Goal: Transaction & Acquisition: Purchase product/service

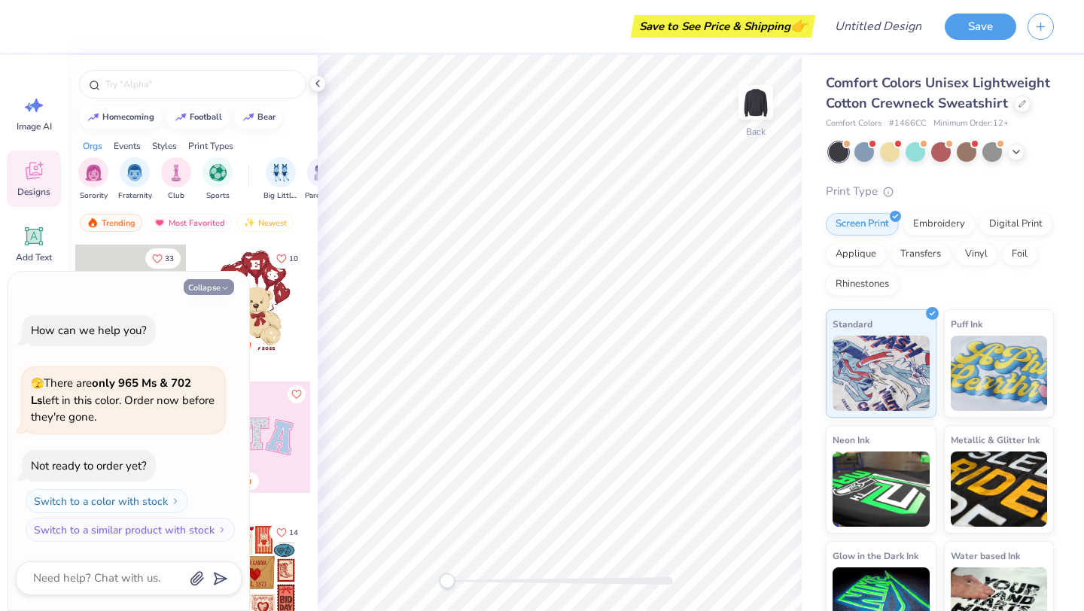
click at [221, 288] on icon "button" at bounding box center [225, 288] width 9 height 9
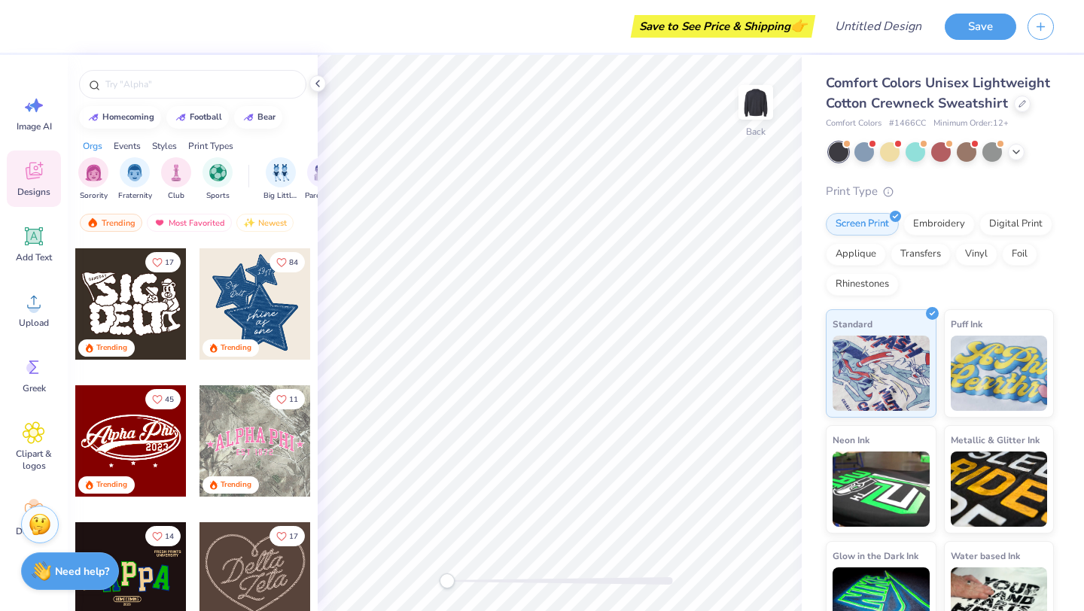
scroll to position [478, 0]
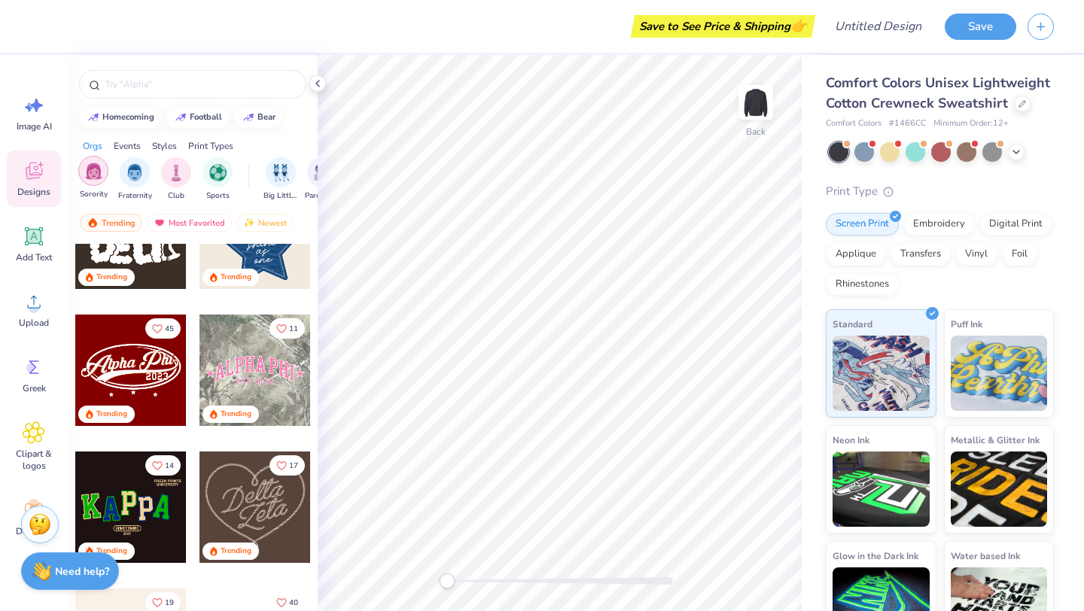
click at [95, 170] on img "filter for Sorority" at bounding box center [93, 171] width 17 height 17
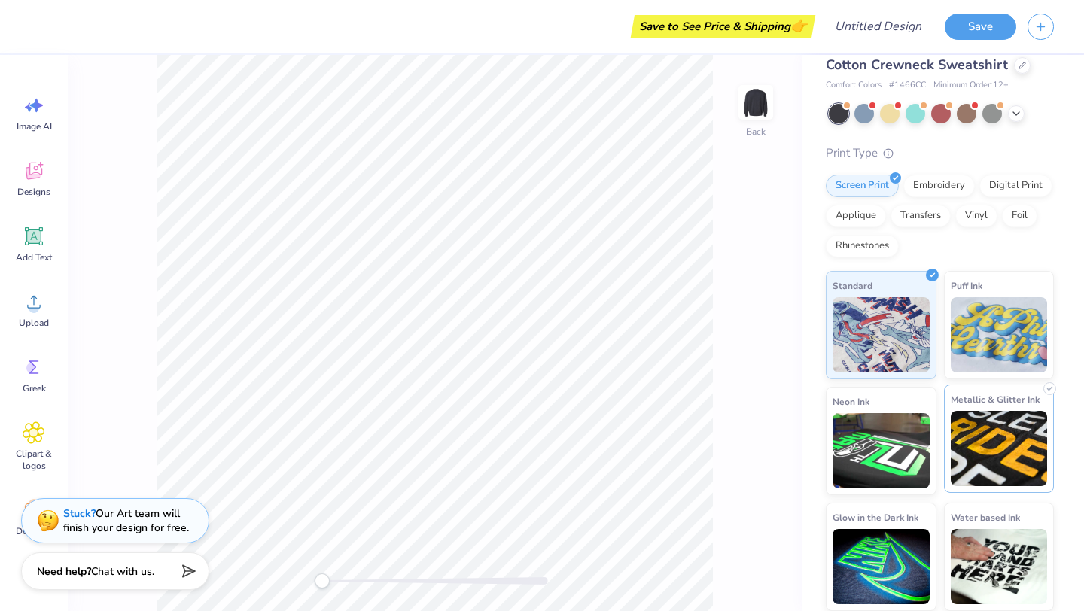
scroll to position [0, 0]
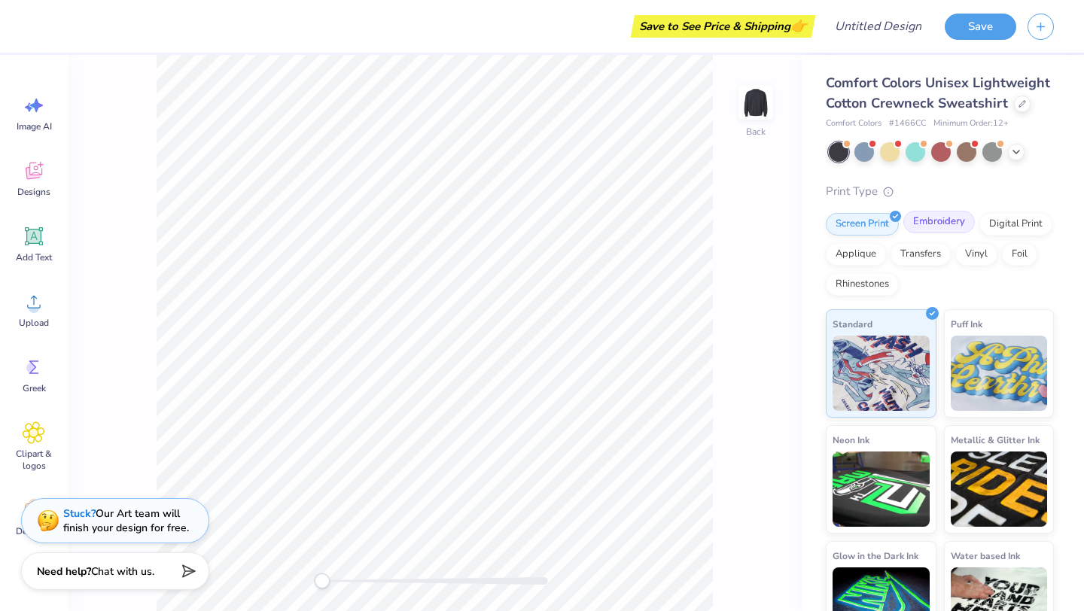
click at [933, 224] on div "Embroidery" at bounding box center [939, 222] width 72 height 23
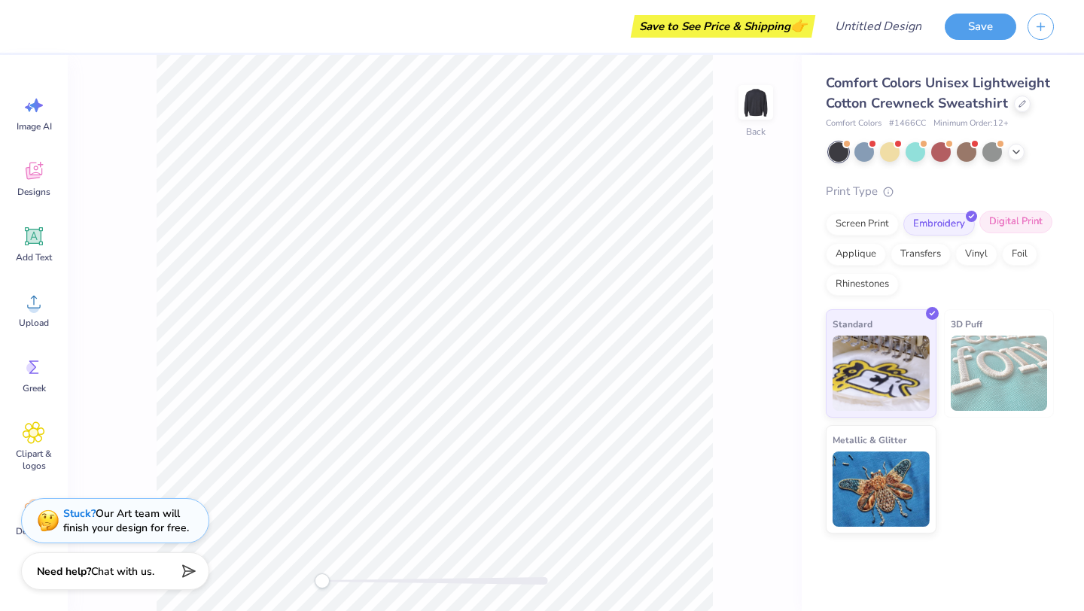
click at [995, 221] on div "Digital Print" at bounding box center [1015, 222] width 73 height 23
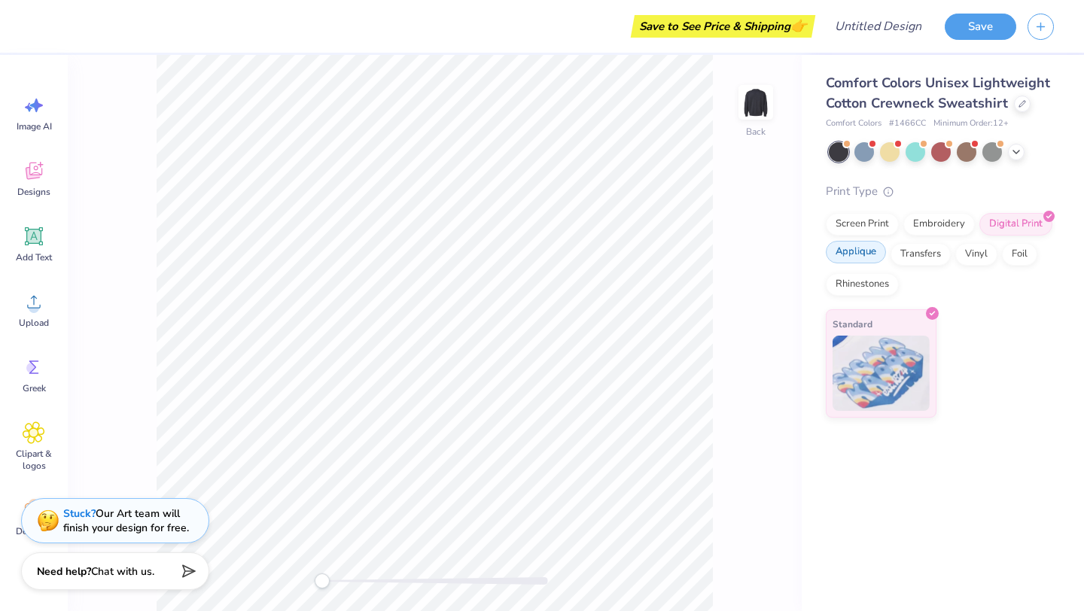
click at [869, 250] on div "Applique" at bounding box center [856, 252] width 60 height 23
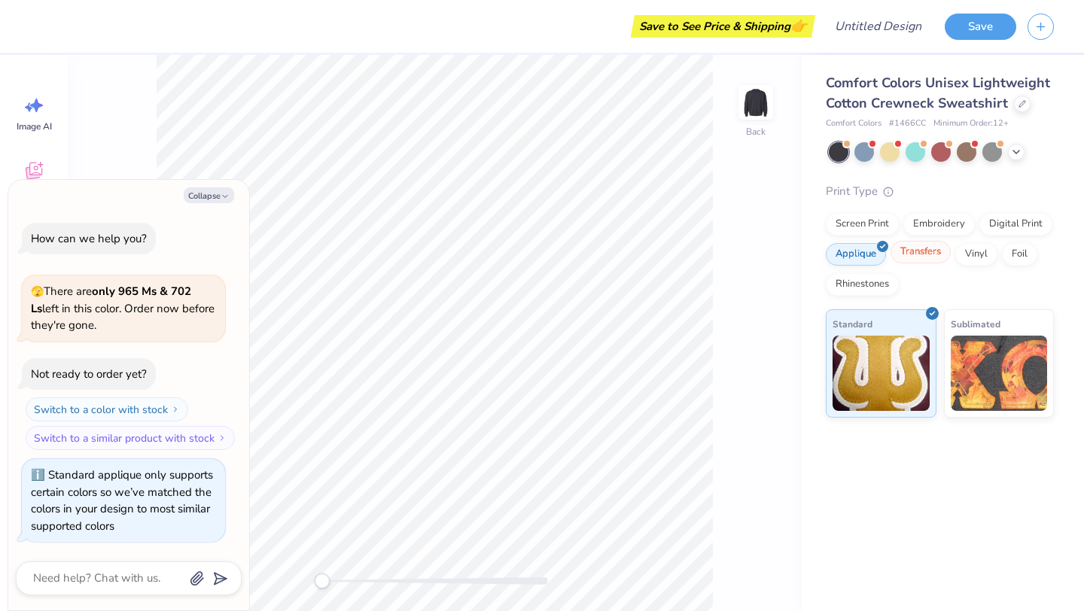
click at [910, 252] on div "Transfers" at bounding box center [920, 252] width 60 height 23
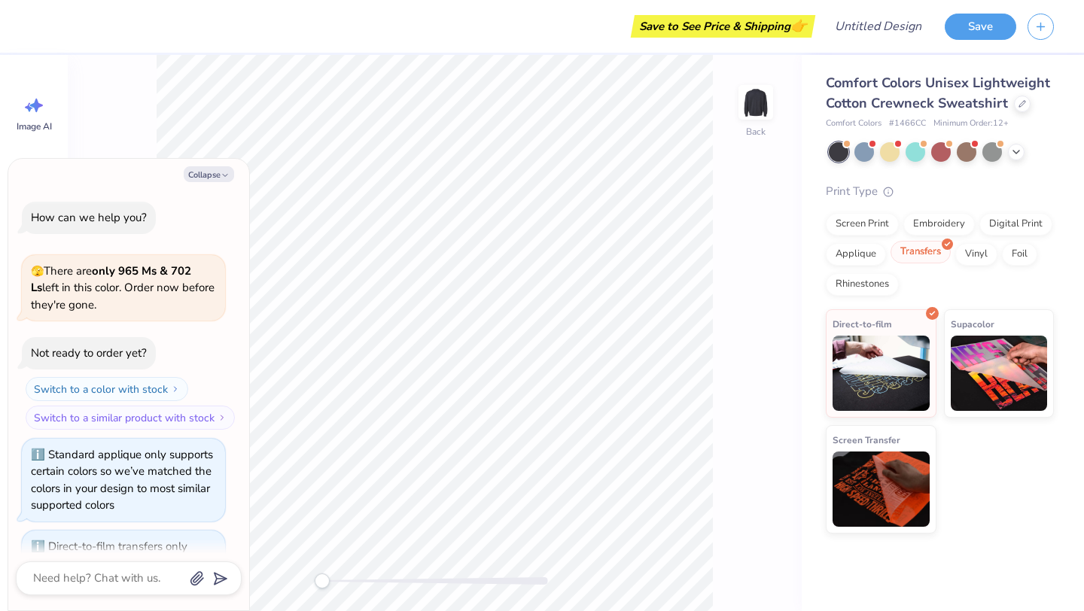
scroll to position [71, 0]
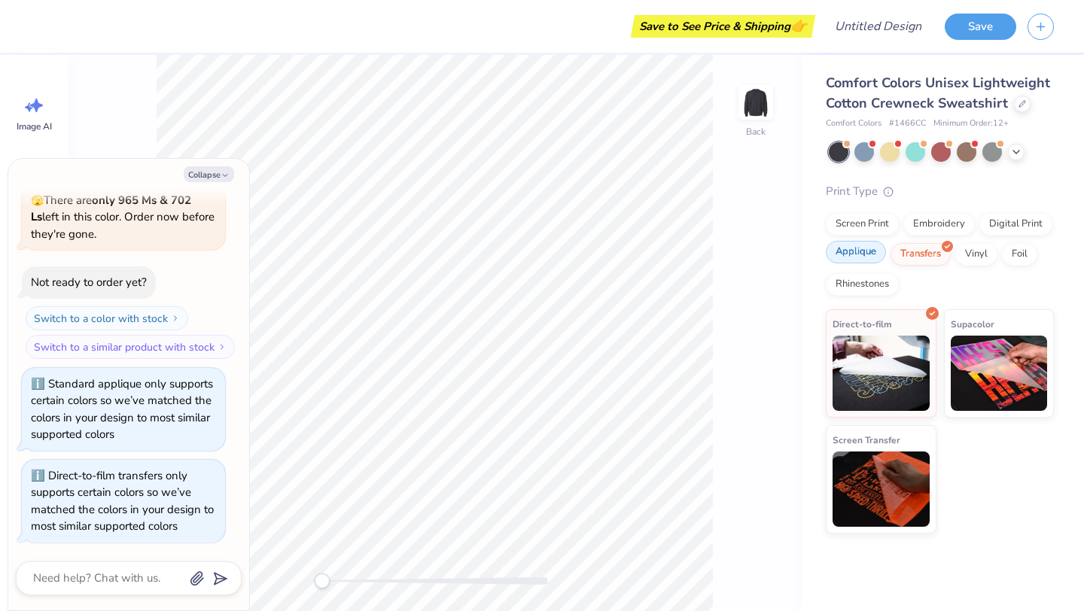
click at [863, 253] on div "Applique" at bounding box center [856, 252] width 60 height 23
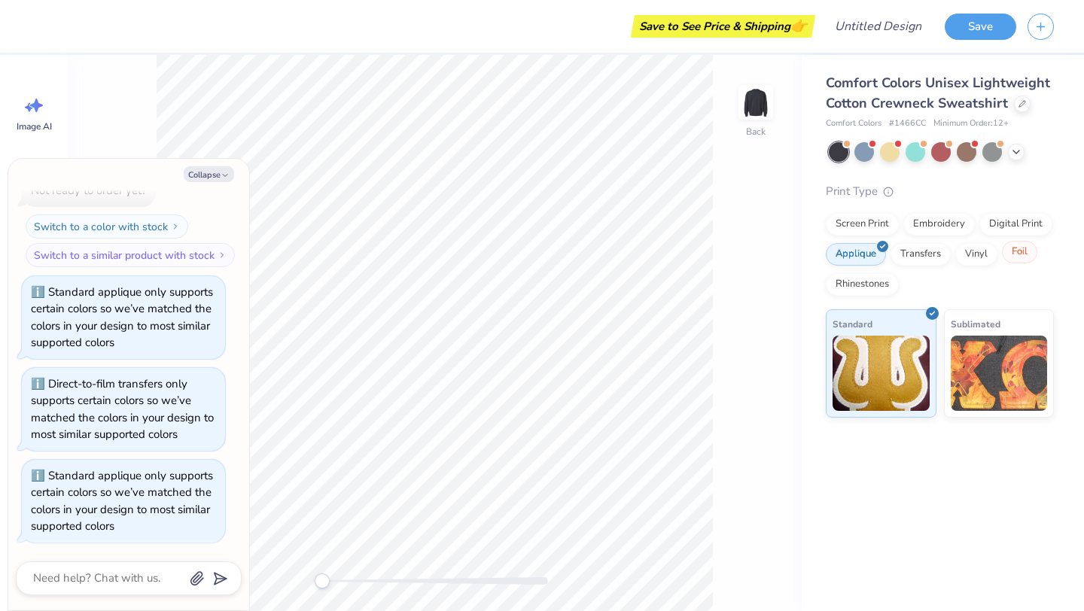
click at [1007, 256] on div "Foil" at bounding box center [1019, 252] width 35 height 23
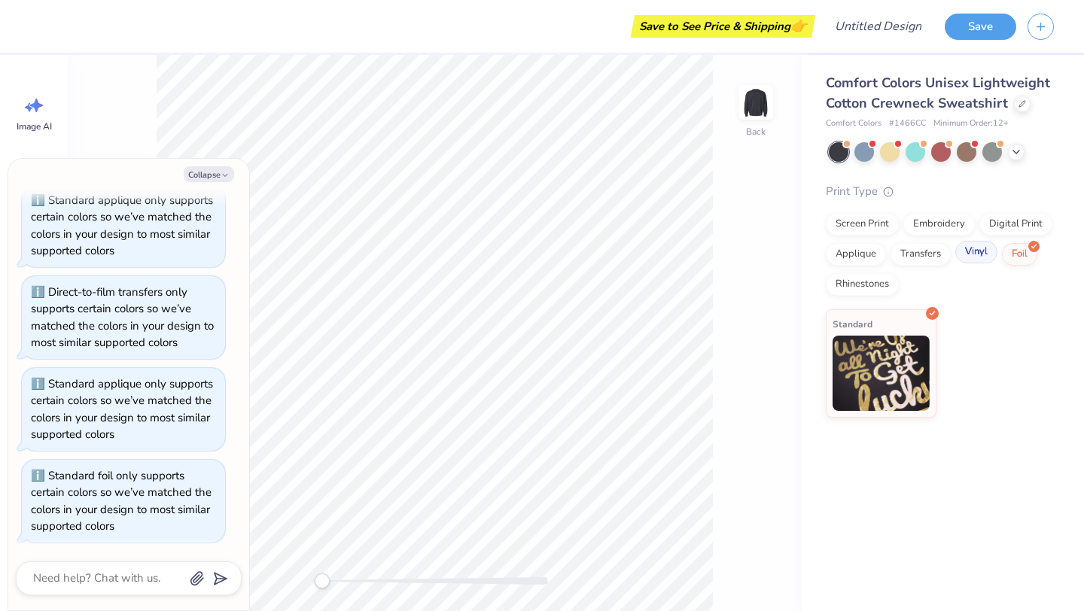
click at [984, 255] on div "Vinyl" at bounding box center [976, 252] width 42 height 23
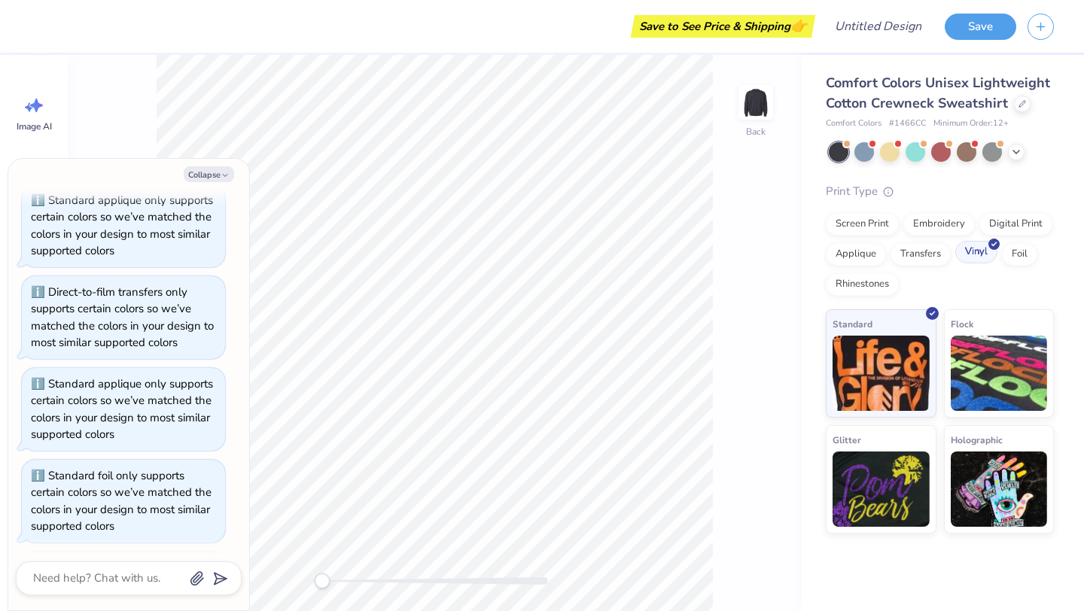
scroll to position [346, 0]
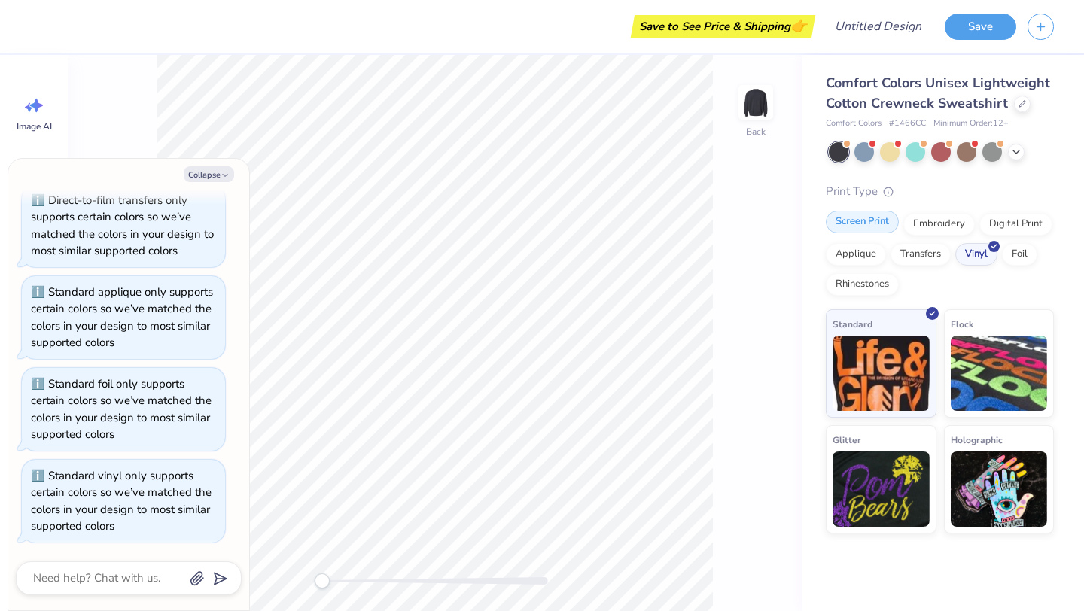
click at [862, 218] on div "Screen Print" at bounding box center [862, 222] width 73 height 23
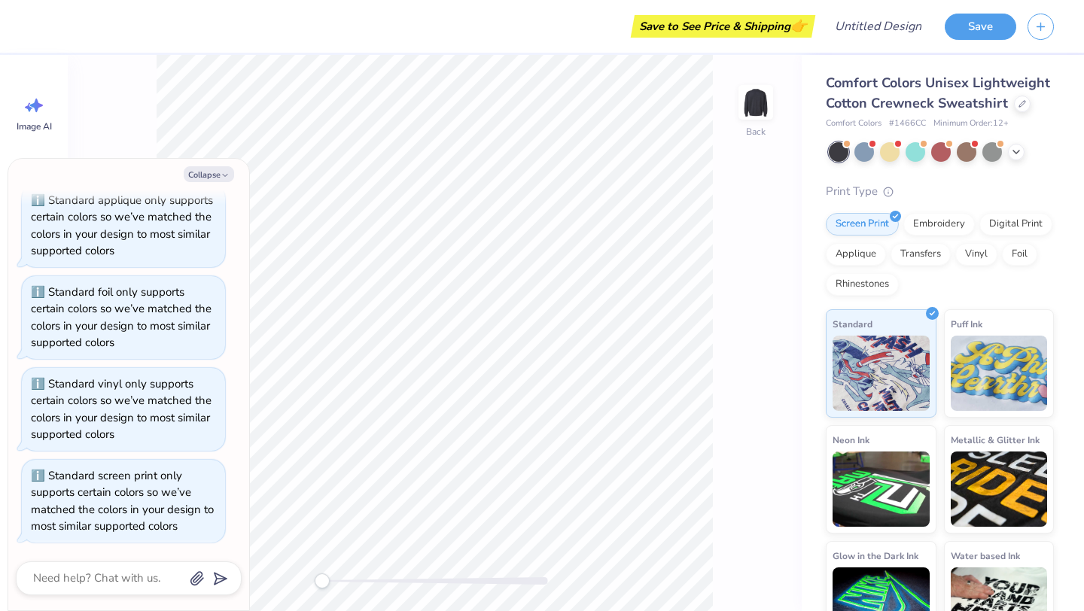
scroll to position [0, 0]
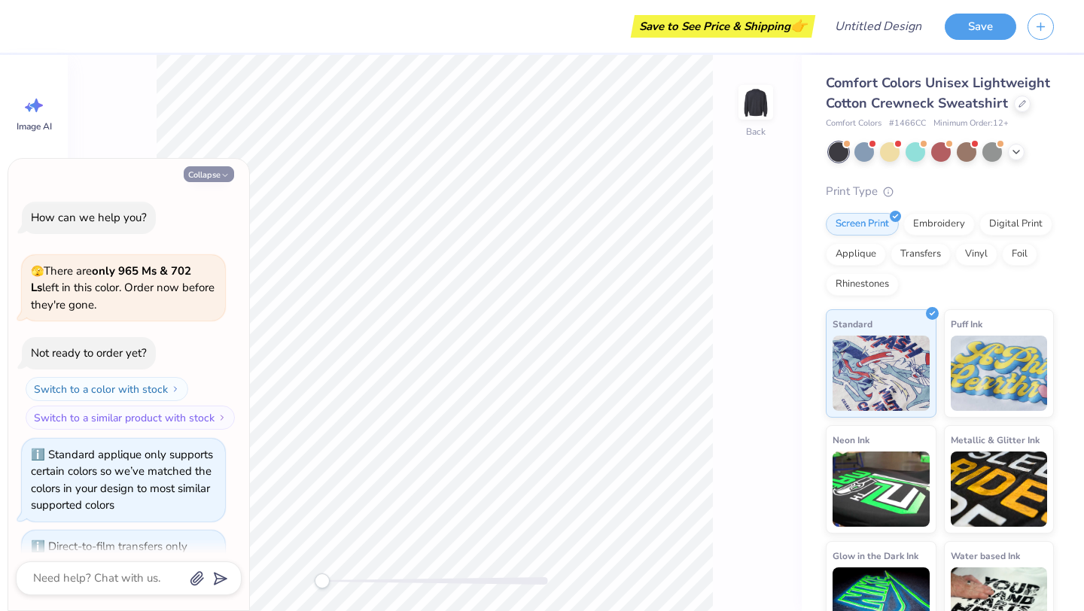
click at [209, 172] on button "Collapse" at bounding box center [209, 174] width 50 height 16
type textarea "x"
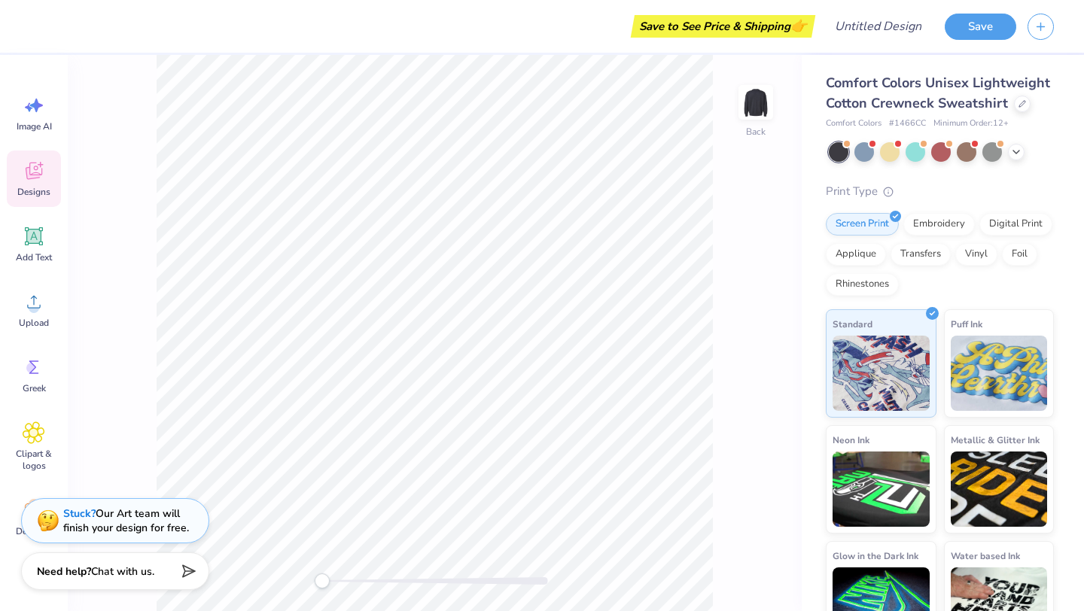
click at [30, 175] on icon at bounding box center [33, 173] width 14 height 12
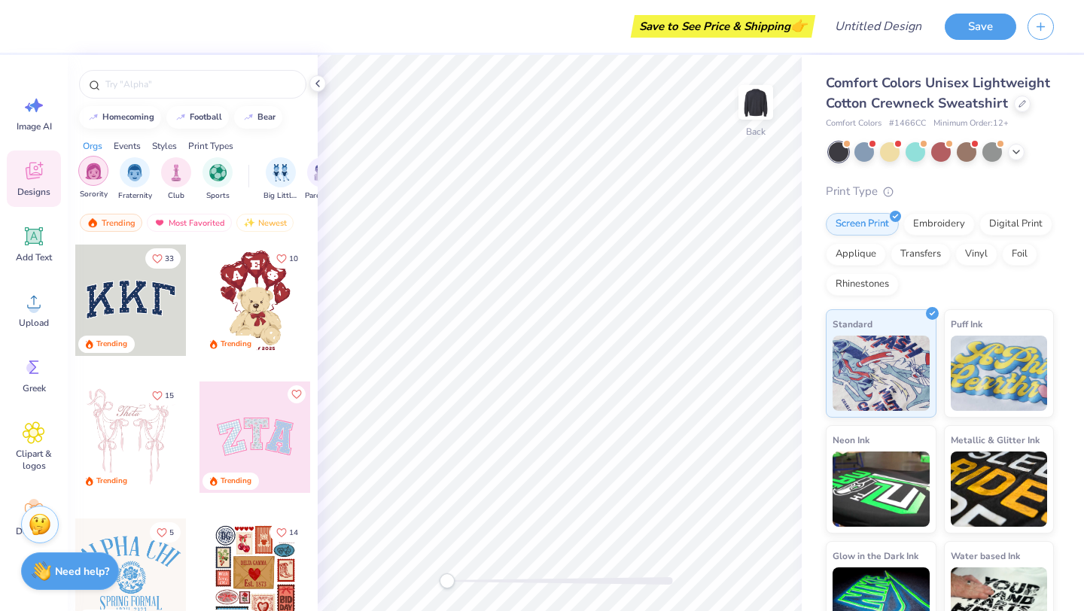
click at [90, 180] on div "filter for Sorority" at bounding box center [93, 171] width 30 height 30
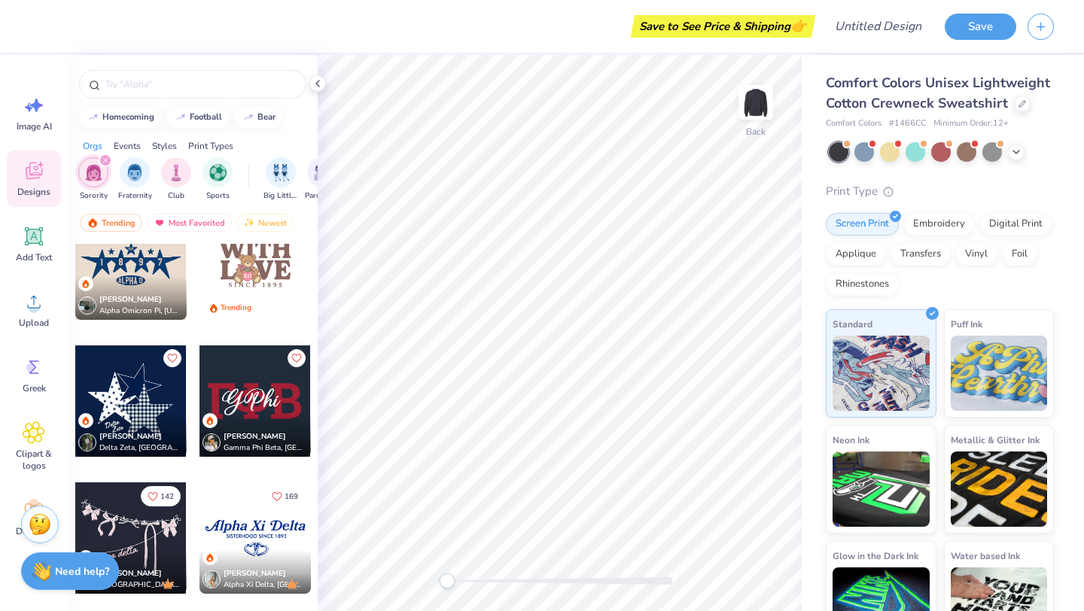
scroll to position [2229, 0]
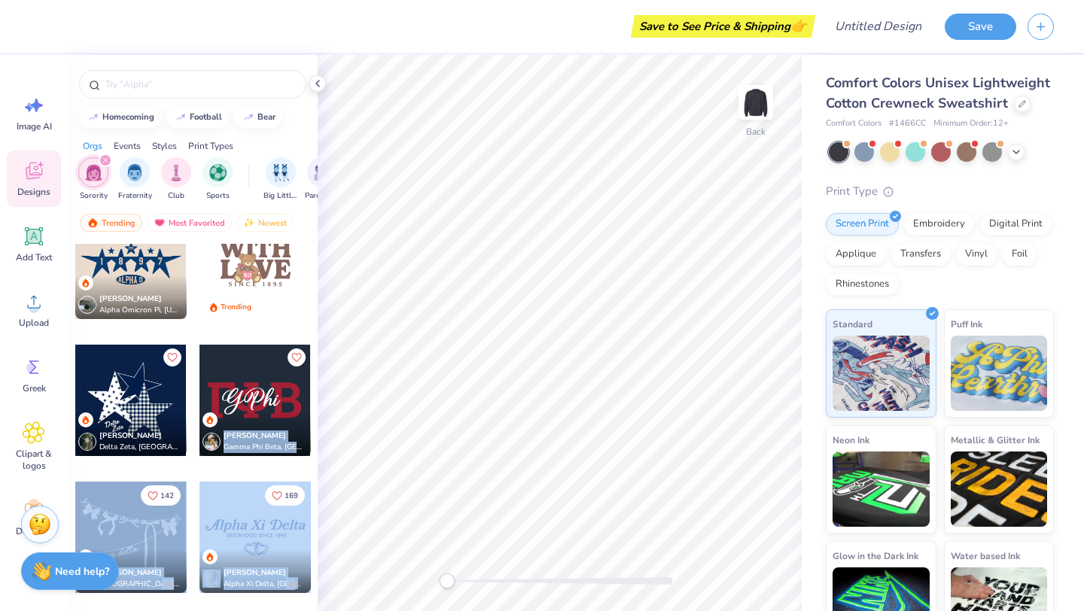
click at [498, 320] on div "Save to See Price & Shipping 👉 Design Title Save Image AI Designs Add Text Uplo…" at bounding box center [542, 305] width 1084 height 611
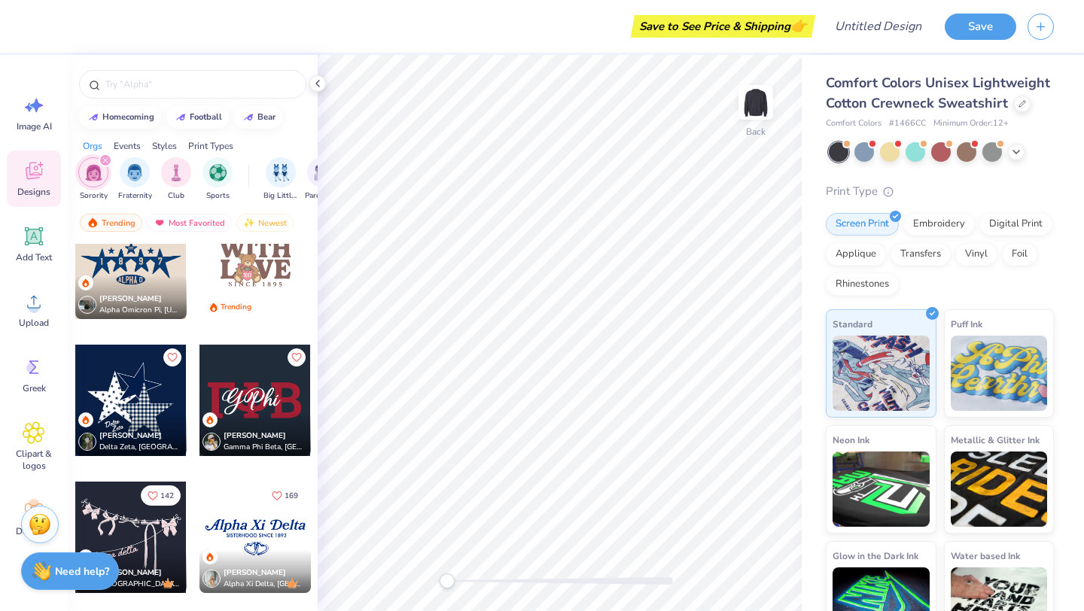
click at [268, 409] on div at bounding box center [254, 400] width 111 height 111
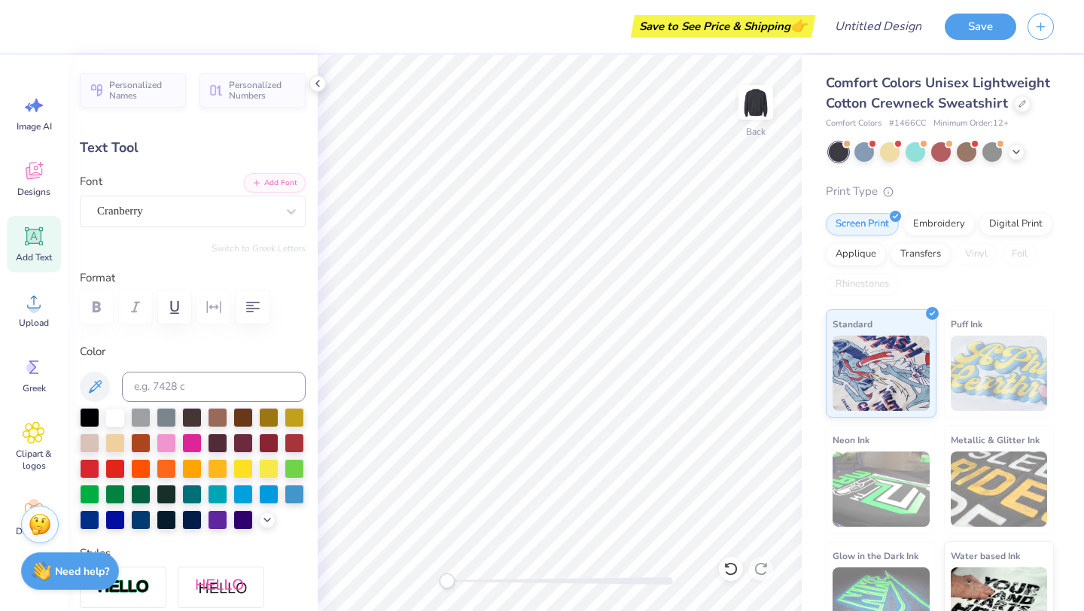
type input "7.80"
type input "3.00"
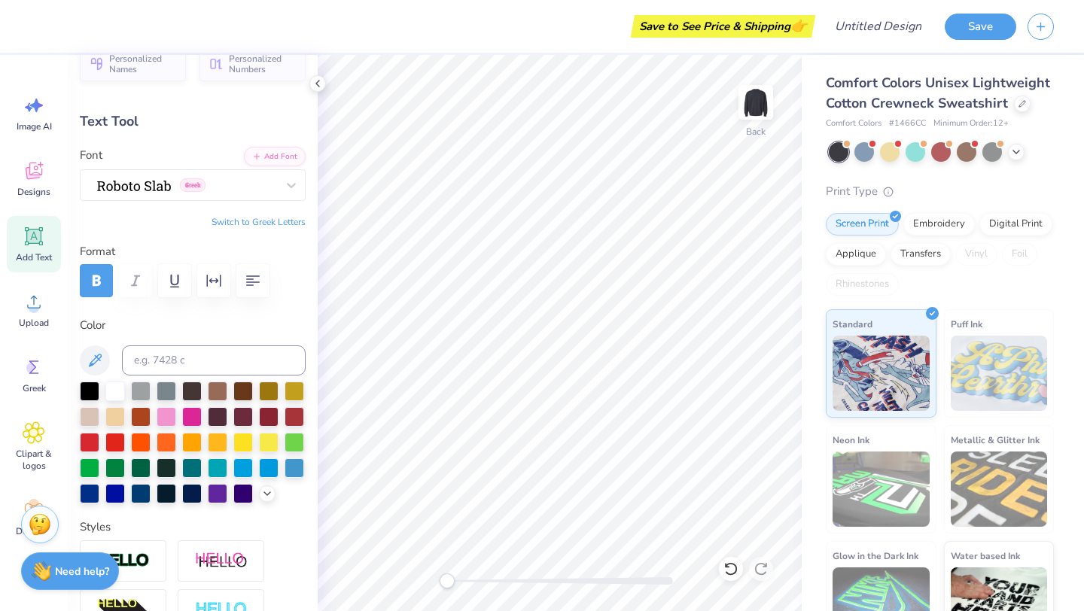
scroll to position [44, 0]
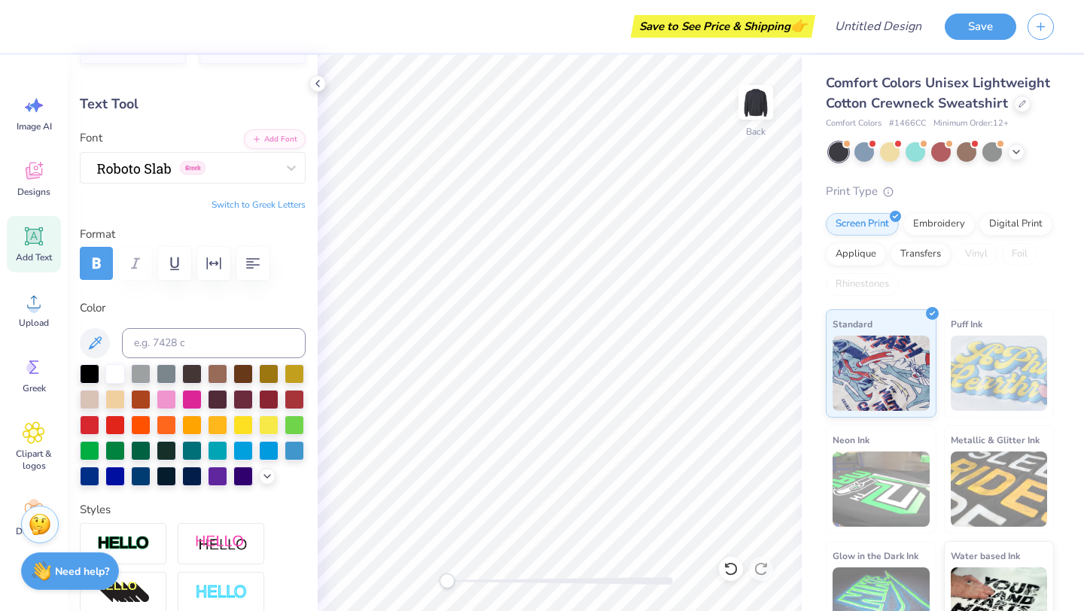
type textarea "G"
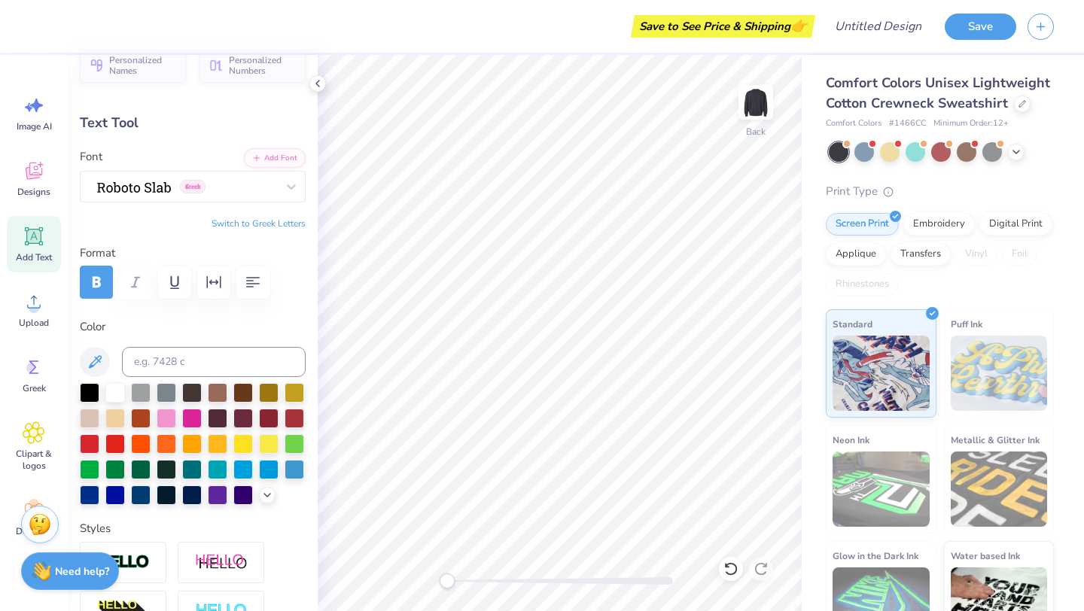
scroll to position [0, 0]
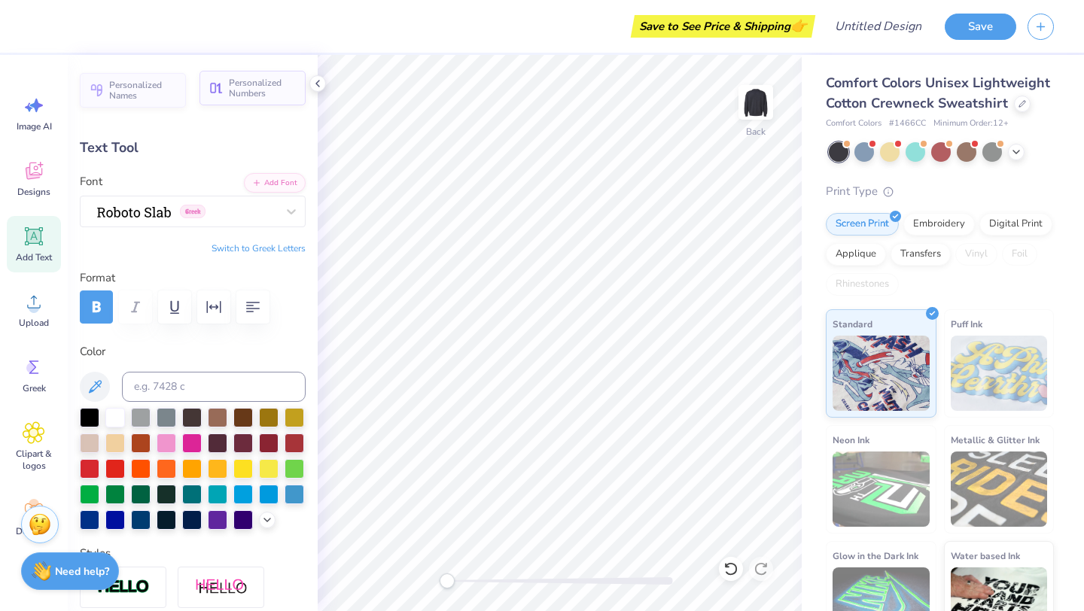
type textarea "DG"
click at [234, 90] on span "Personalized Numbers" at bounding box center [263, 88] width 68 height 21
type input "5.36"
type input "3.00"
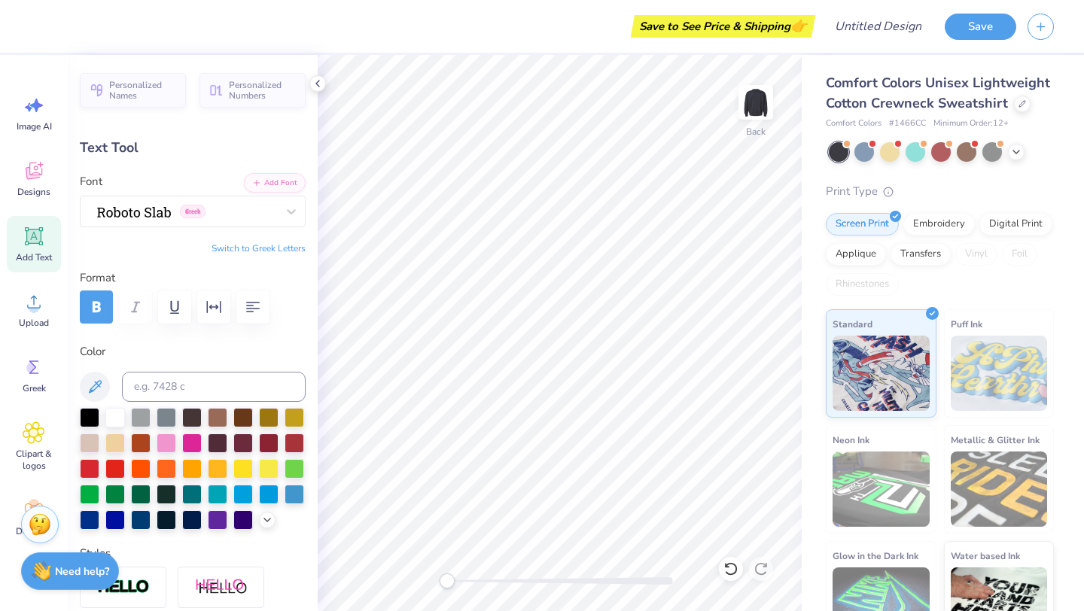
type textarea "D"
paste textarea "D"
type textarea "D"
paste textarea "D"
type textarea "D"
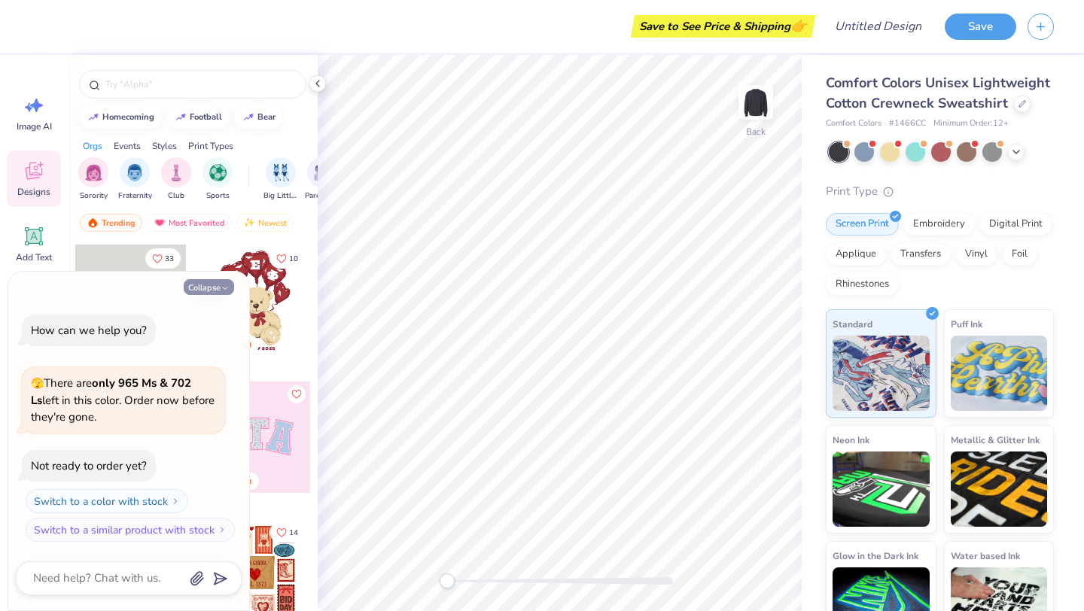
click at [218, 289] on button "Collapse" at bounding box center [209, 287] width 50 height 16
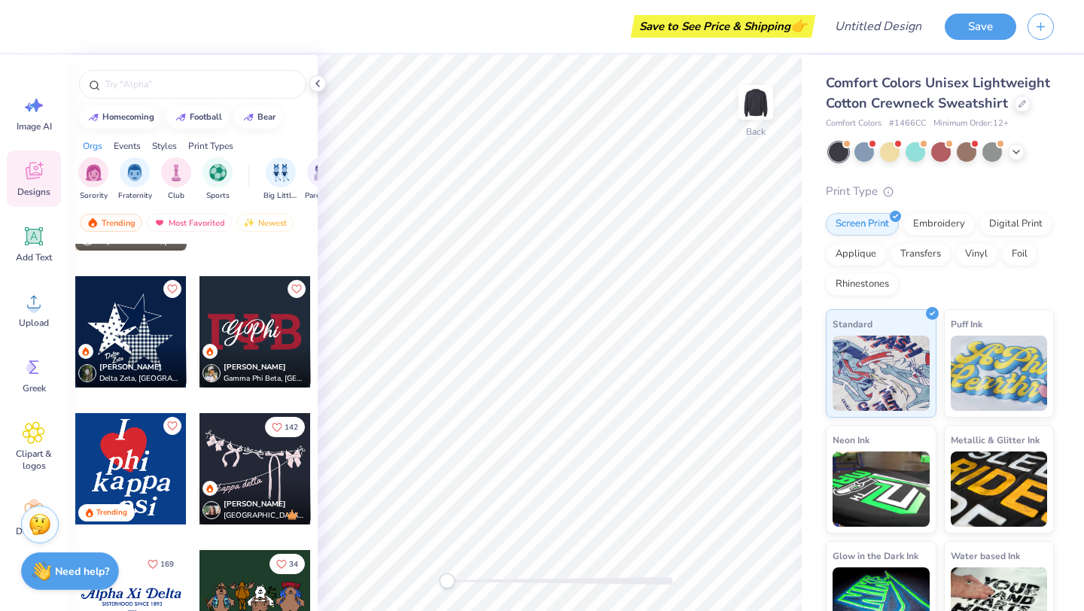
scroll to position [2843, 0]
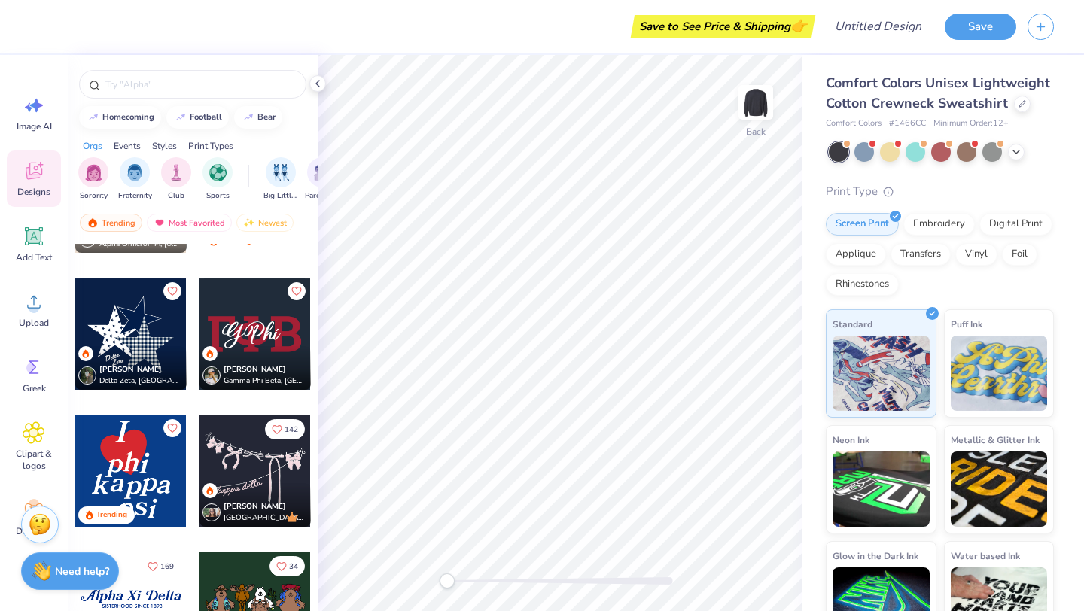
click at [250, 337] on div at bounding box center [254, 333] width 111 height 111
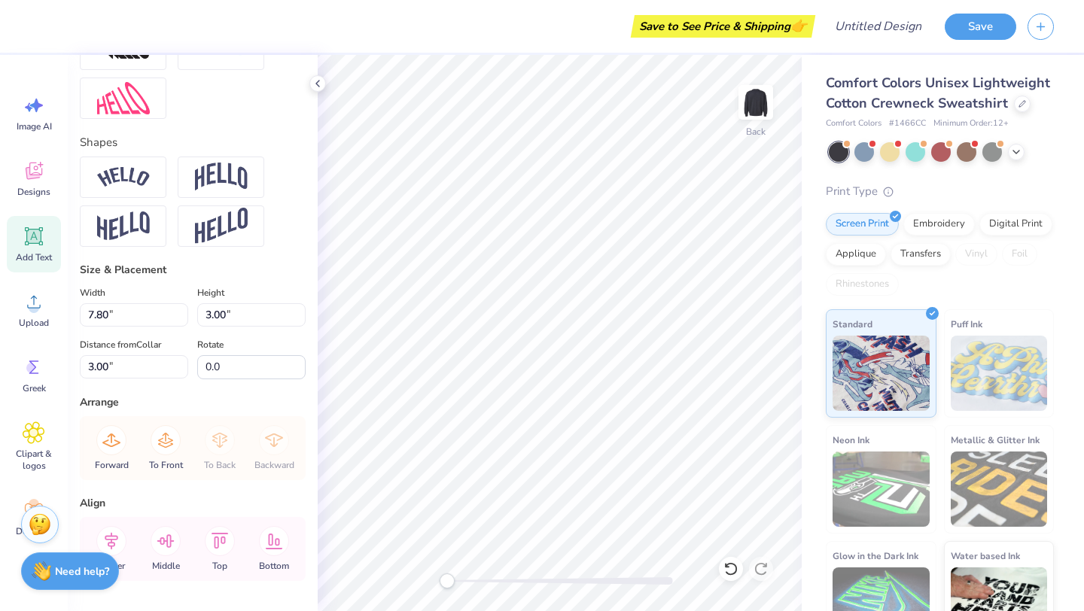
scroll to position [632, 0]
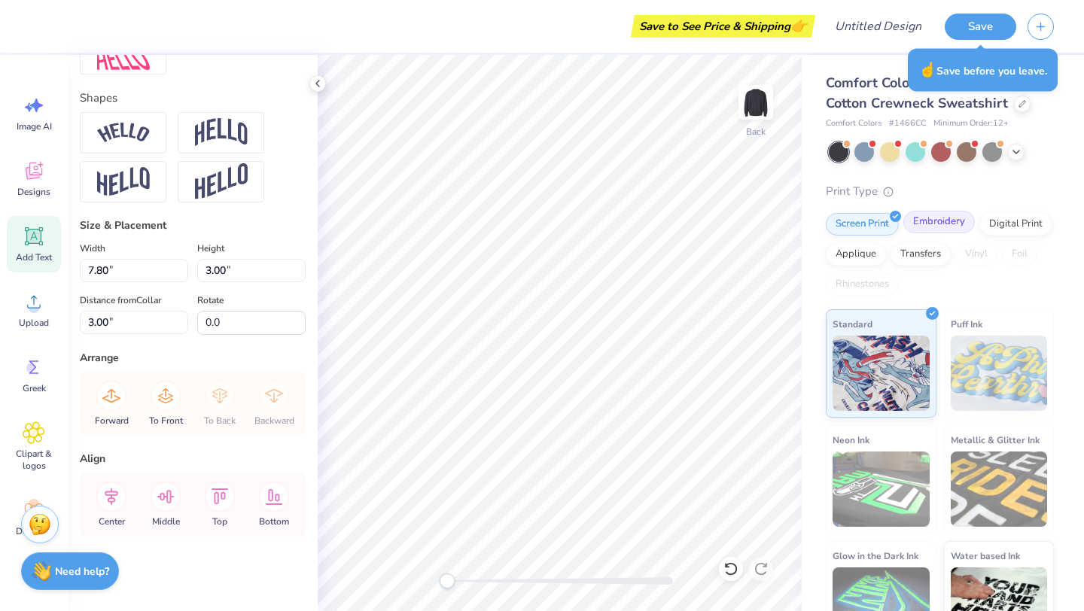
click at [930, 223] on div "Embroidery" at bounding box center [939, 222] width 72 height 23
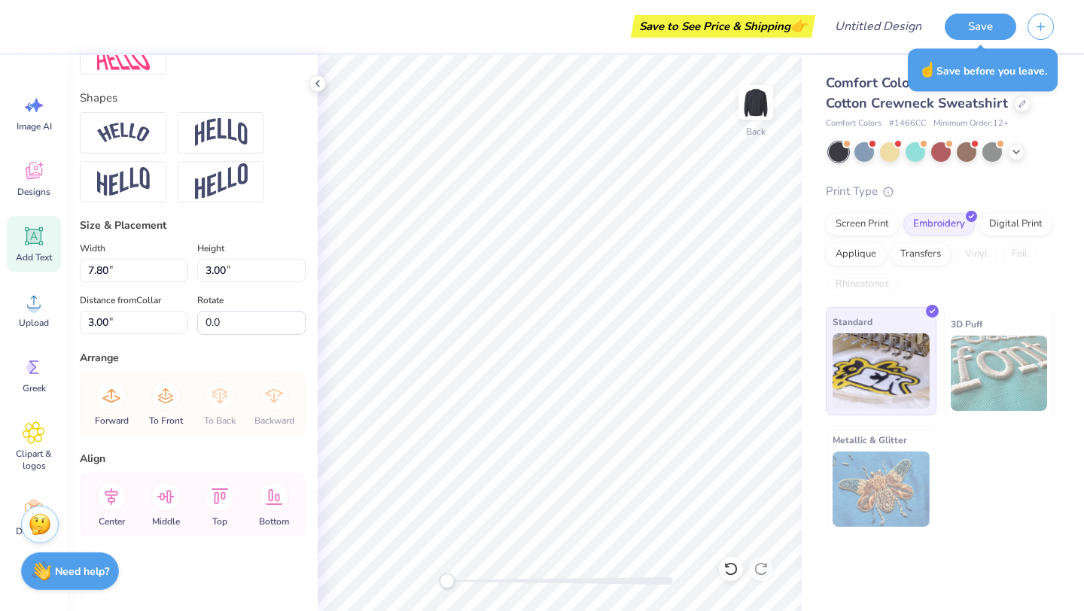
click at [875, 365] on img at bounding box center [880, 370] width 97 height 75
click at [1012, 148] on icon at bounding box center [1016, 151] width 12 height 12
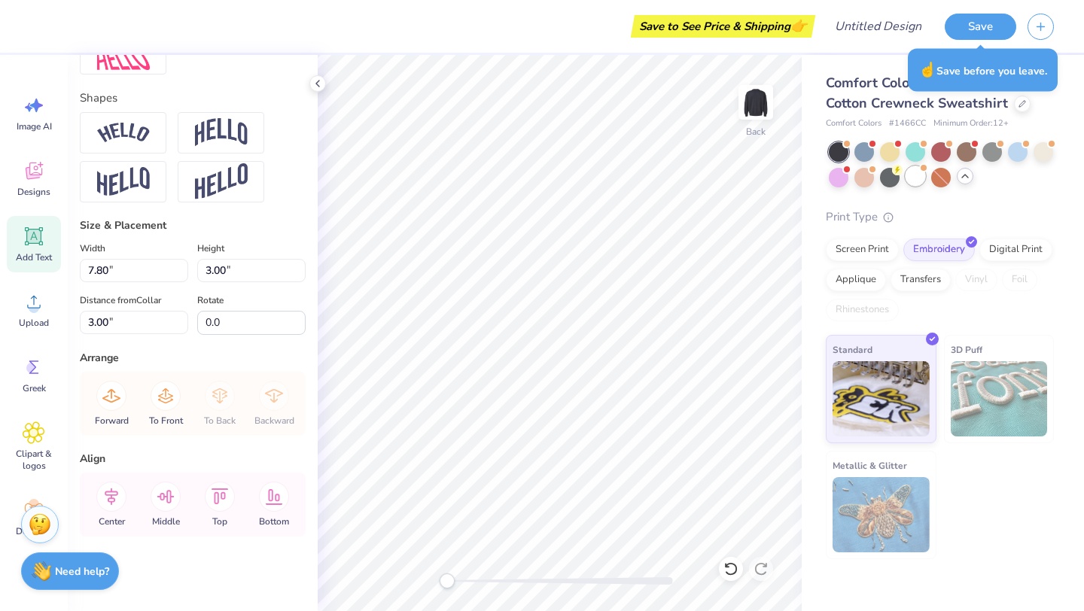
click at [918, 174] on div at bounding box center [915, 176] width 20 height 20
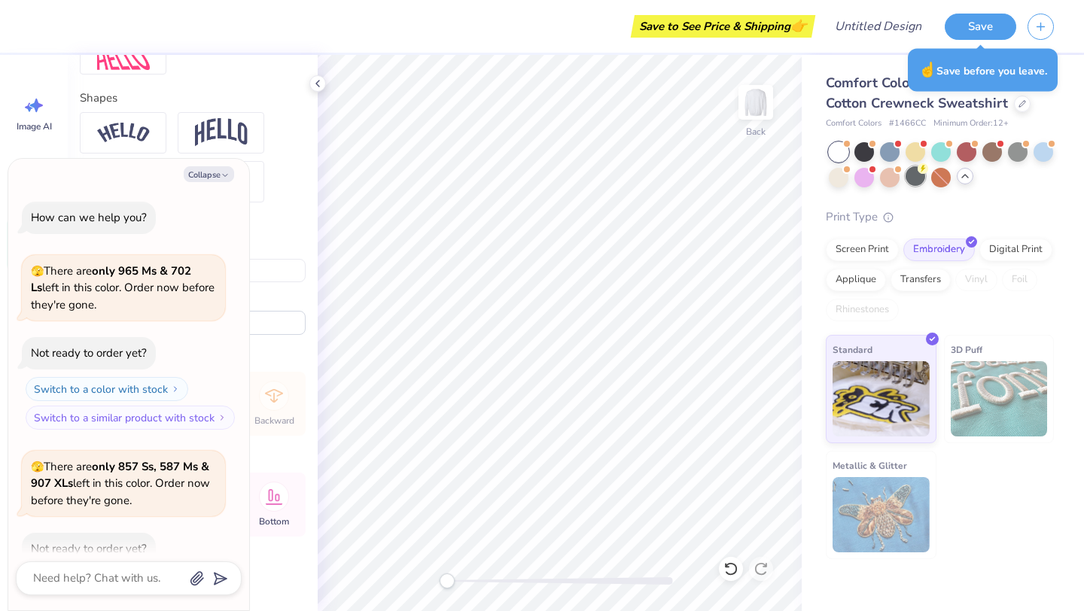
scroll to position [83, 0]
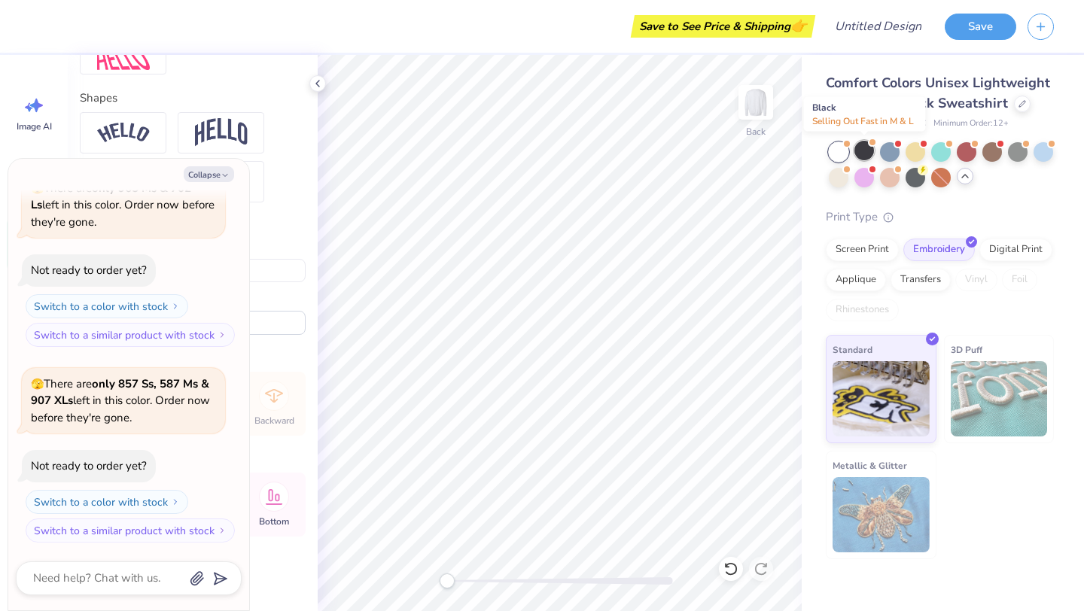
click at [865, 149] on div at bounding box center [864, 151] width 20 height 20
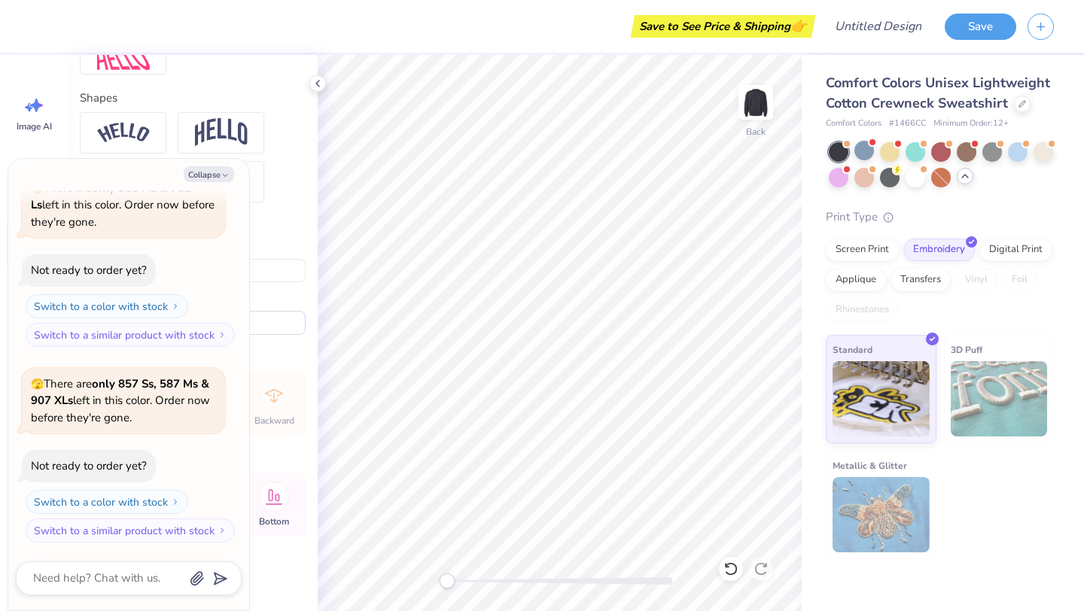
scroll to position [278, 0]
type textarea "x"
type input "4.81"
type input "2.20"
type input "3.47"
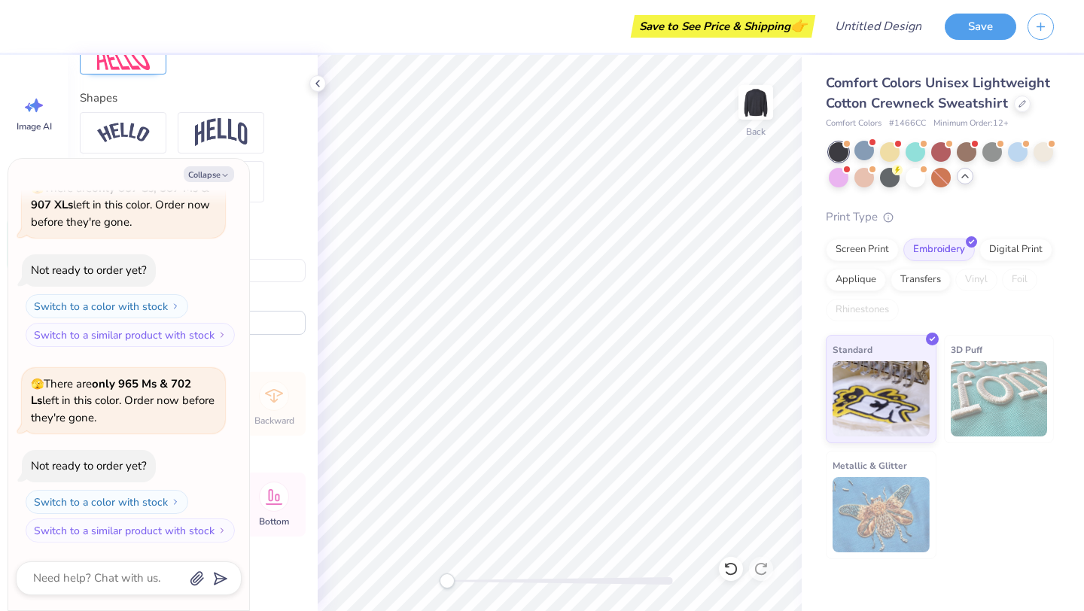
type textarea "x"
type input "7.80"
type input "3.00"
type textarea "x"
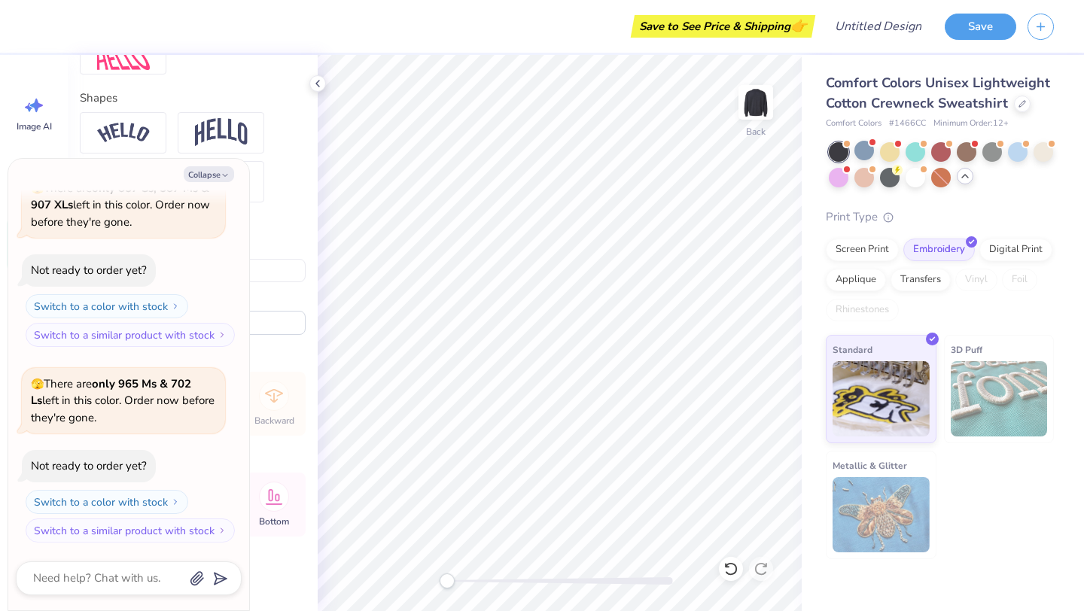
type textarea "D"
type textarea "x"
type textarea "DG"
type textarea "x"
type input "4.81"
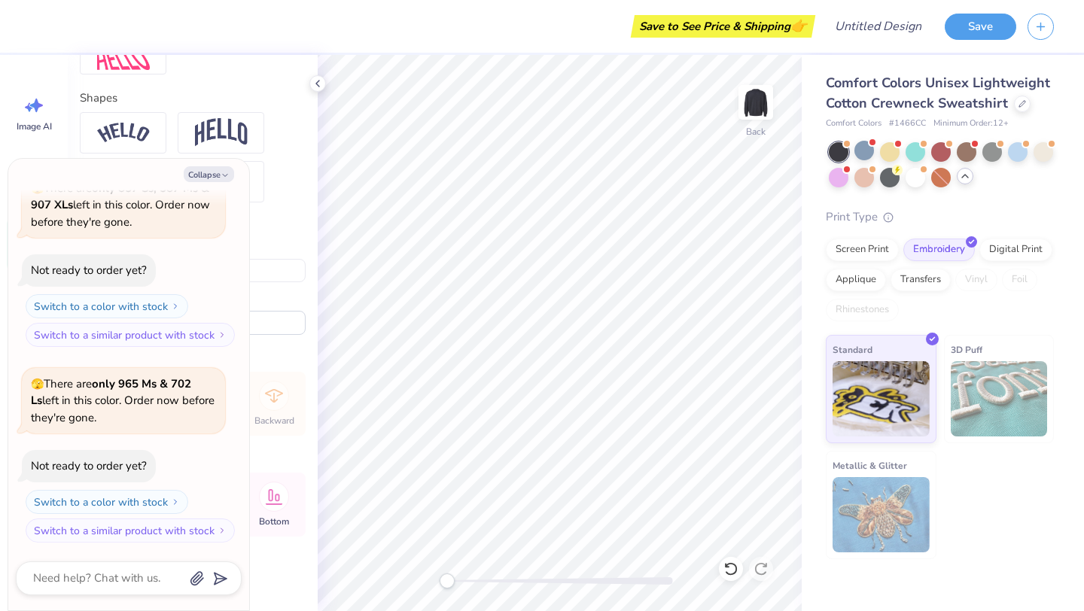
type input "2.20"
type input "3.47"
type textarea "x"
type textarea "D"
type textarea "x"
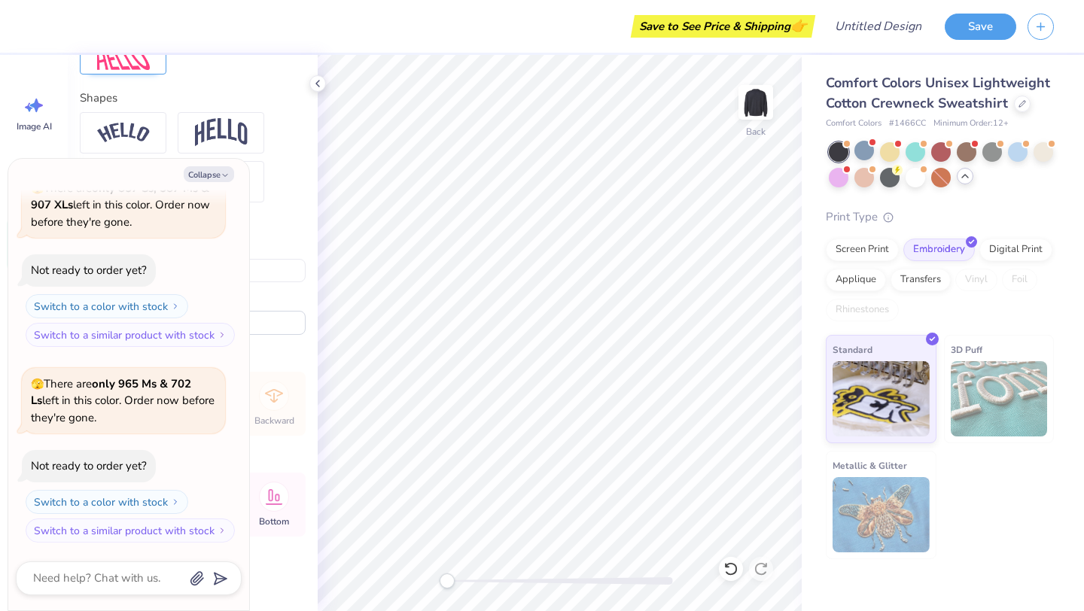
type textarea "De"
type textarea "x"
type textarea "Del"
type textarea "x"
type textarea "Delt"
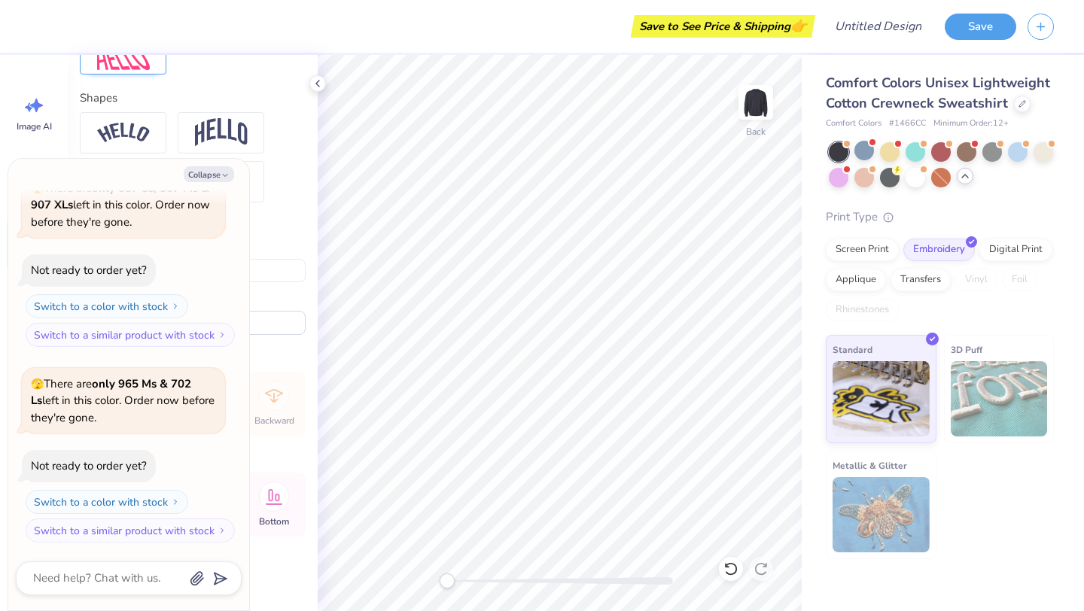
type textarea "x"
type textarea "Delta"
type textarea "x"
type textarea "Delta"
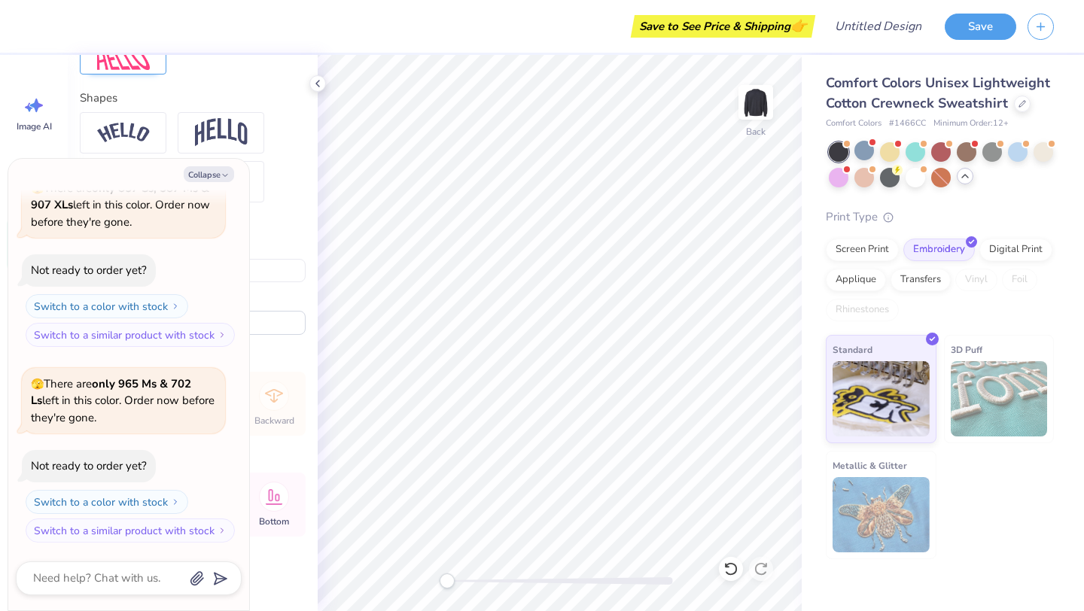
type textarea "x"
type textarea "Delta G"
type textarea "x"
type textarea "Delta Gam"
type textarea "x"
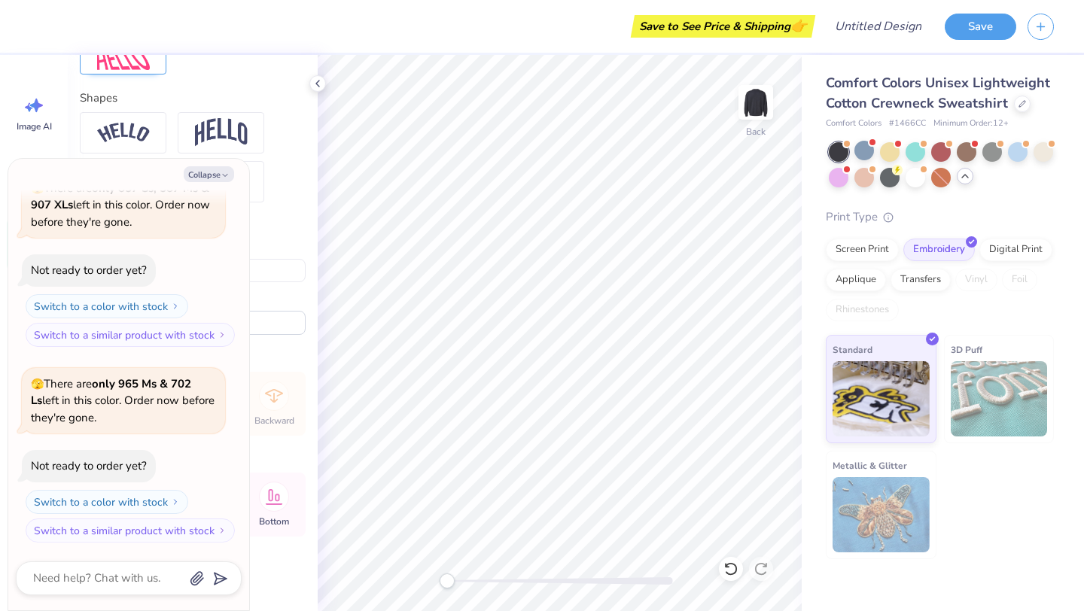
type textarea "Delta [PERSON_NAME]"
type textarea "x"
type textarea "Delta Gamma"
type textarea "x"
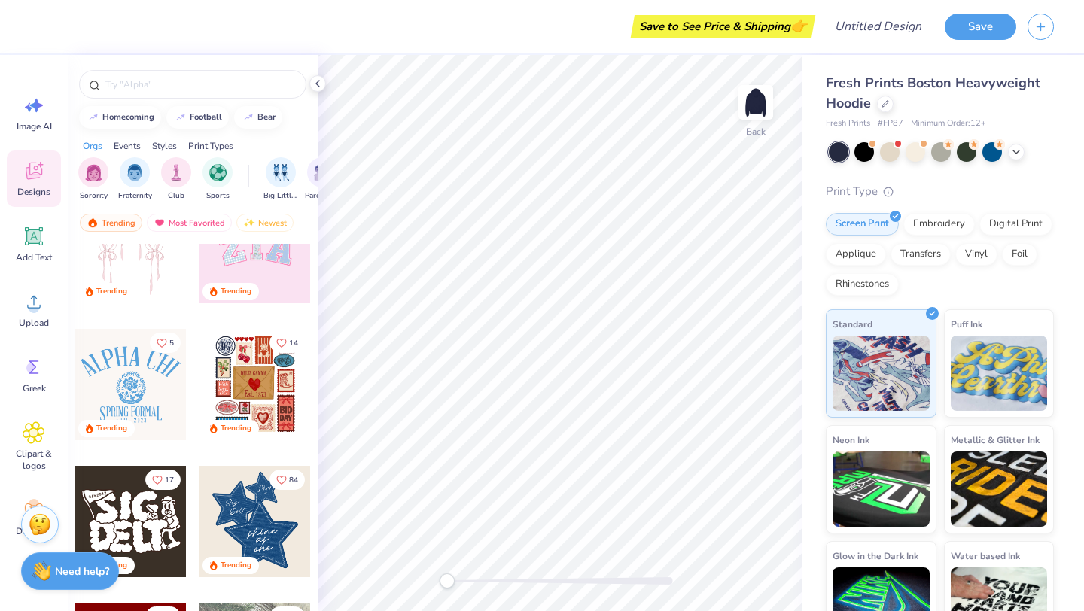
scroll to position [272, 0]
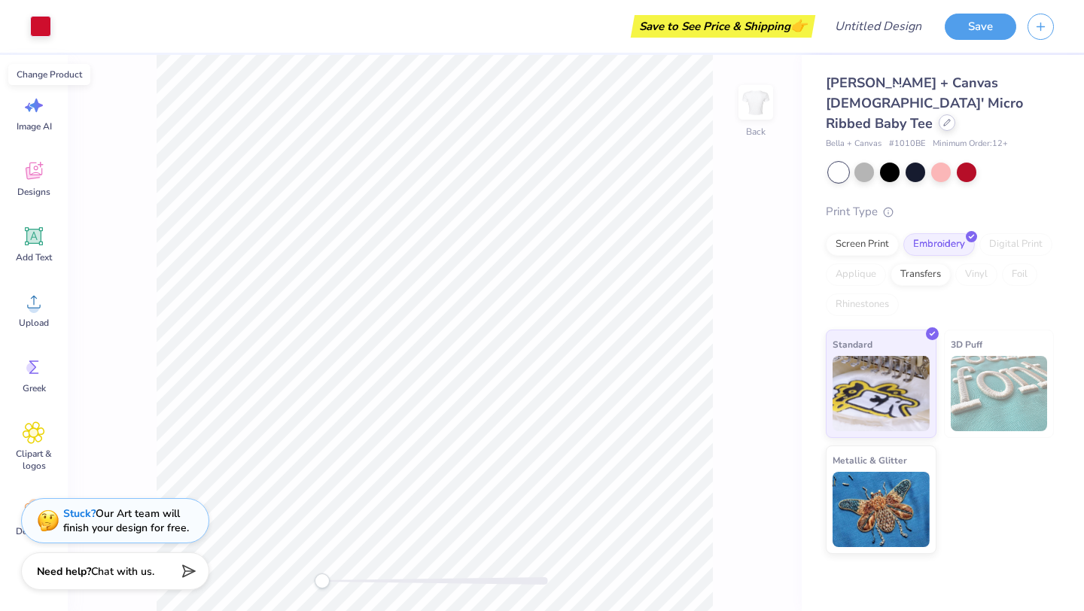
click at [939, 114] on div at bounding box center [947, 122] width 17 height 17
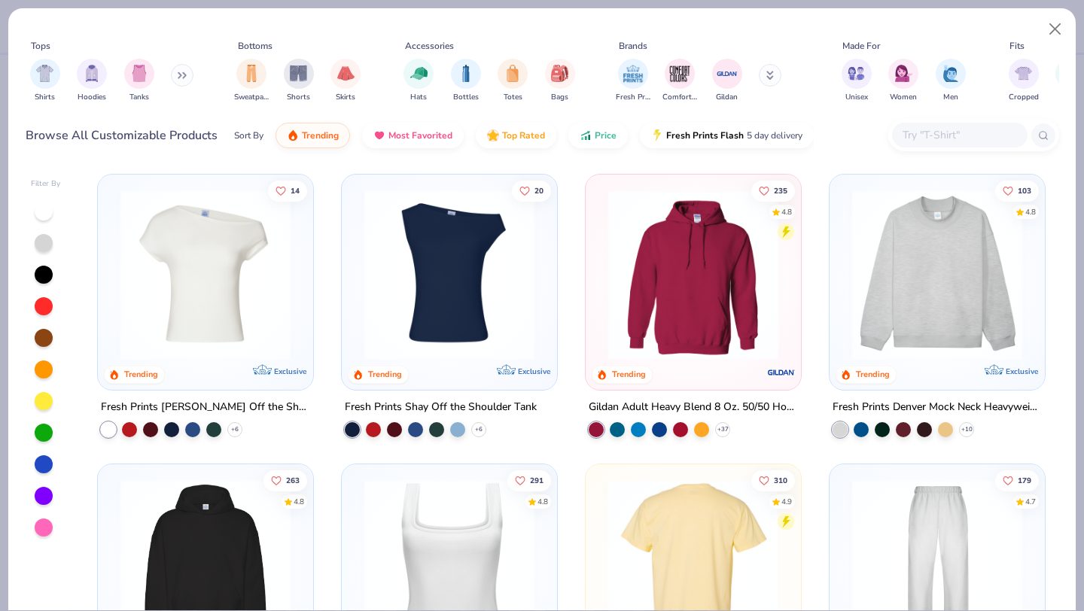
scroll to position [186, 0]
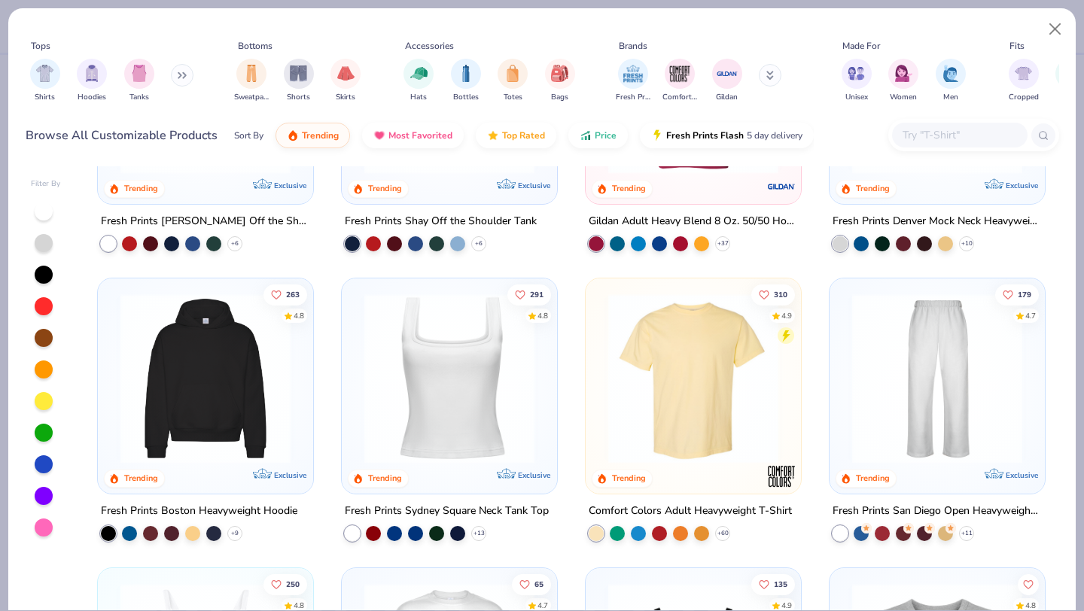
click at [204, 397] on img at bounding box center [205, 379] width 185 height 170
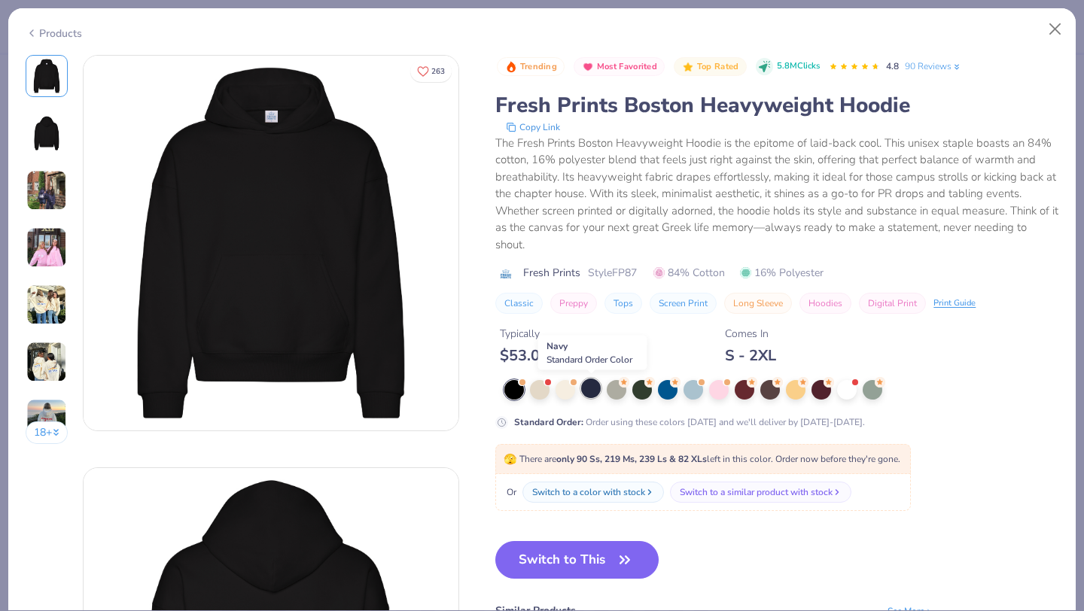
click at [595, 388] on div at bounding box center [591, 389] width 20 height 20
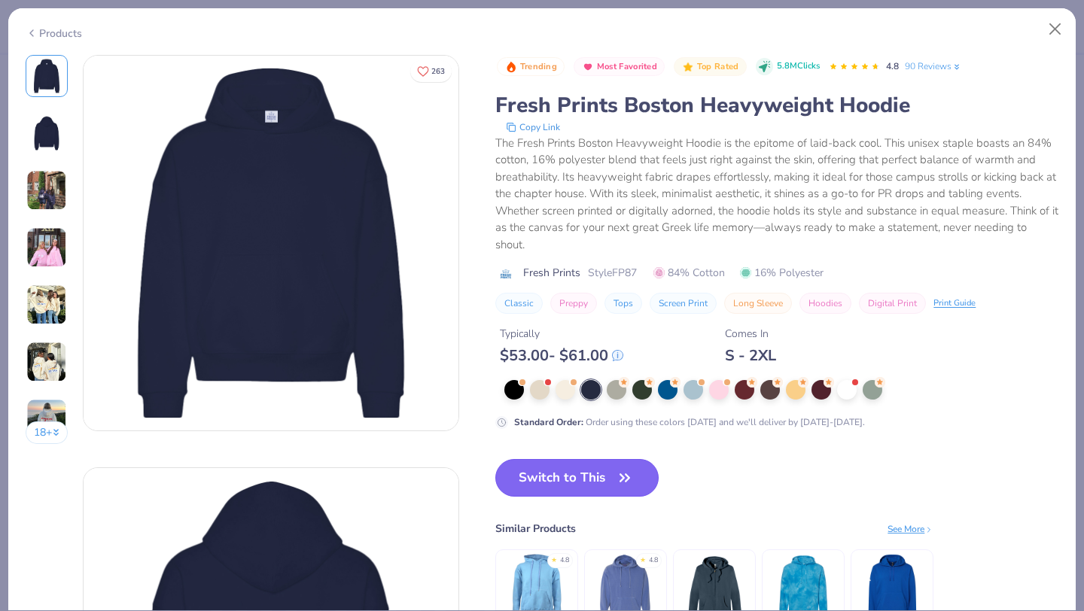
click at [594, 485] on button "Switch to This" at bounding box center [576, 478] width 163 height 38
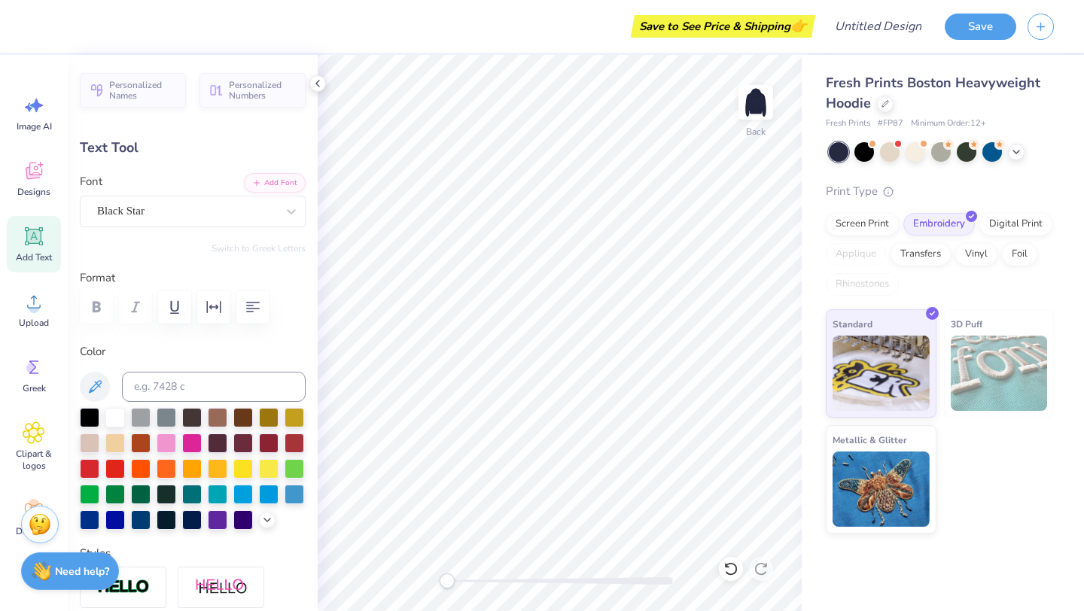
type textarea "delta gamma"
click at [981, 540] on div "Fresh Prints Boston Heavyweight Hoodie Fresh Prints # FP87 Minimum Order: 12 + …" at bounding box center [943, 333] width 282 height 556
click at [983, 569] on div "Fresh Prints Boston Heavyweight Hoodie Fresh Prints # FP87 Minimum Order: 12 + …" at bounding box center [943, 333] width 282 height 556
click at [989, 372] on img at bounding box center [999, 373] width 97 height 75
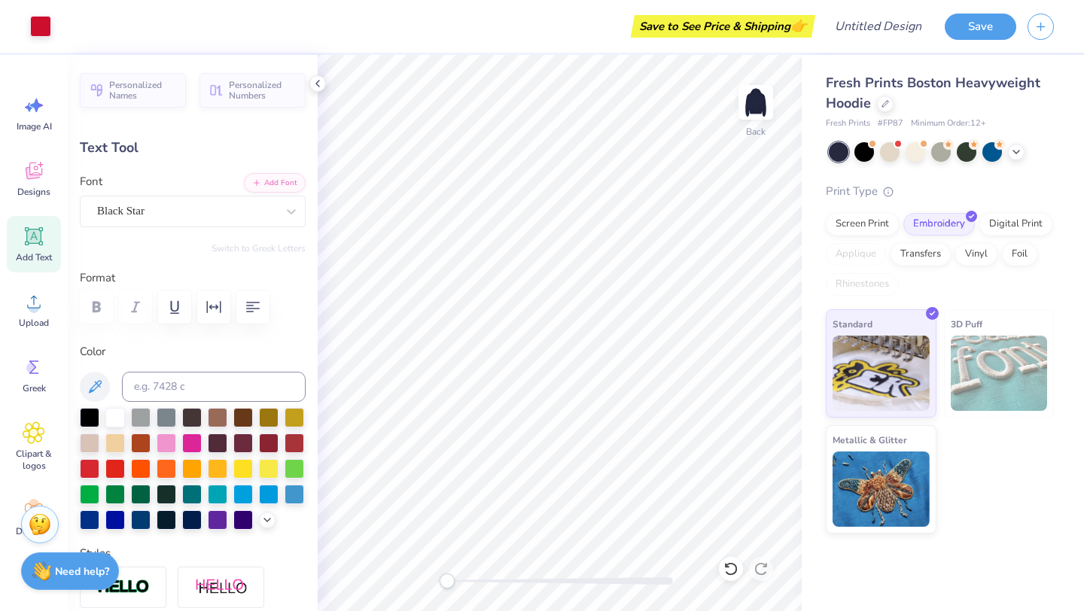
click at [1044, 517] on div "Standard 3D Puff Metallic & Glitter" at bounding box center [940, 421] width 228 height 224
click at [758, 115] on img at bounding box center [756, 102] width 60 height 60
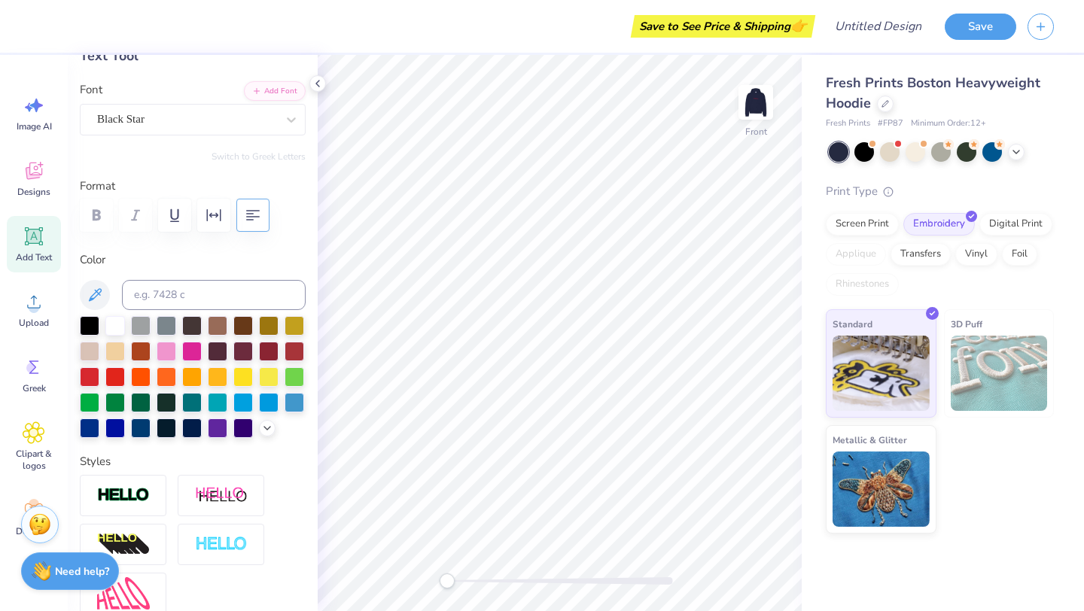
scroll to position [0, 0]
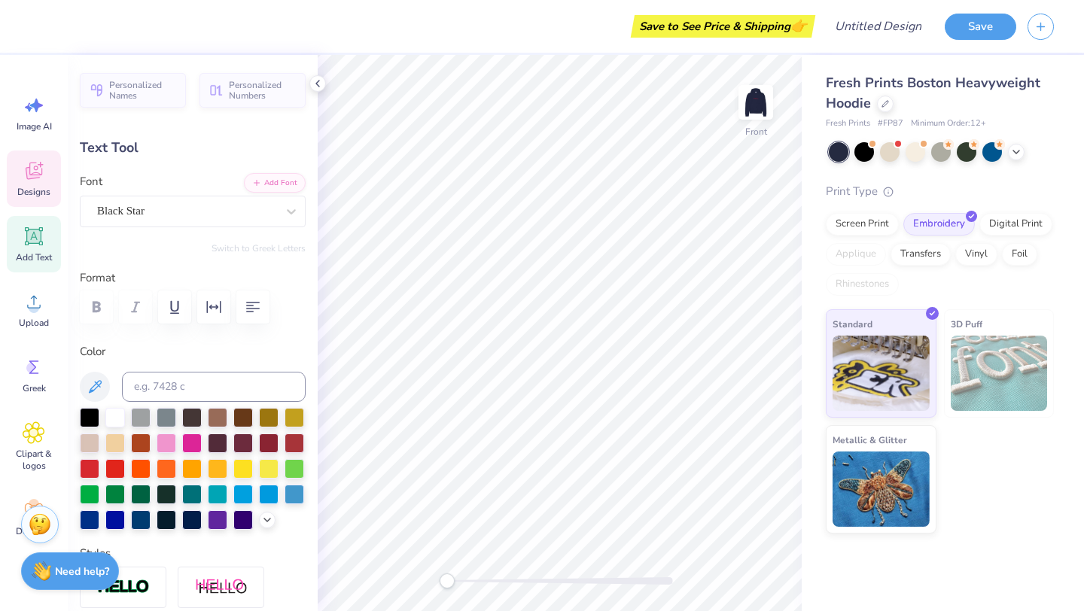
click at [36, 167] on icon at bounding box center [34, 171] width 23 height 23
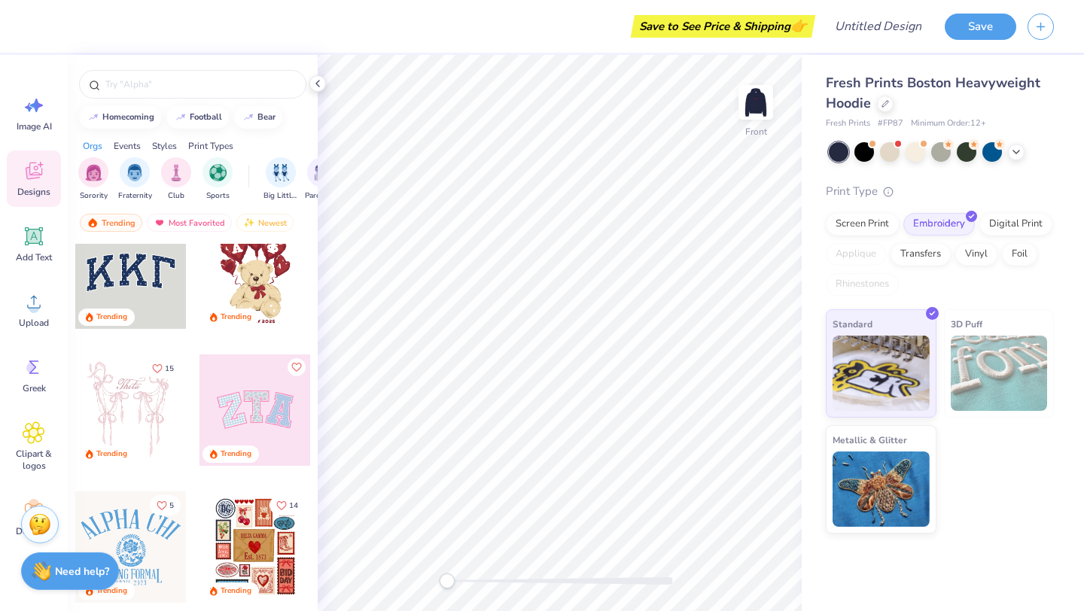
scroll to position [36, 0]
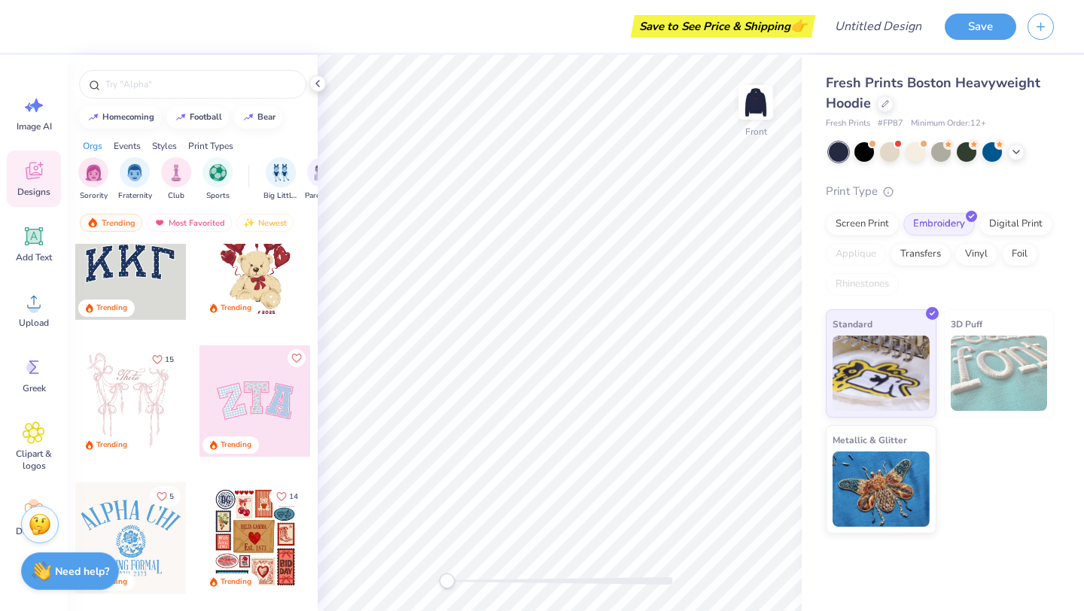
click at [75, 276] on div at bounding box center [18, 263] width 111 height 111
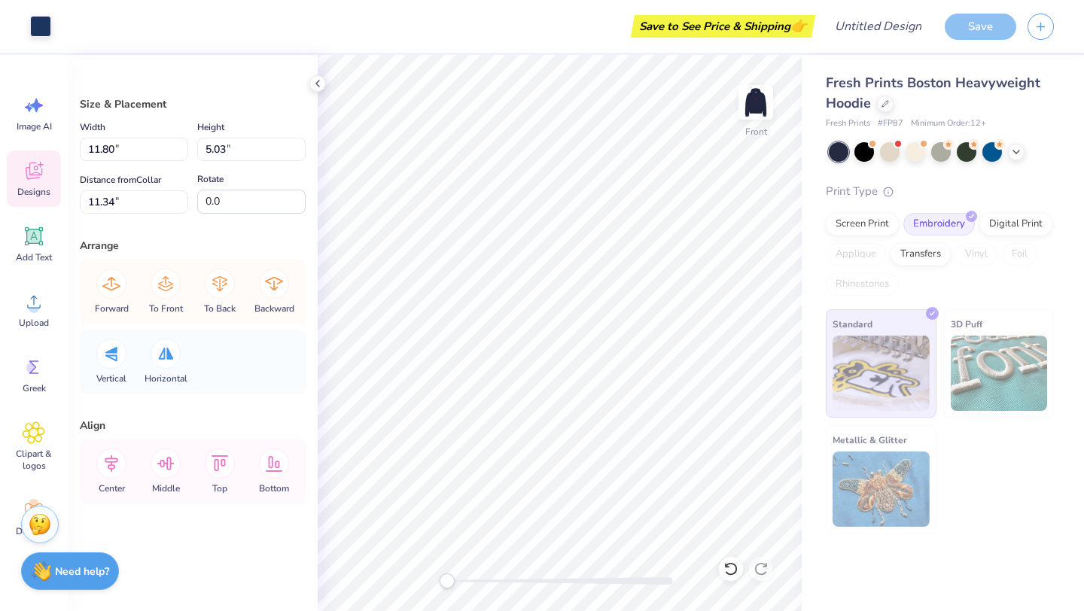
click at [36, 166] on icon at bounding box center [34, 171] width 17 height 17
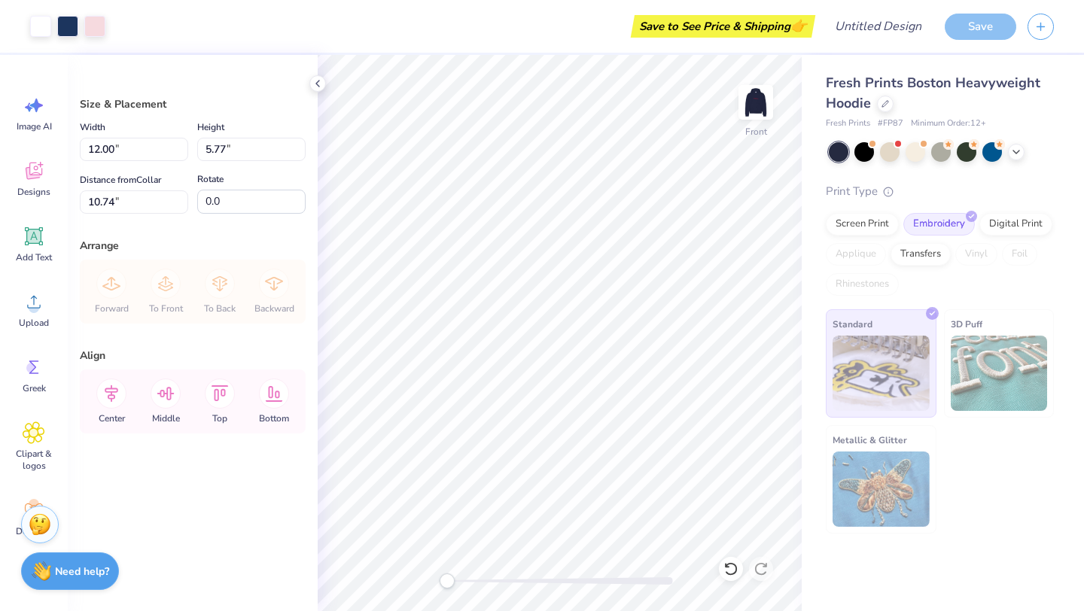
type input "10.91"
click at [839, 570] on div "Fresh Prints Boston Heavyweight Hoodie Fresh Prints # FP87 Minimum Order: 12 + …" at bounding box center [943, 333] width 282 height 556
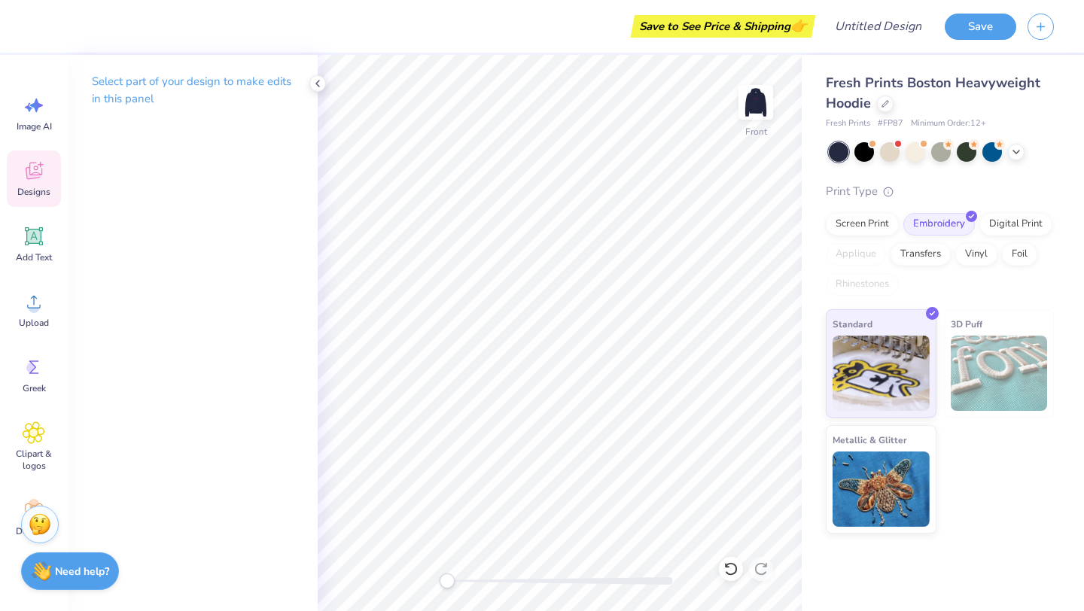
click at [29, 172] on icon at bounding box center [33, 173] width 14 height 12
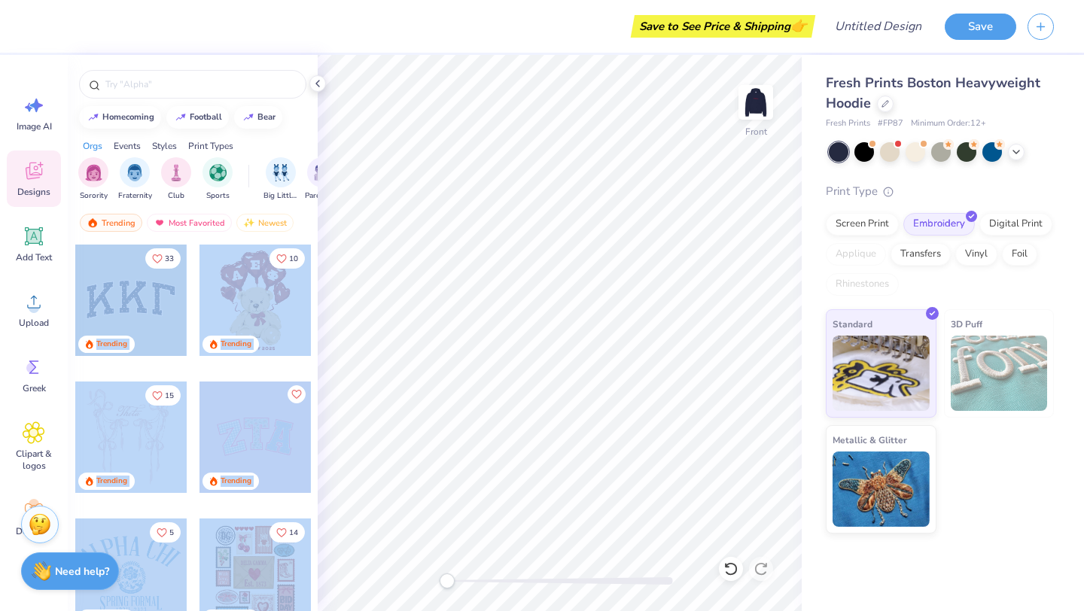
click at [429, 310] on div "Save to See Price & Shipping 👉 Design Title Save Image AI Designs Add Text Uplo…" at bounding box center [542, 305] width 1084 height 611
click at [137, 300] on div at bounding box center [130, 300] width 111 height 111
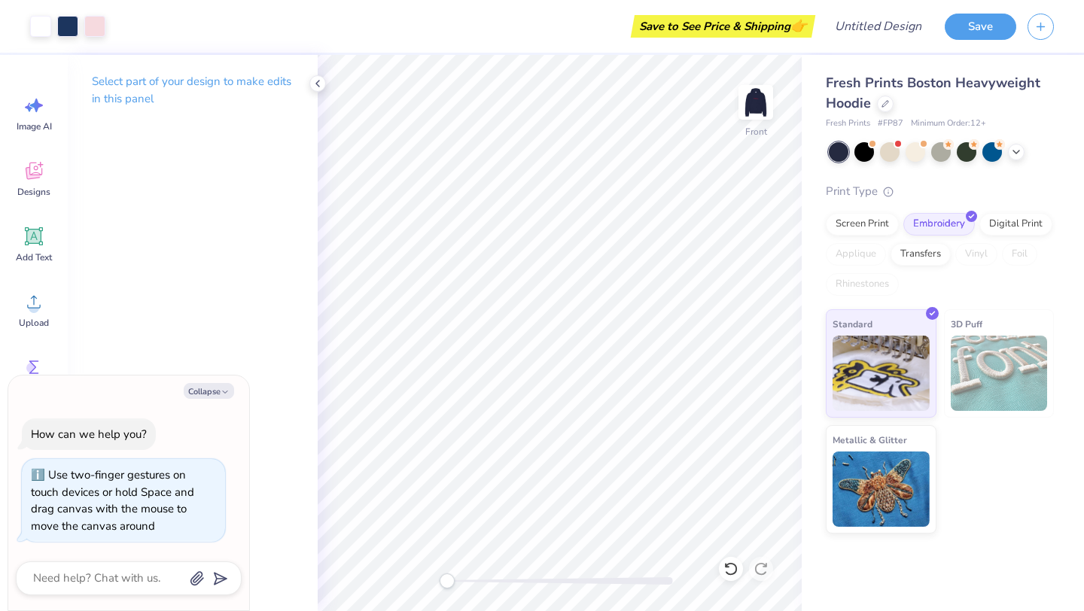
click at [415, 575] on div "Front" at bounding box center [560, 333] width 484 height 556
click at [751, 112] on img at bounding box center [756, 102] width 60 height 60
click at [756, 103] on img at bounding box center [756, 102] width 60 height 60
click at [756, 103] on img at bounding box center [756, 102] width 30 height 30
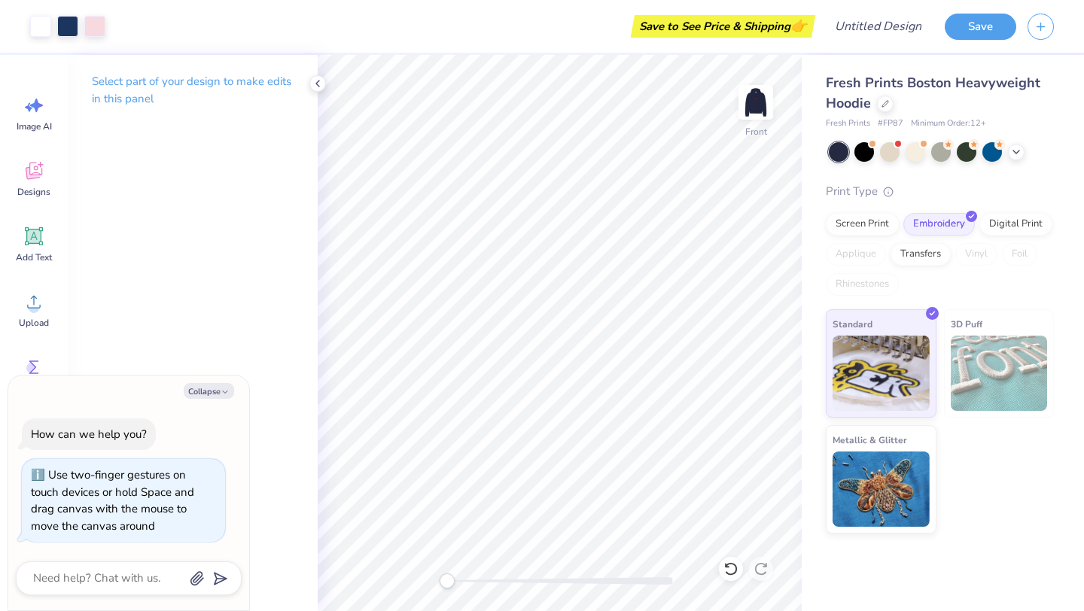
click at [756, 103] on img at bounding box center [756, 102] width 30 height 30
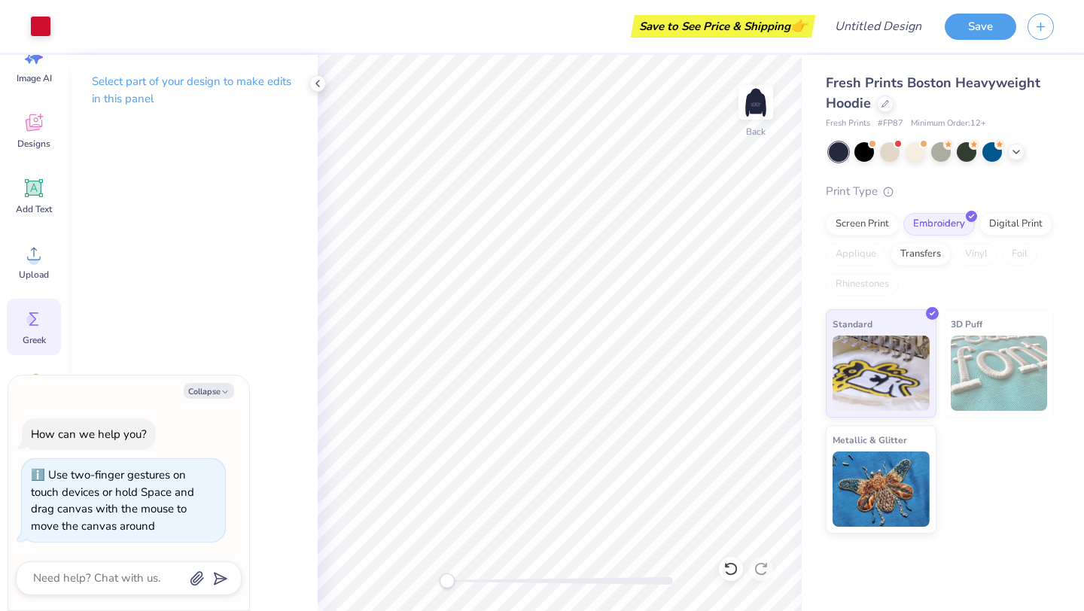
click at [36, 315] on icon at bounding box center [34, 319] width 23 height 23
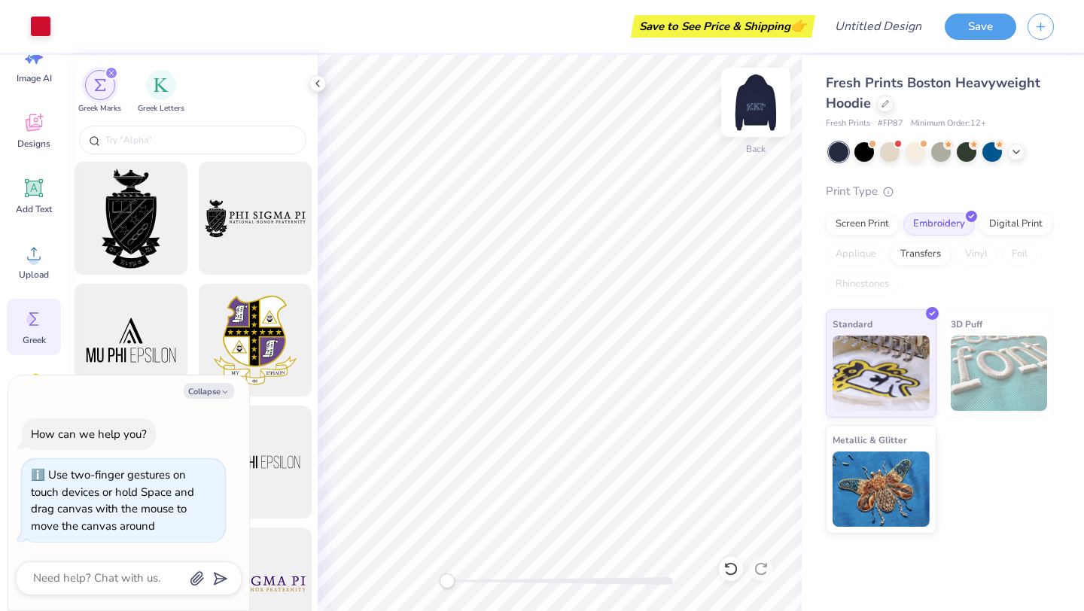
click at [756, 108] on img at bounding box center [756, 102] width 60 height 60
click at [154, 91] on div "filter for Greek Letters" at bounding box center [161, 83] width 30 height 30
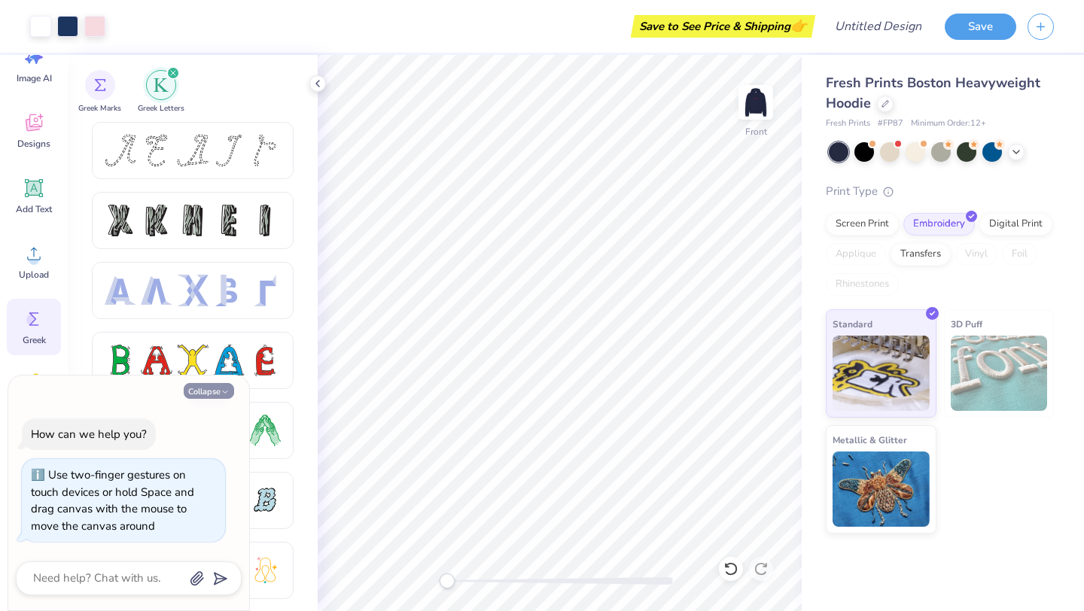
click at [215, 391] on button "Collapse" at bounding box center [209, 391] width 50 height 16
type textarea "x"
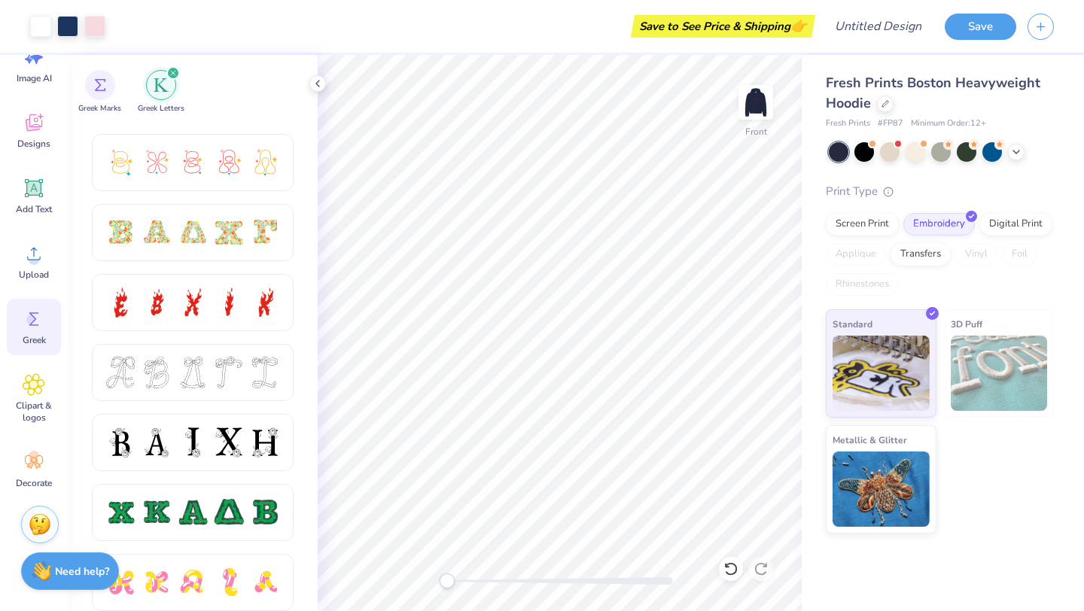
scroll to position [409, 0]
click at [190, 377] on div at bounding box center [193, 371] width 32 height 32
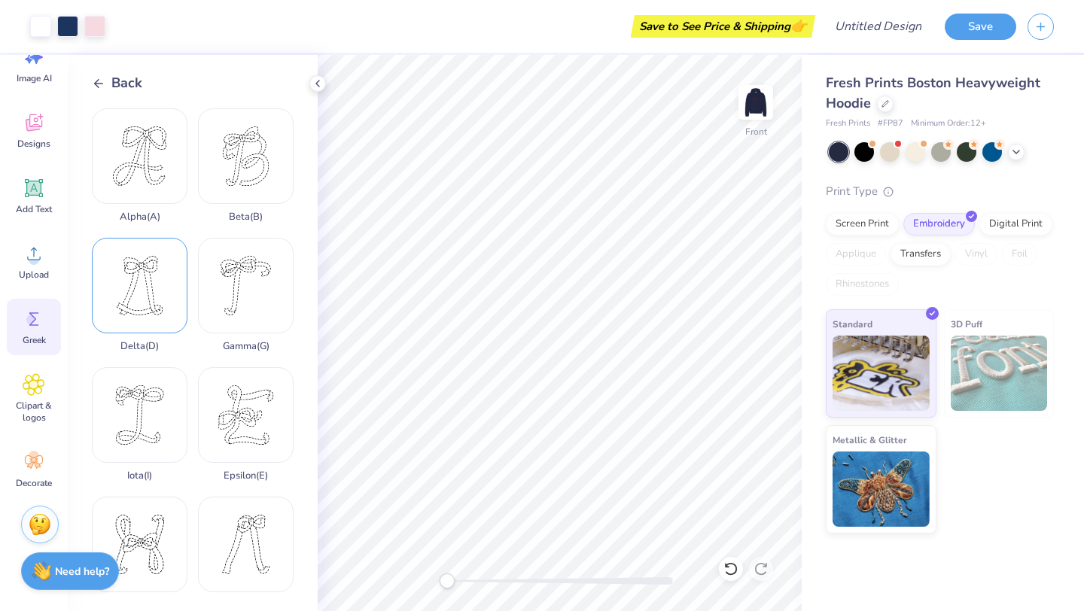
click at [140, 287] on div "Delta ( D )" at bounding box center [140, 295] width 96 height 114
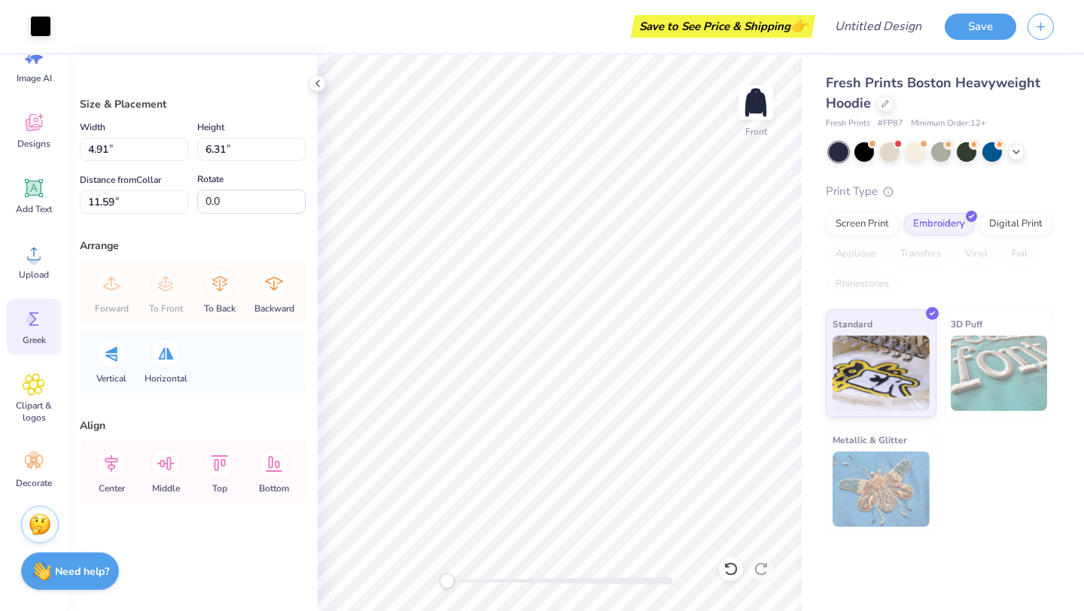
click at [30, 339] on span "Greek" at bounding box center [34, 340] width 23 height 12
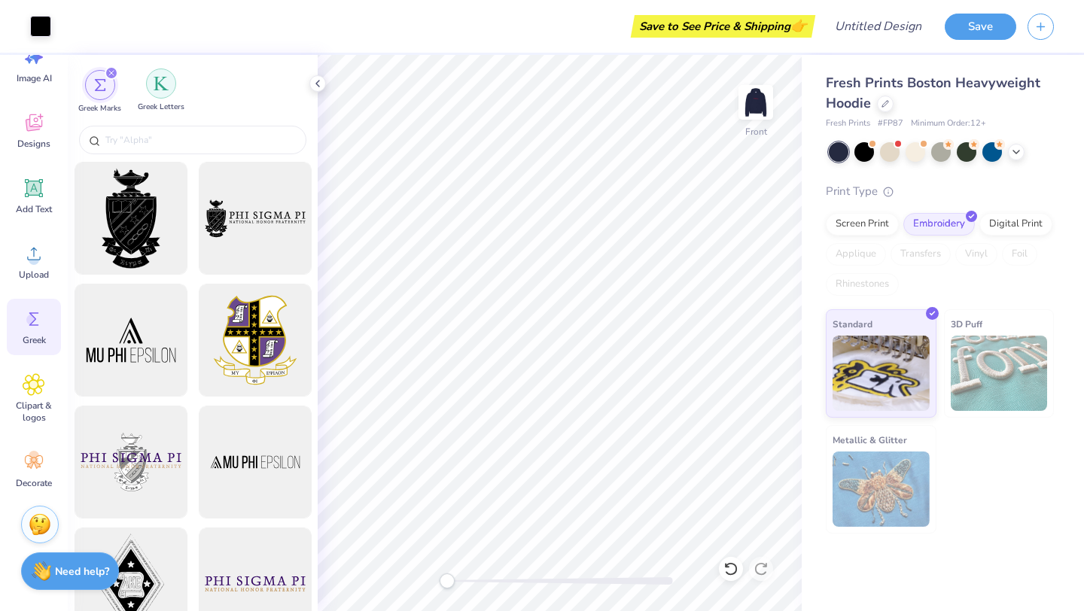
click at [160, 87] on img "filter for Greek Letters" at bounding box center [161, 83] width 15 height 15
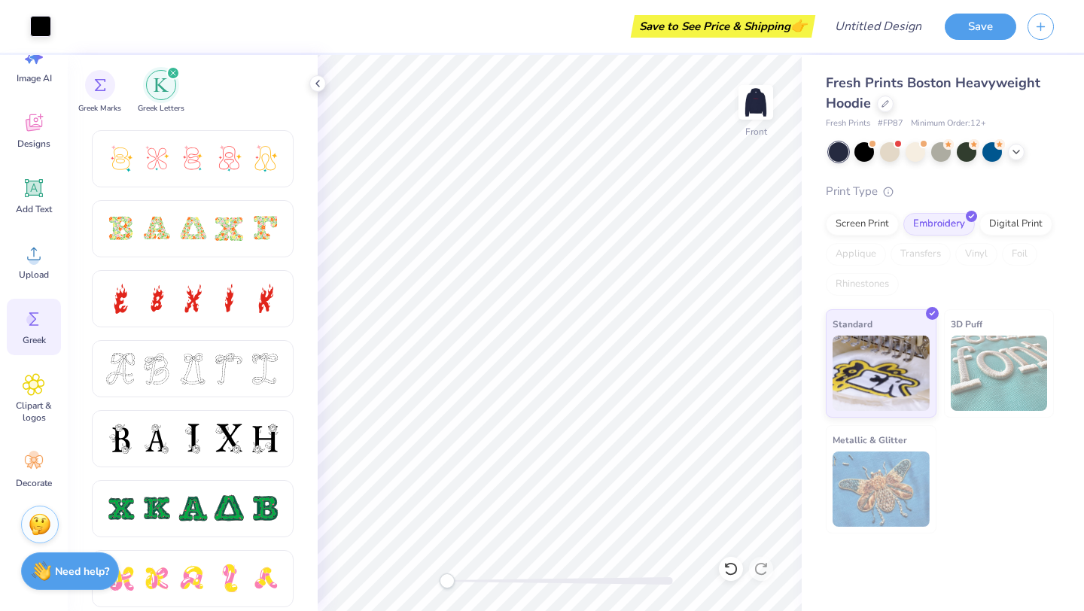
scroll to position [412, 0]
click at [242, 378] on div at bounding box center [229, 368] width 32 height 32
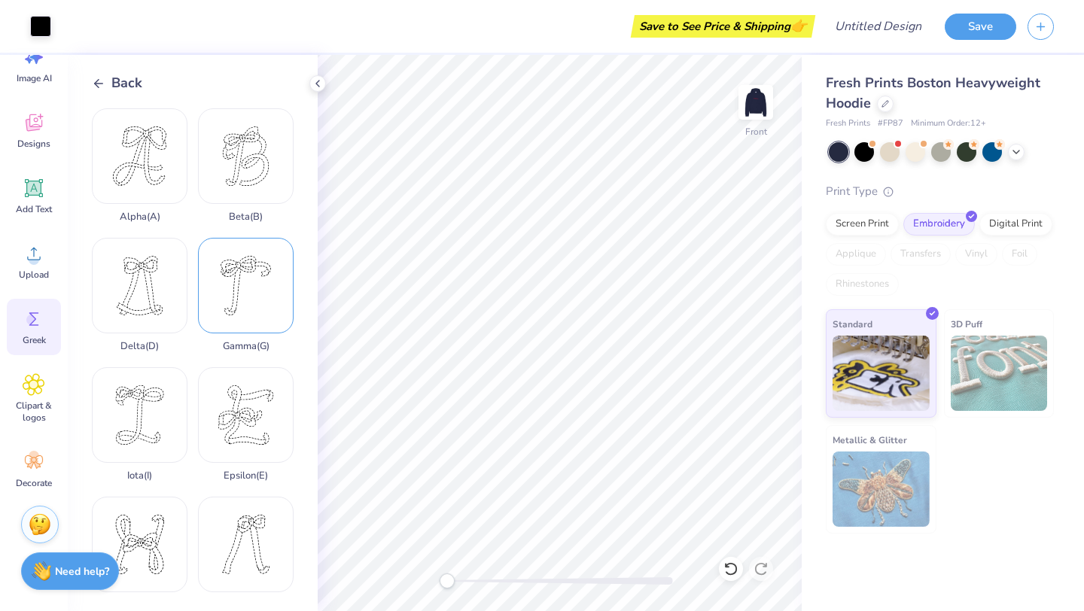
click at [249, 327] on div "Gamma ( G )" at bounding box center [246, 295] width 96 height 114
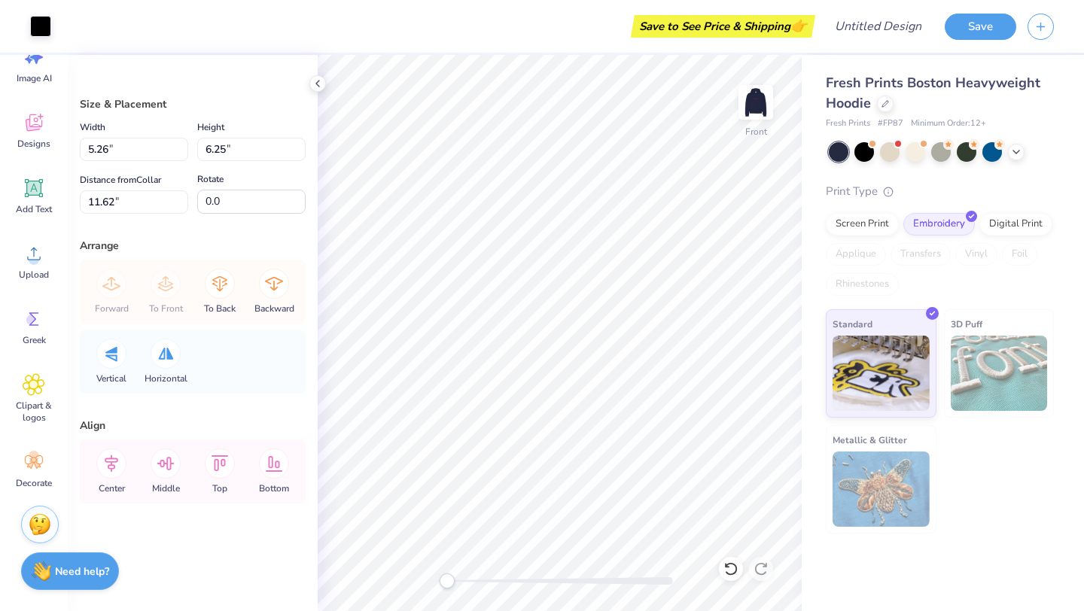
type input "12.00"
type input "5.27"
type input "12.12"
type input "5.26"
type input "6.25"
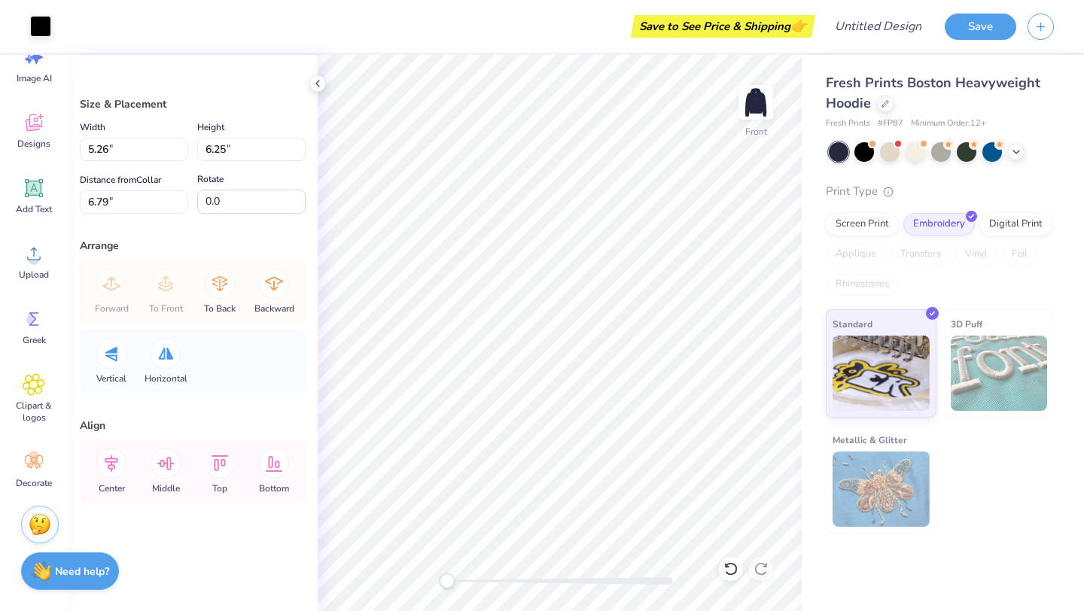
type input "6.79"
type input "4.91"
type input "6.31"
type input "12.29"
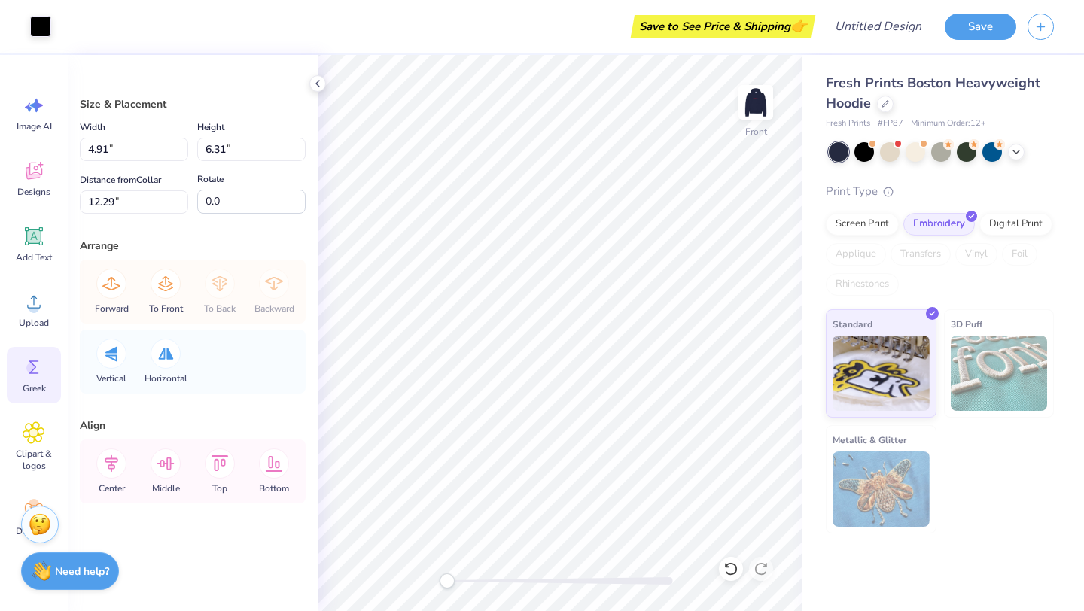
click at [32, 392] on span "Greek" at bounding box center [34, 388] width 23 height 12
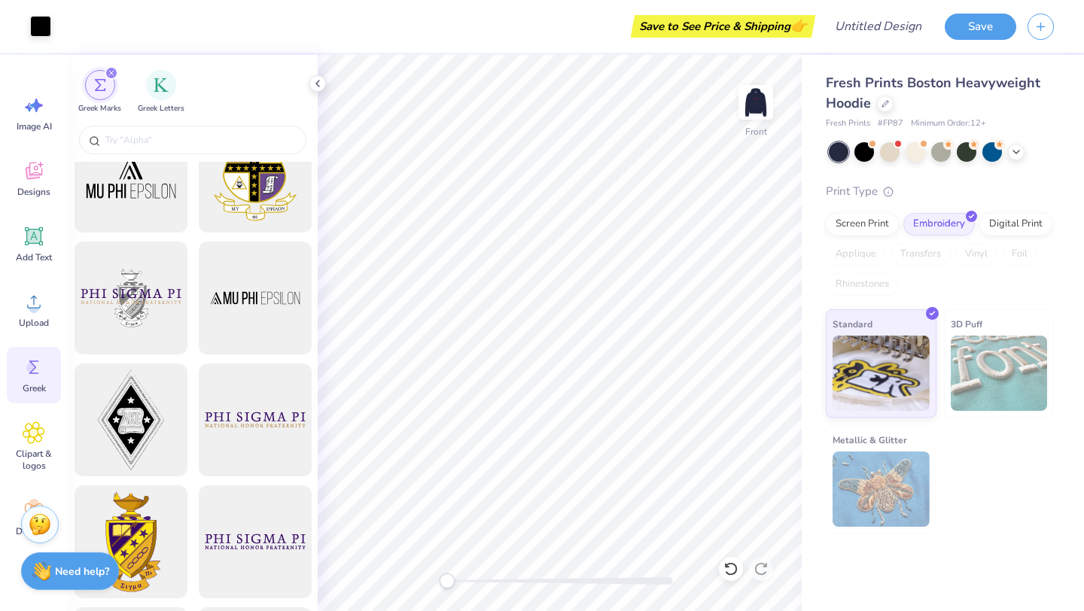
scroll to position [68, 0]
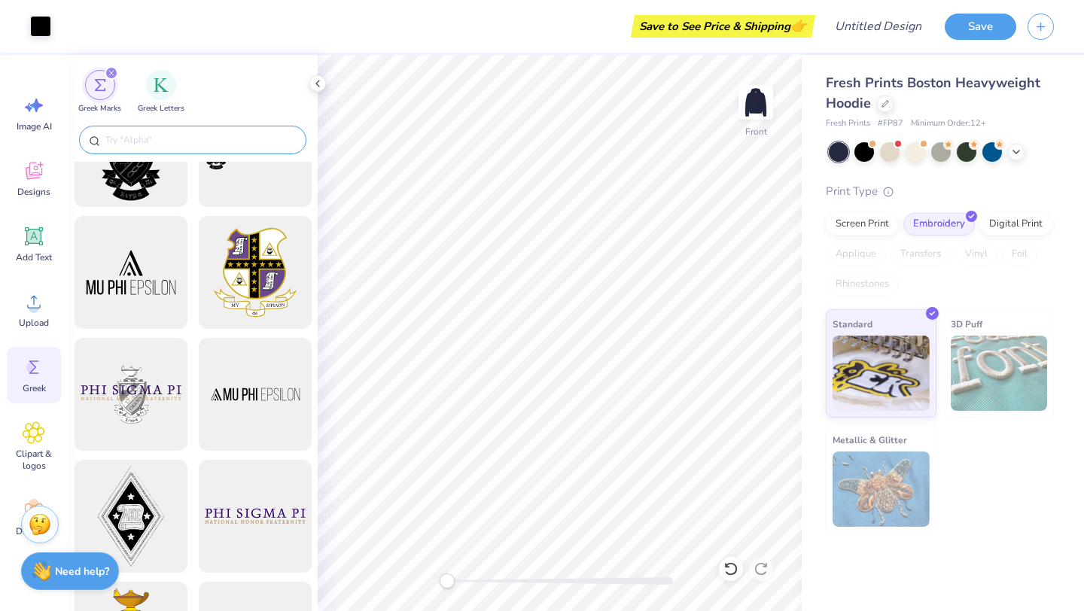
click at [141, 131] on div at bounding box center [192, 140] width 227 height 29
click at [143, 135] on input "text" at bounding box center [200, 139] width 193 height 15
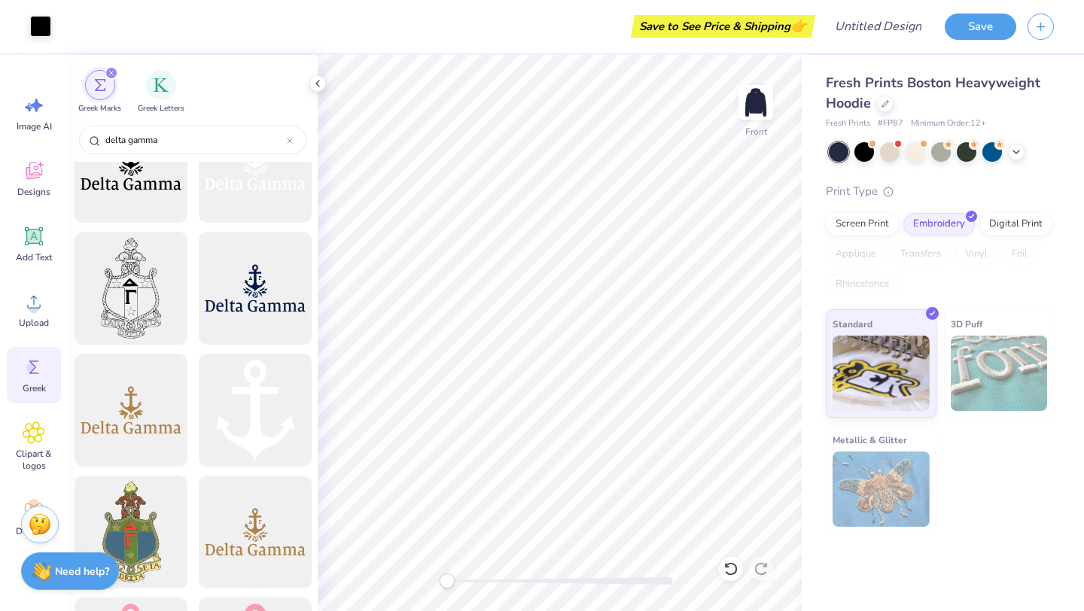
scroll to position [303, 0]
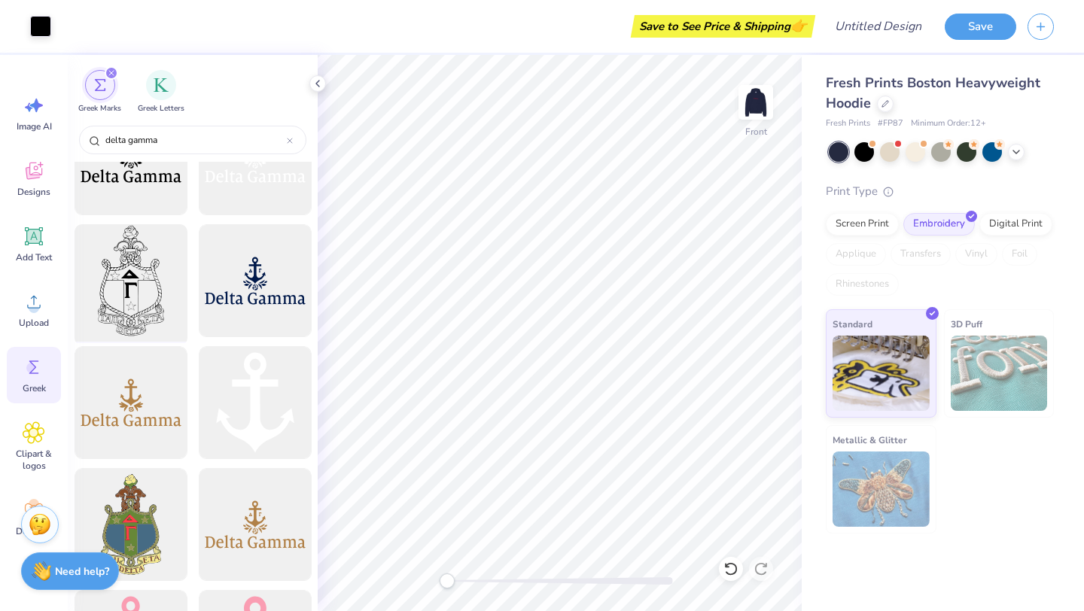
type input "delta gamma"
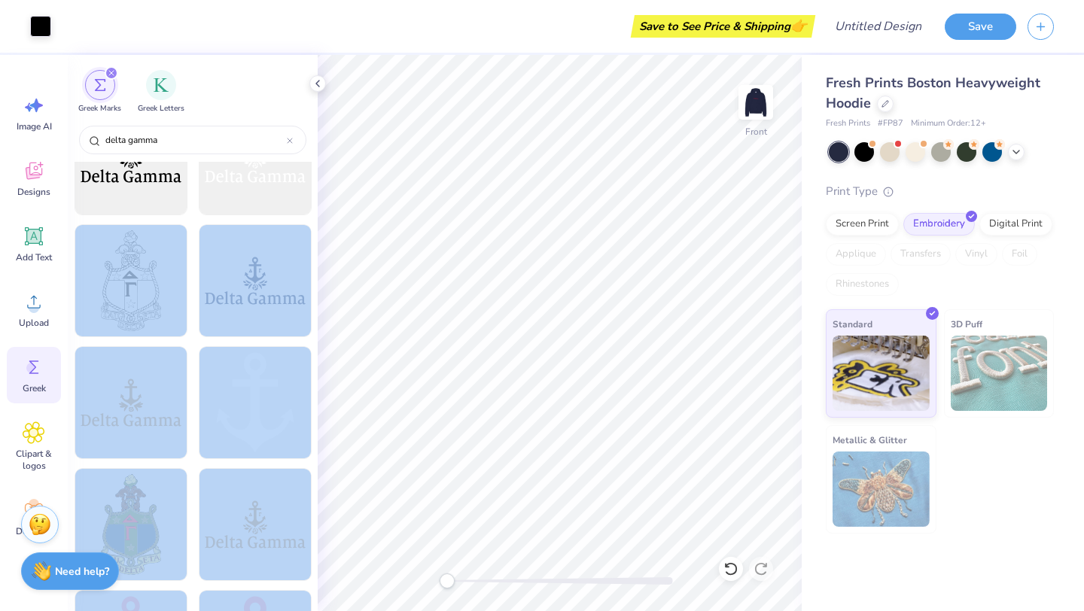
click at [528, 324] on div "Art colors Save to See Price & Shipping 👉 Design Title Save Image AI Designs Ad…" at bounding box center [542, 305] width 1084 height 611
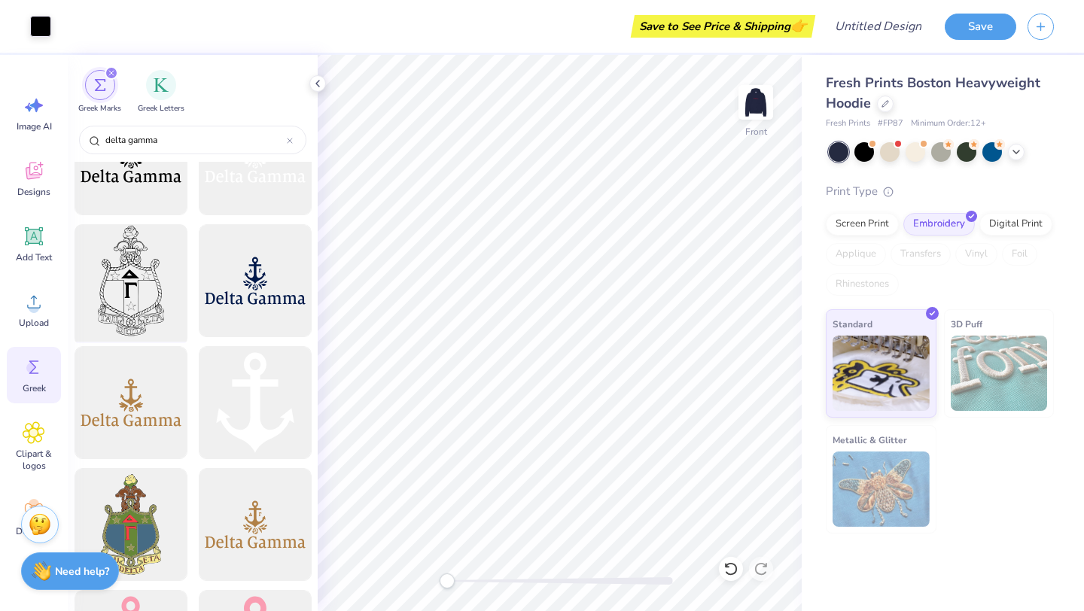
click at [131, 285] on div at bounding box center [130, 281] width 124 height 124
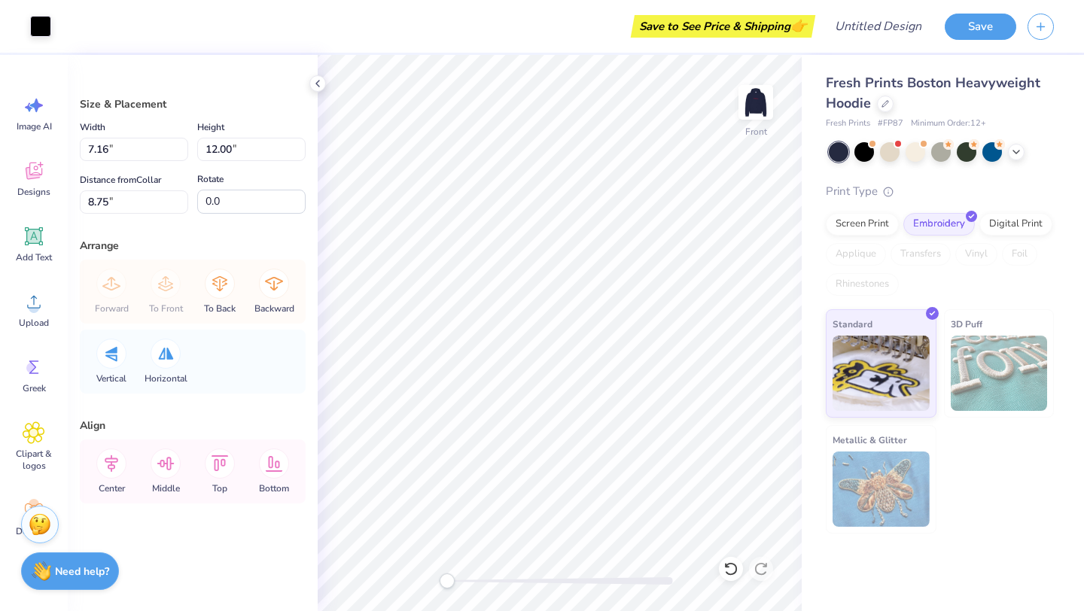
type input "5.26"
type input "6.25"
type input "12.29"
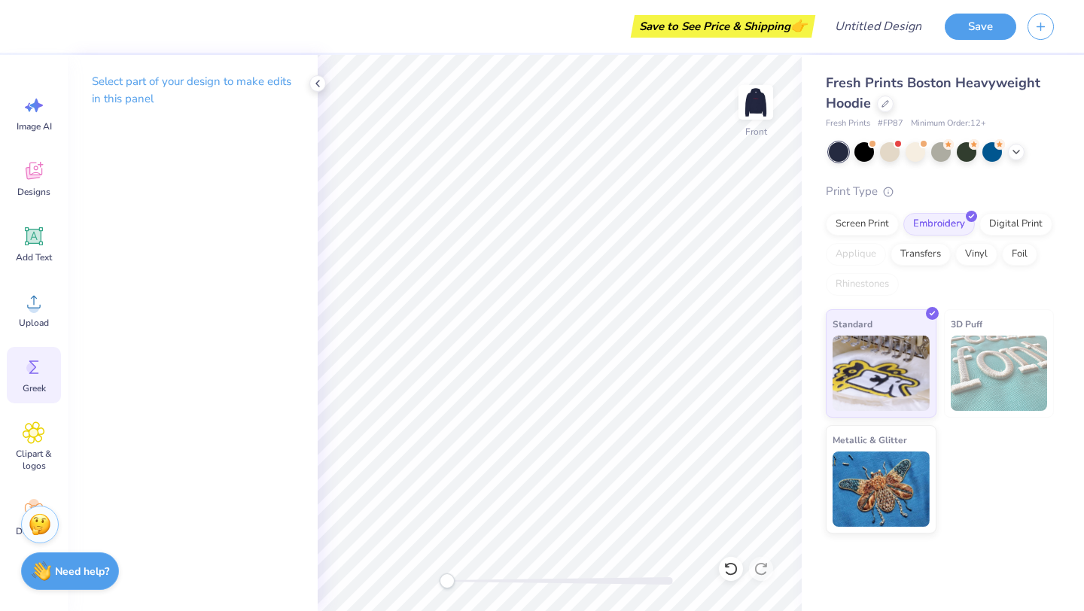
click at [26, 358] on icon at bounding box center [34, 367] width 23 height 23
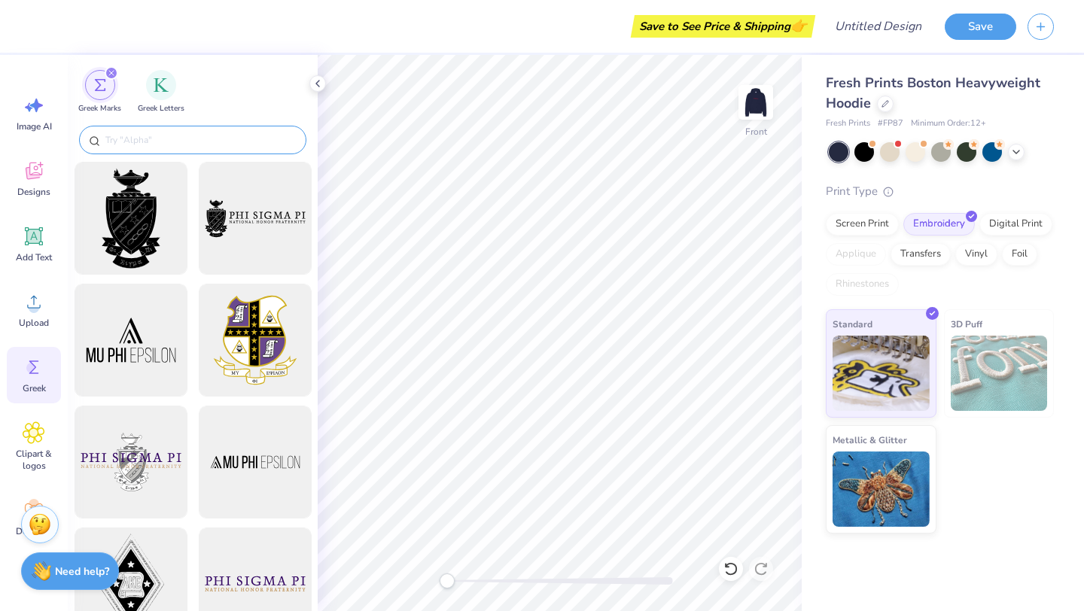
click at [121, 127] on div at bounding box center [192, 140] width 227 height 29
click at [142, 145] on input "text" at bounding box center [200, 139] width 193 height 15
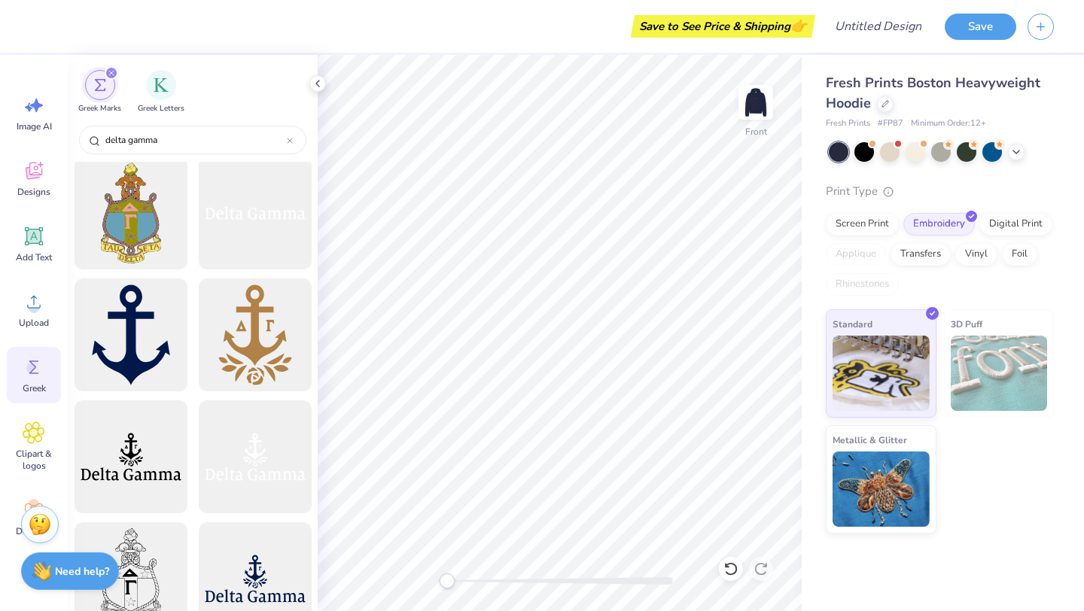
scroll to position [0, 0]
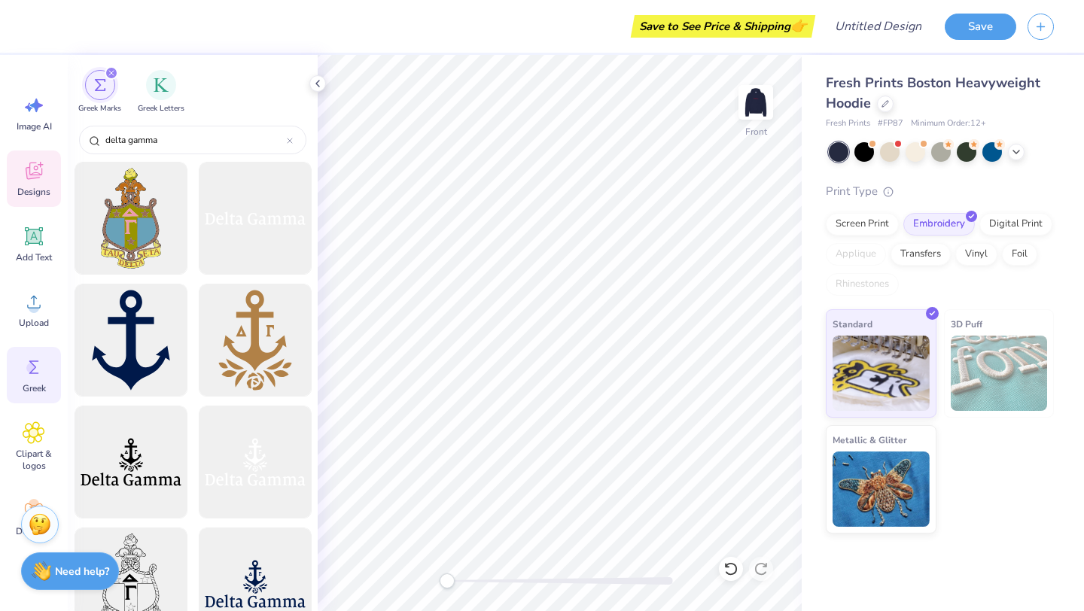
type input "delta gamma"
click at [30, 174] on icon at bounding box center [34, 171] width 17 height 17
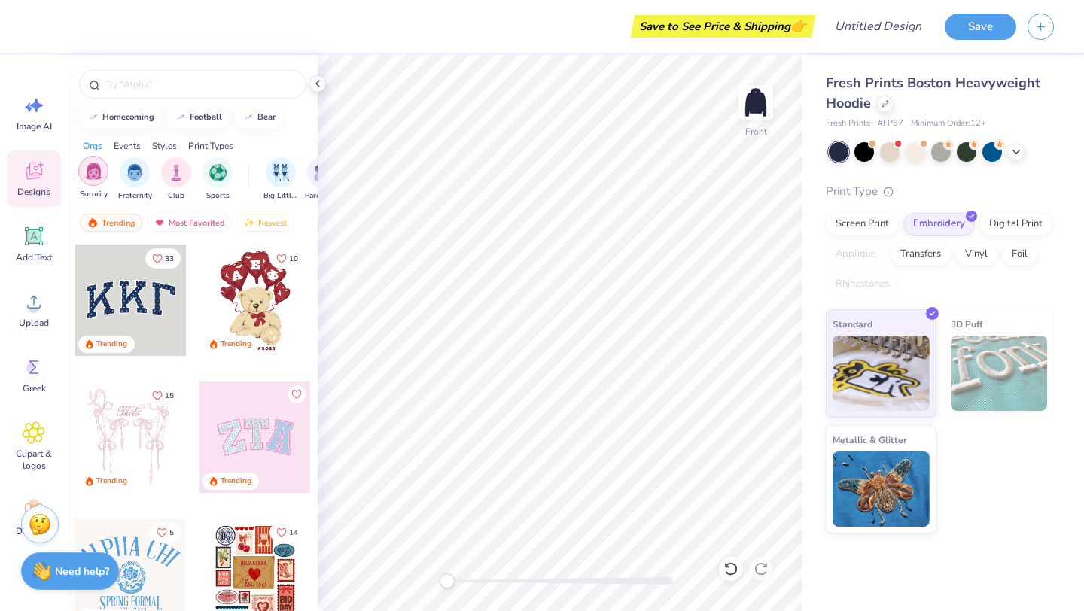
click at [97, 168] on img "filter for Sorority" at bounding box center [93, 171] width 17 height 17
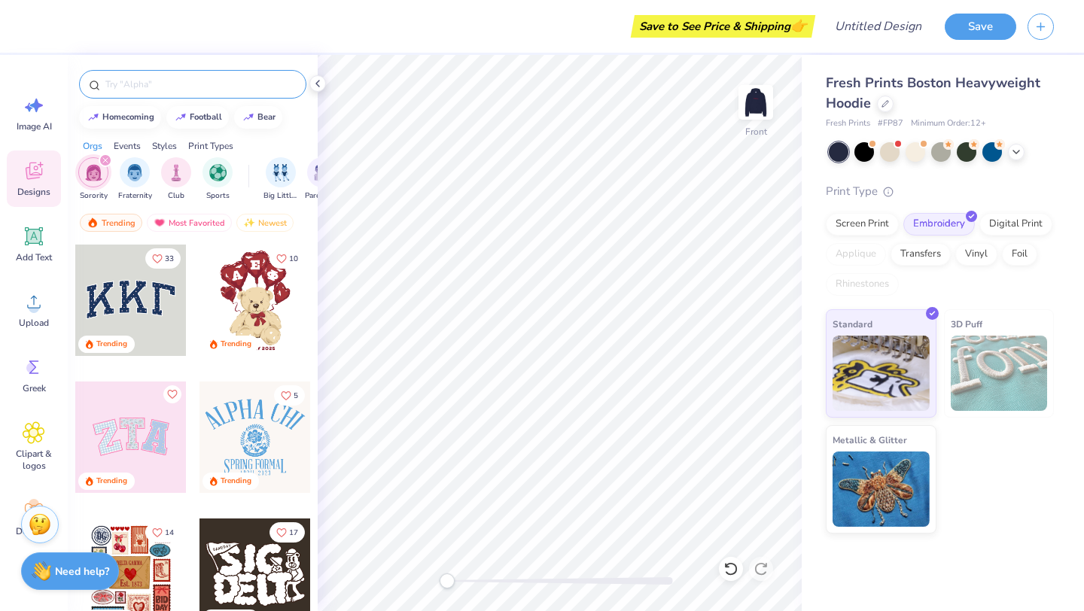
click at [119, 75] on div at bounding box center [192, 84] width 227 height 29
click at [115, 78] on input "text" at bounding box center [200, 84] width 193 height 15
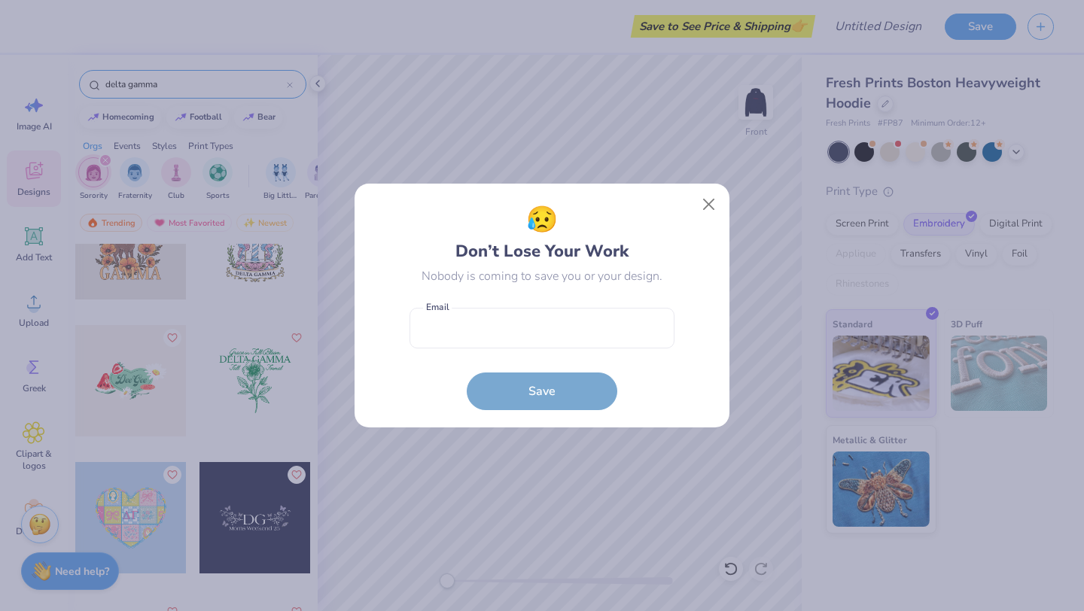
scroll to position [1846, 0]
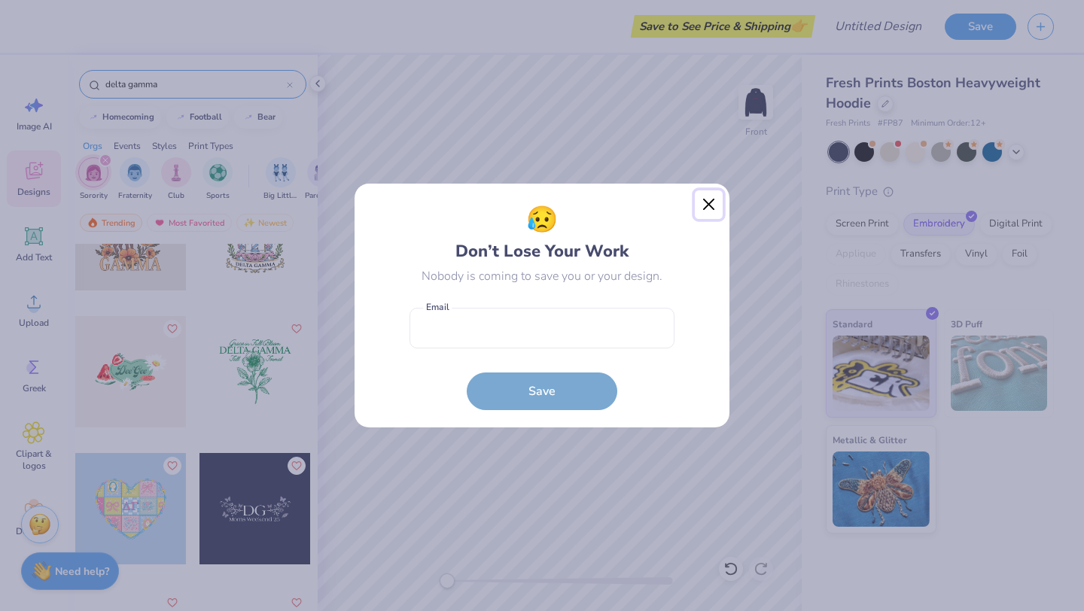
click at [708, 205] on button "Close" at bounding box center [709, 204] width 29 height 29
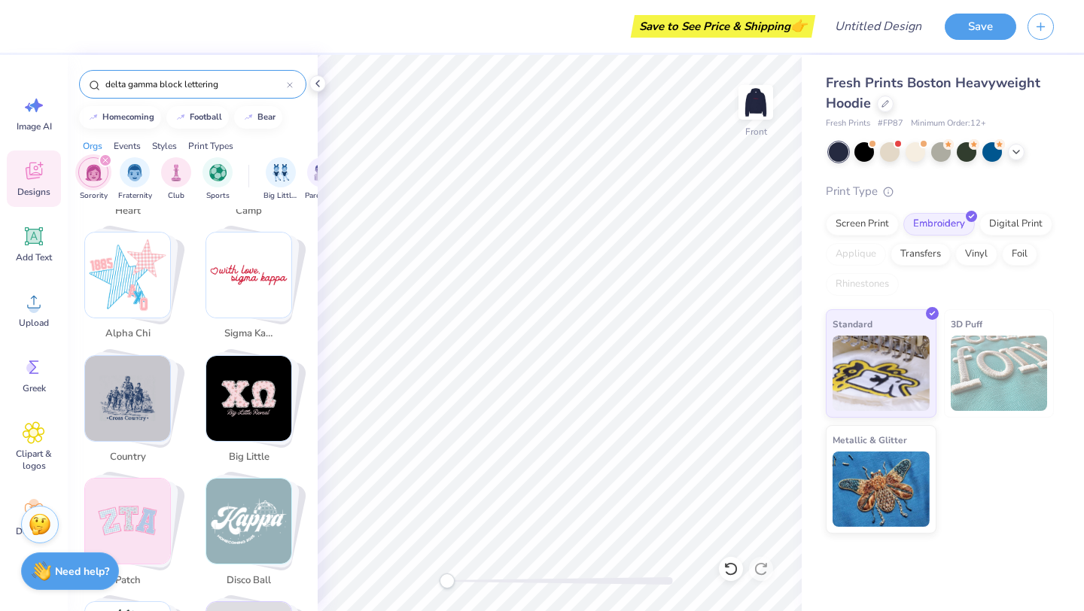
scroll to position [1952, 0]
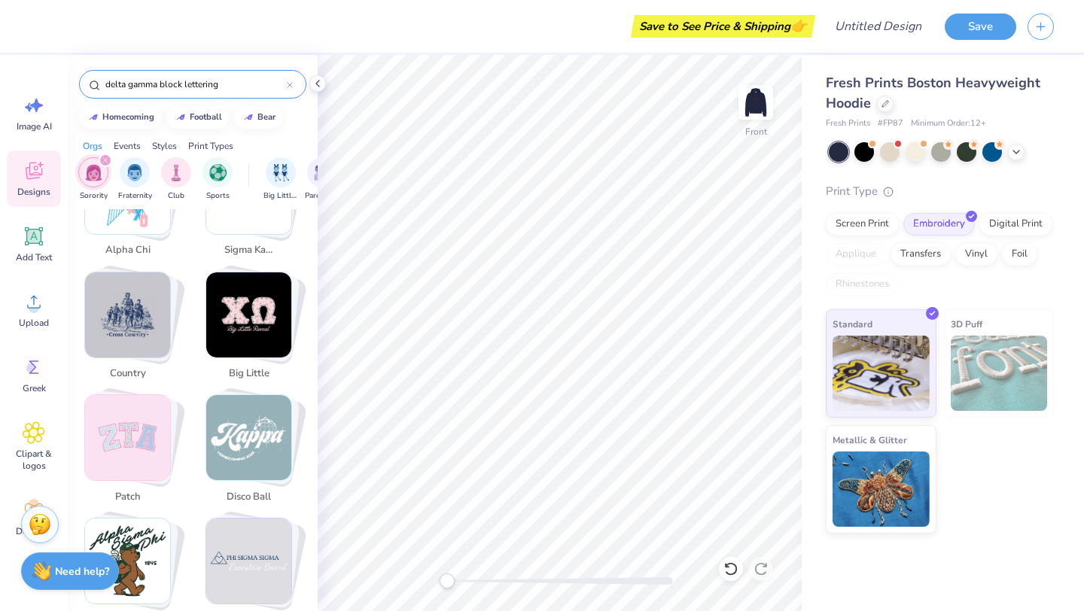
click at [145, 417] on img "Stack Card Button patch" at bounding box center [127, 437] width 85 height 85
type input "patch"
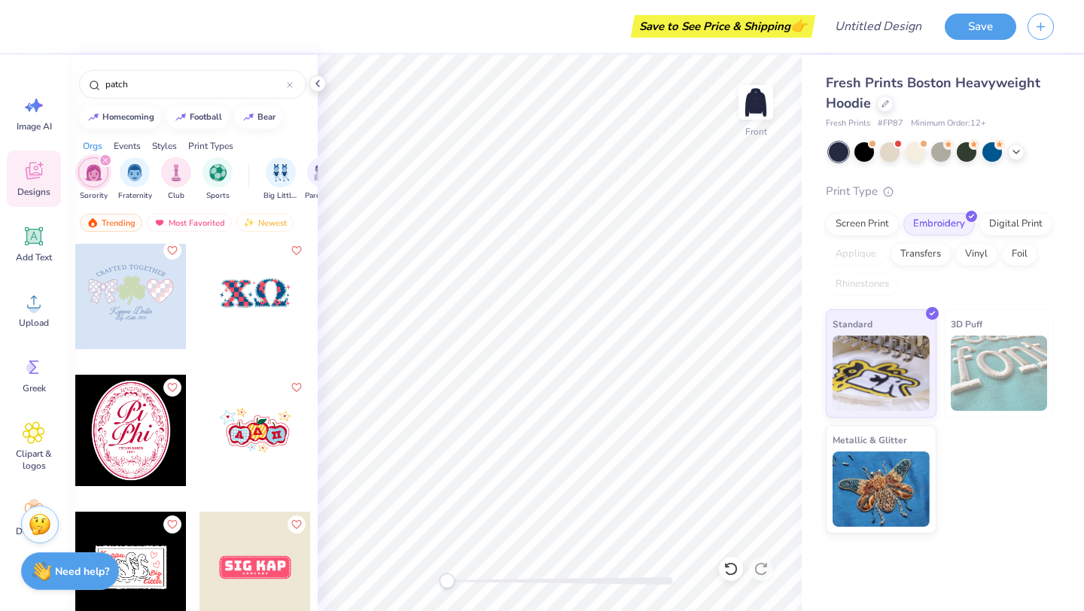
scroll to position [555, 0]
click at [29, 239] on icon at bounding box center [34, 237] width 14 height 14
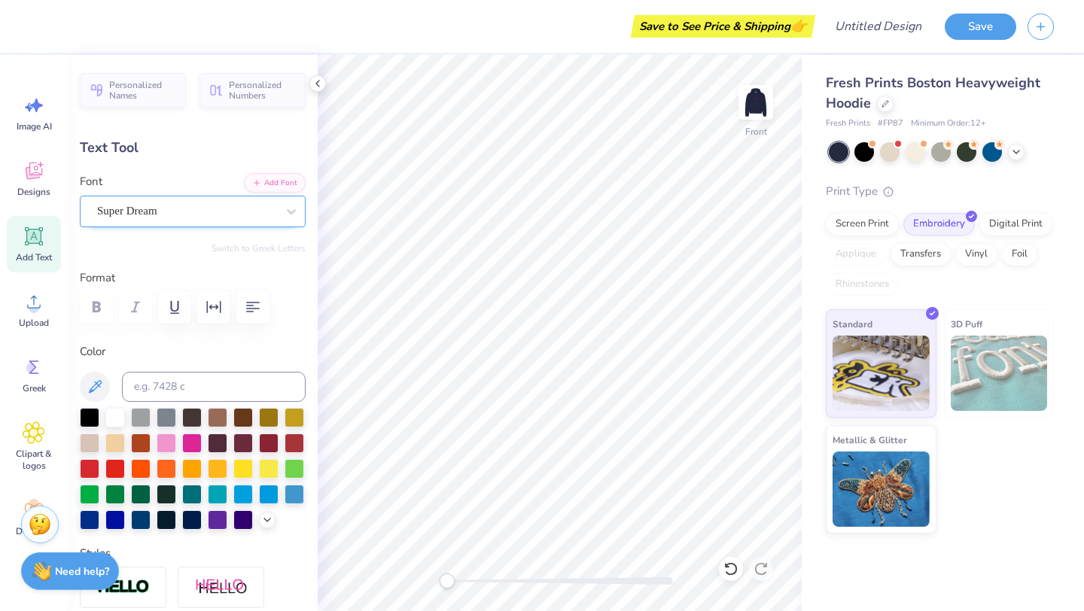
click at [132, 208] on div "Super Dream" at bounding box center [187, 210] width 182 height 23
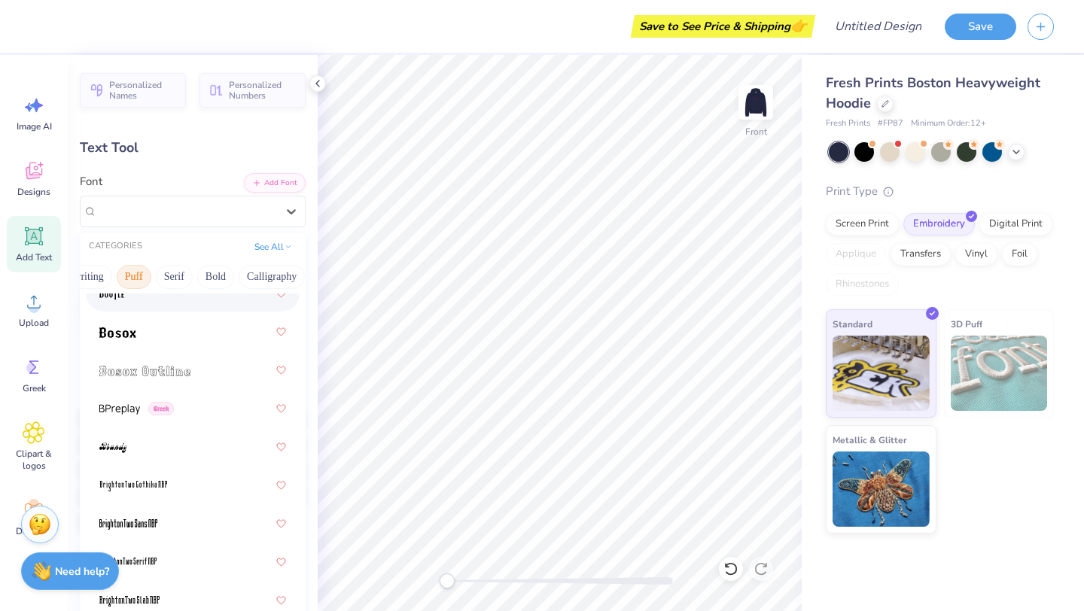
scroll to position [0, 90]
click at [215, 272] on button "Bold" at bounding box center [214, 277] width 37 height 24
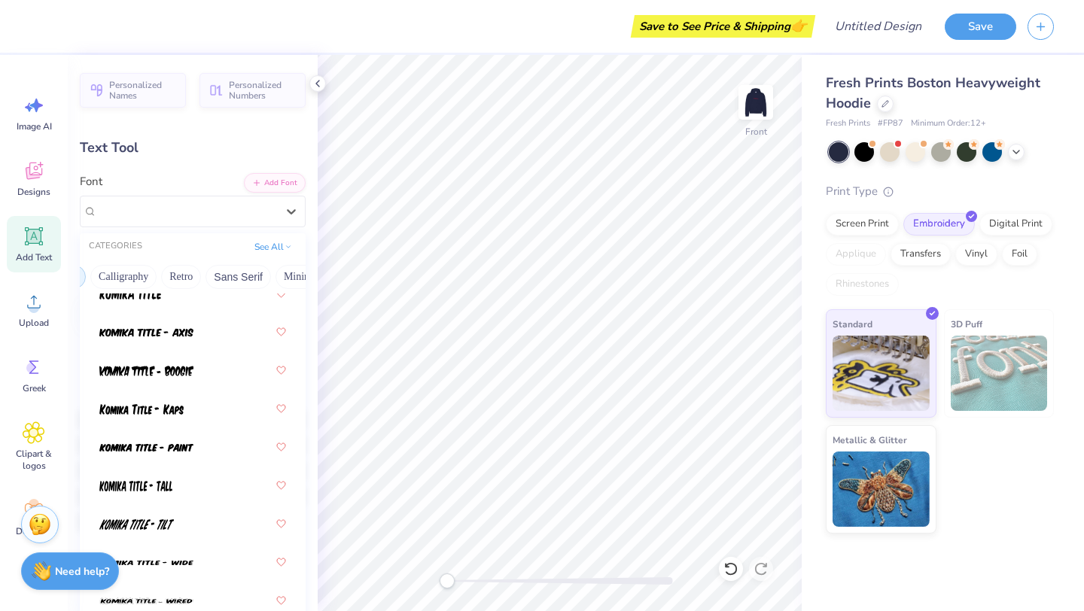
scroll to position [0, 257]
click at [219, 271] on button "Sans Serif" at bounding box center [219, 277] width 65 height 24
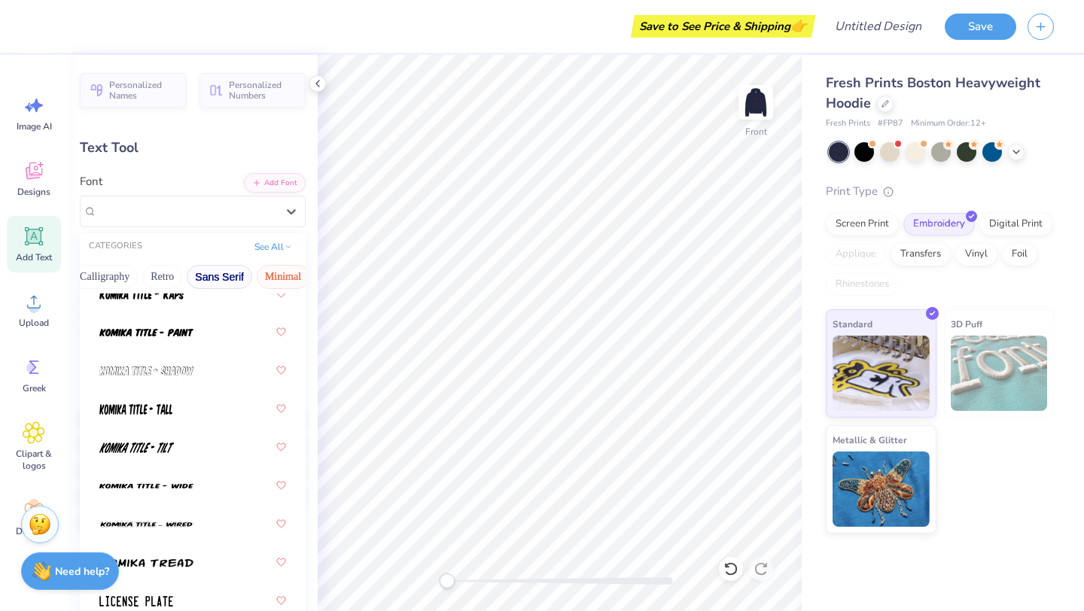
click at [282, 278] on button "Minimal" at bounding box center [283, 277] width 53 height 24
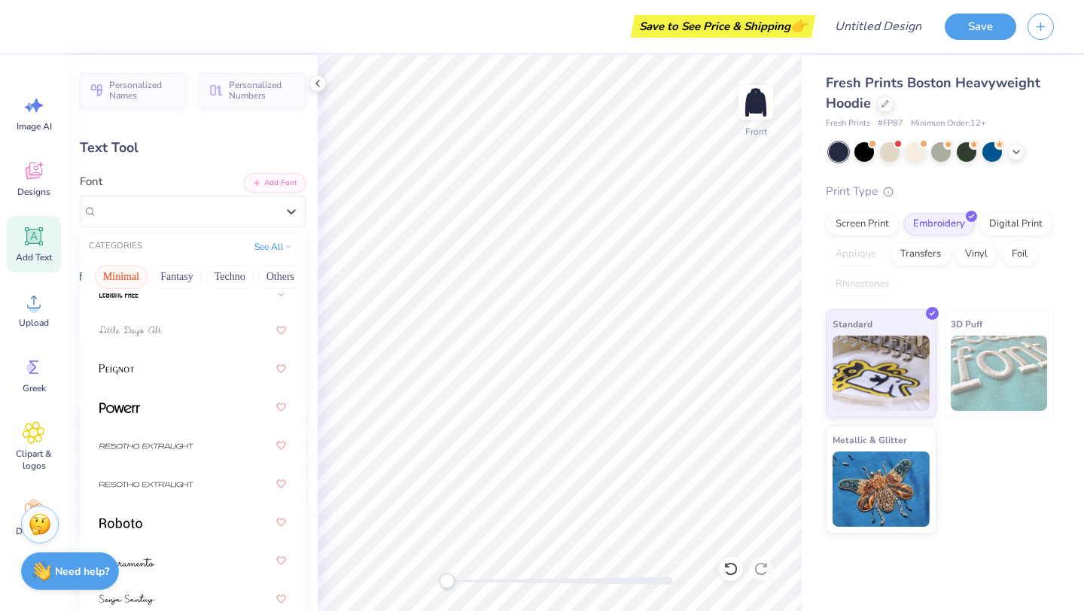
scroll to position [0, 418]
click at [181, 278] on button "Fantasy" at bounding box center [178, 277] width 50 height 24
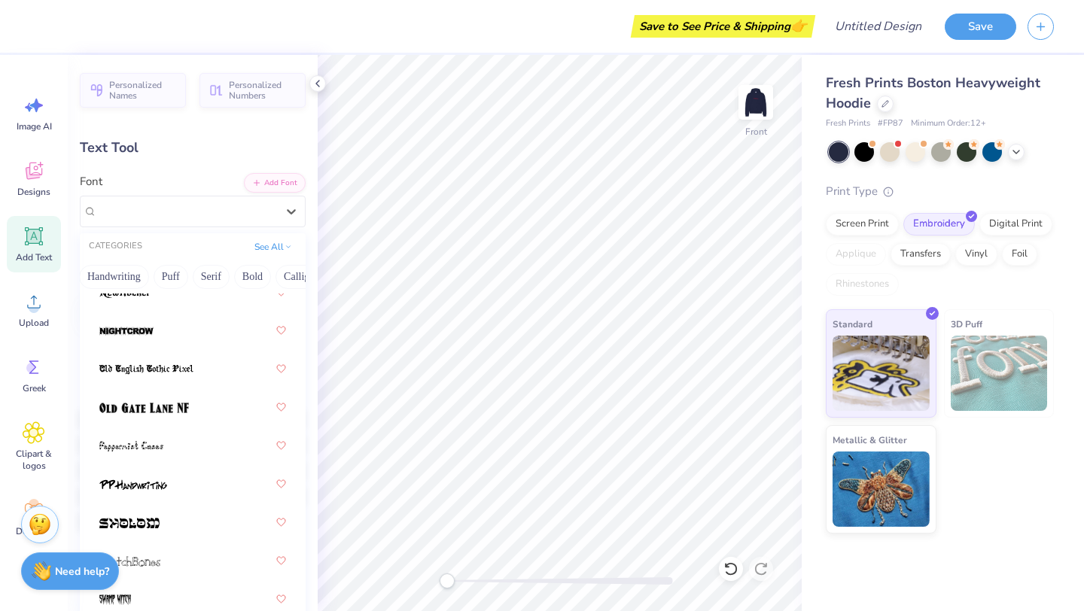
scroll to position [0, 26]
click at [178, 278] on div "Greek Handwriting Puff Serif Bold Calligraphy Retro Sans Serif Minimal Fantasy …" at bounding box center [193, 276] width 226 height 33
click at [199, 279] on button "Puff" at bounding box center [197, 277] width 35 height 24
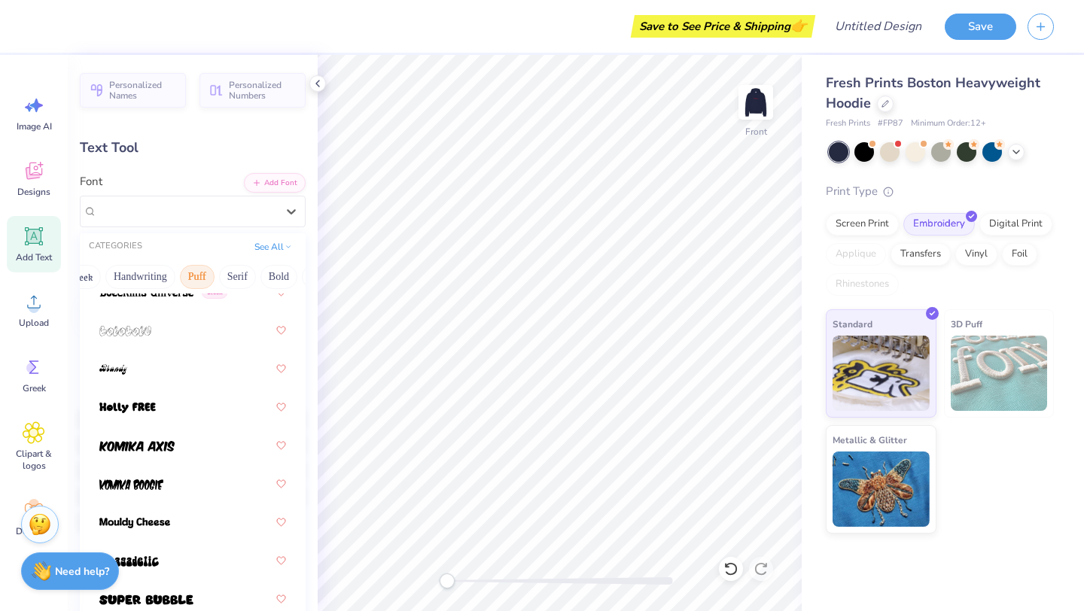
scroll to position [0, 0]
click at [114, 278] on button "Greek" at bounding box center [108, 277] width 38 height 24
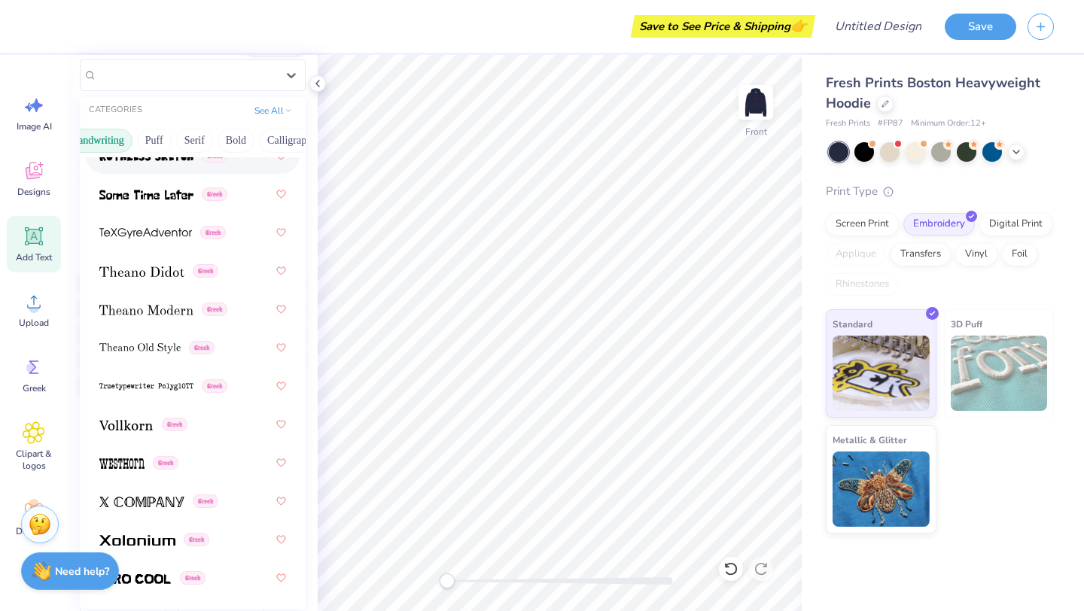
scroll to position [0, 76]
click at [196, 141] on button "Serif" at bounding box center [187, 141] width 37 height 24
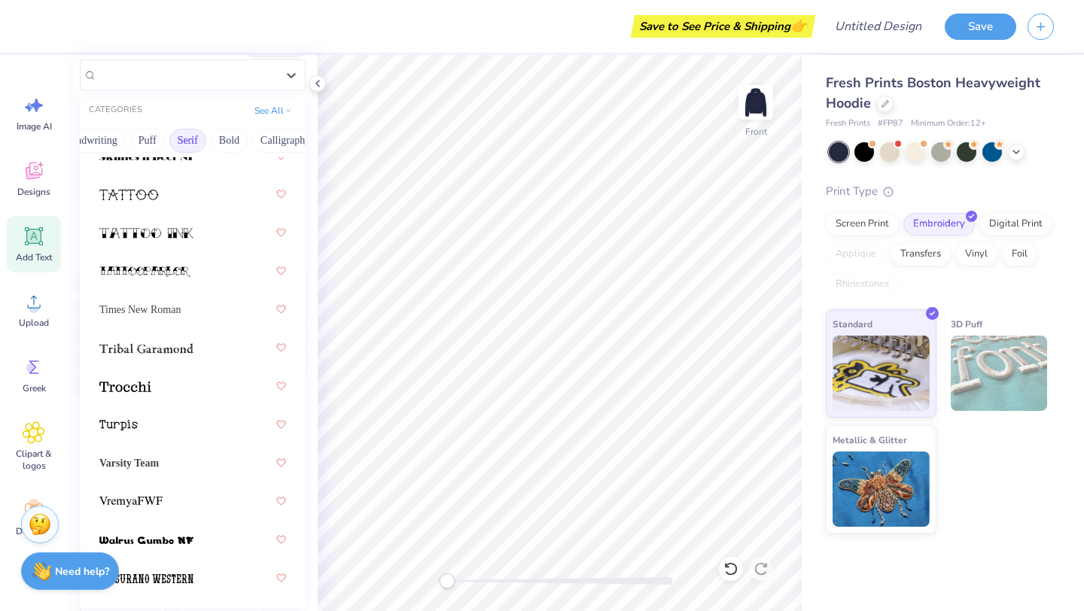
scroll to position [148, 0]
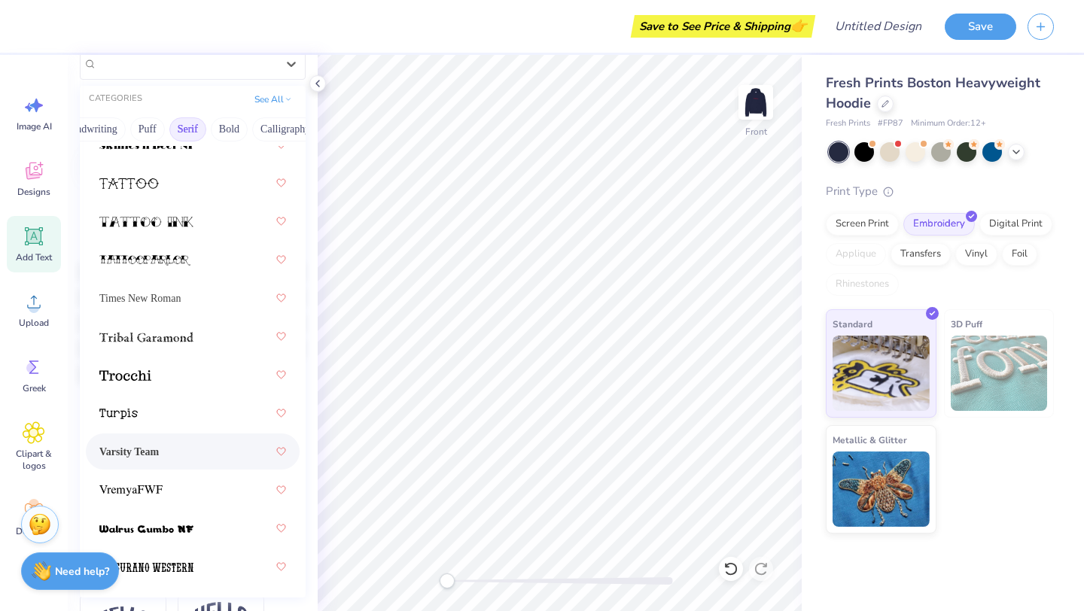
click at [168, 442] on div "Varsity Team" at bounding box center [192, 451] width 187 height 27
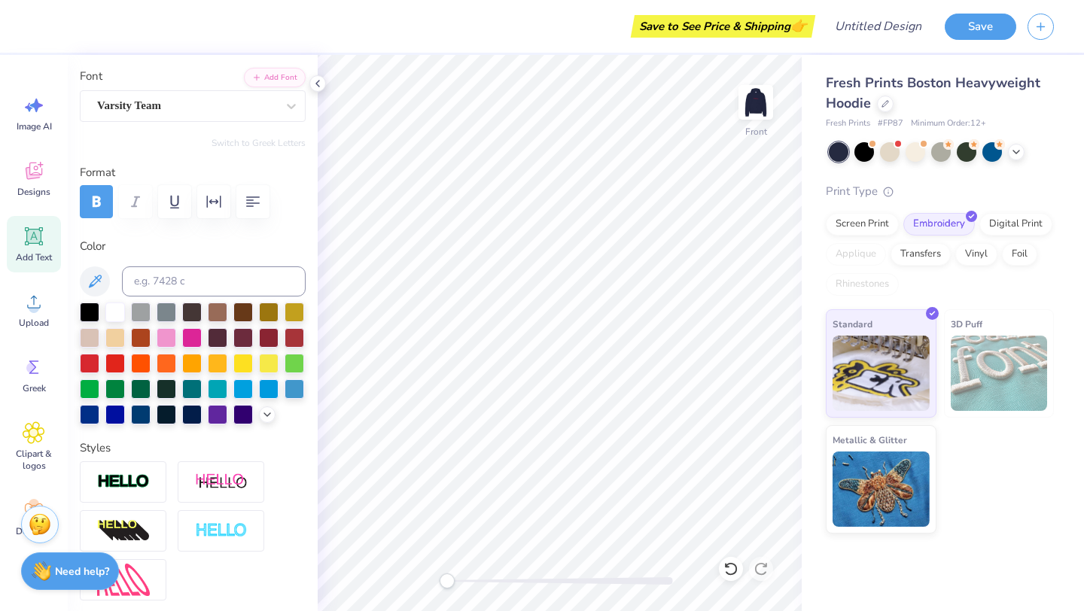
scroll to position [106, 0]
type textarea "Delta Gamma"
click at [257, 212] on button "button" at bounding box center [252, 200] width 33 height 33
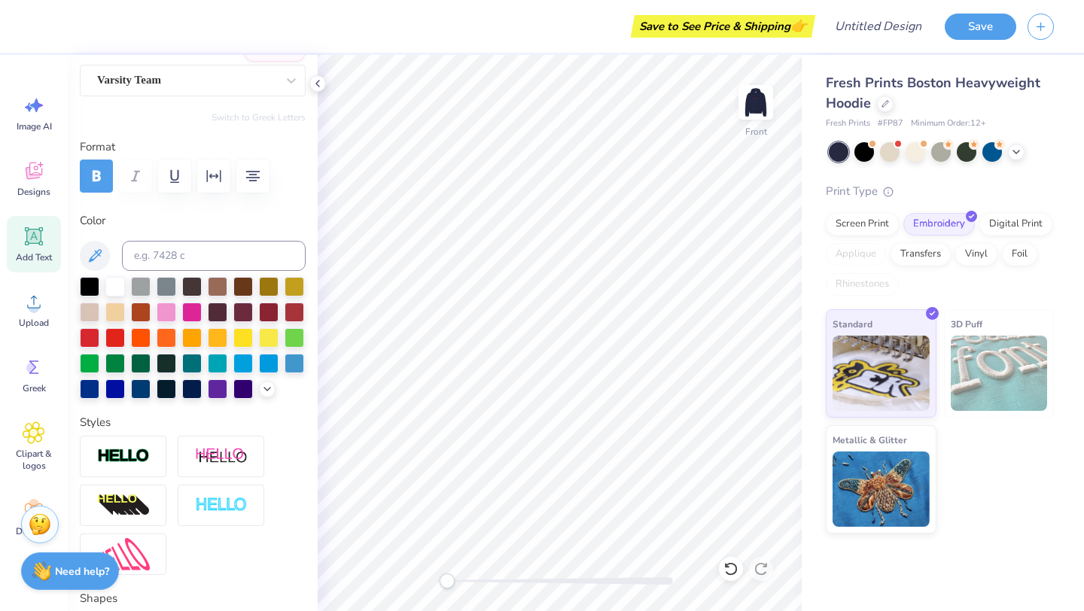
scroll to position [0, 0]
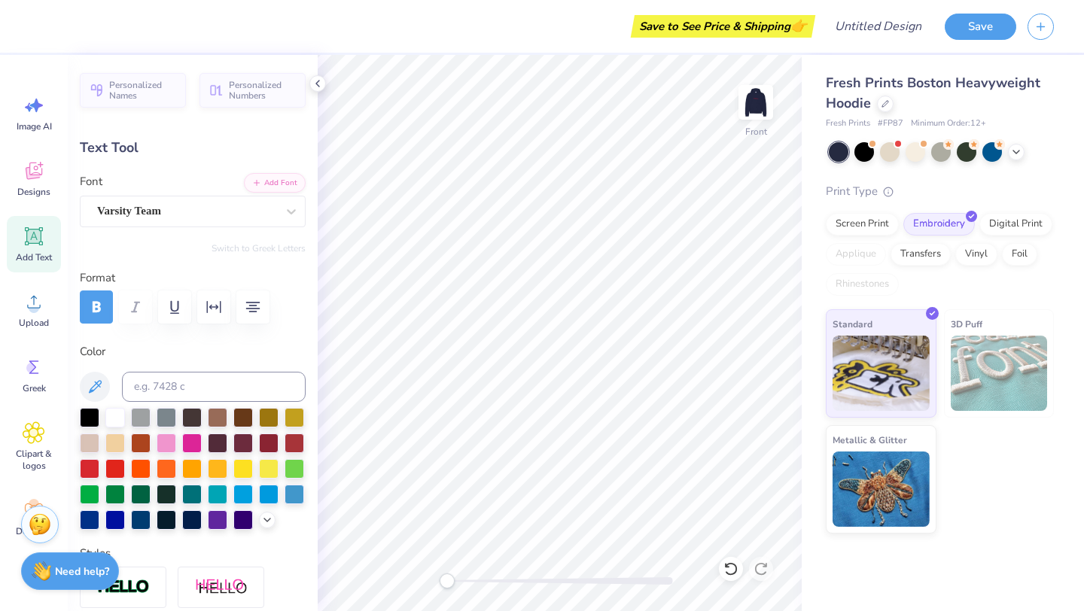
click at [194, 254] on div "Personalized Names Personalized Numbers Text Tool Add Font Font Varsity Team Sw…" at bounding box center [193, 333] width 250 height 556
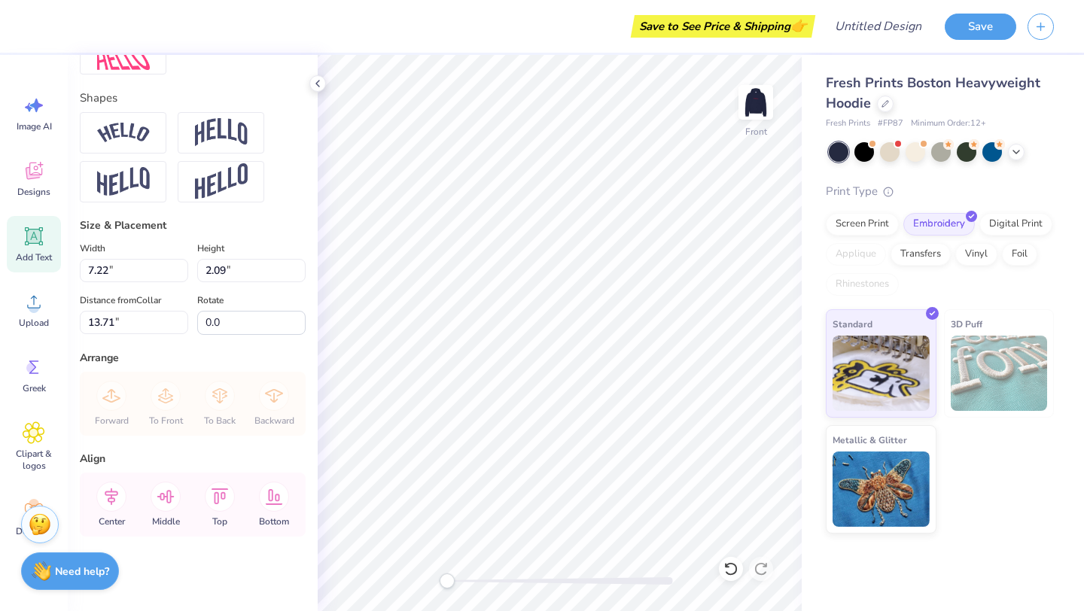
scroll to position [632, 0]
click at [142, 266] on input "7.22" at bounding box center [134, 270] width 108 height 23
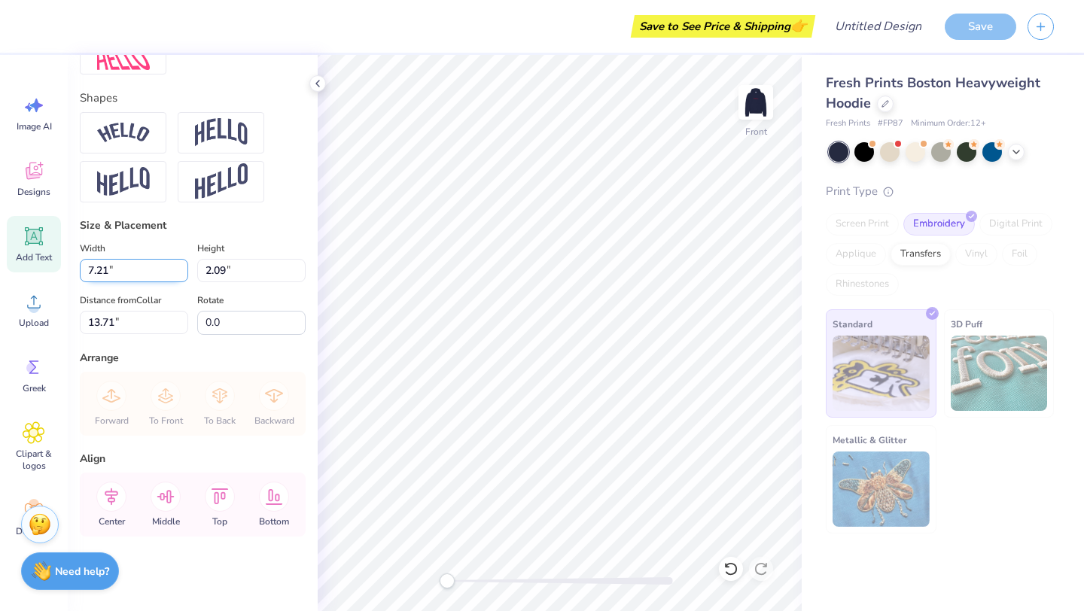
click at [181, 275] on input "7.21" at bounding box center [134, 270] width 108 height 23
click at [181, 275] on input "7.2" at bounding box center [134, 270] width 108 height 23
click at [181, 275] on input "7.19" at bounding box center [134, 270] width 108 height 23
click at [181, 275] on input "7.18" at bounding box center [134, 270] width 108 height 23
click at [181, 275] on input "7.17" at bounding box center [134, 270] width 108 height 23
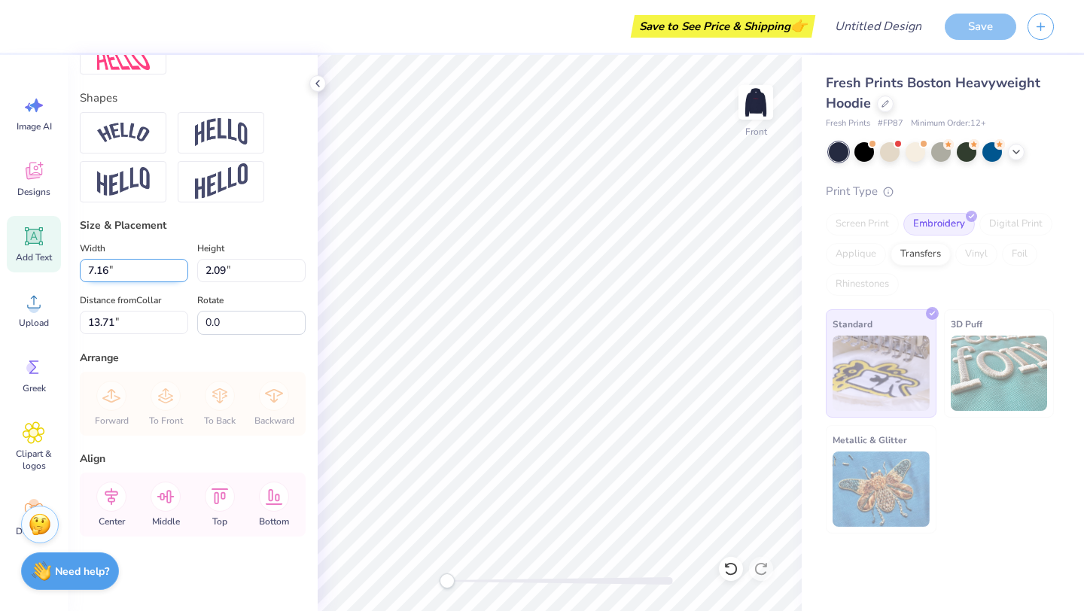
click at [181, 275] on input "7.16" at bounding box center [134, 270] width 108 height 23
click at [181, 275] on input "7.15" at bounding box center [134, 270] width 108 height 23
click at [181, 275] on input "7.14" at bounding box center [134, 270] width 108 height 23
click at [181, 275] on input "7.13" at bounding box center [134, 270] width 108 height 23
click at [272, 239] on div "Height 2.09 2.09 "" at bounding box center [251, 260] width 108 height 43
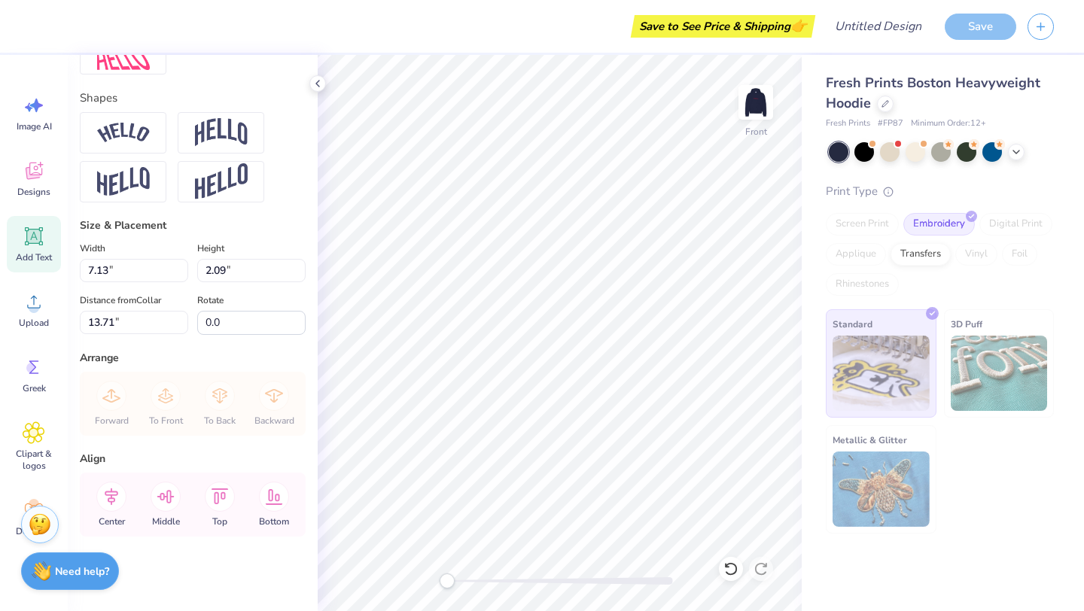
type input "12.00"
type input "1.30"
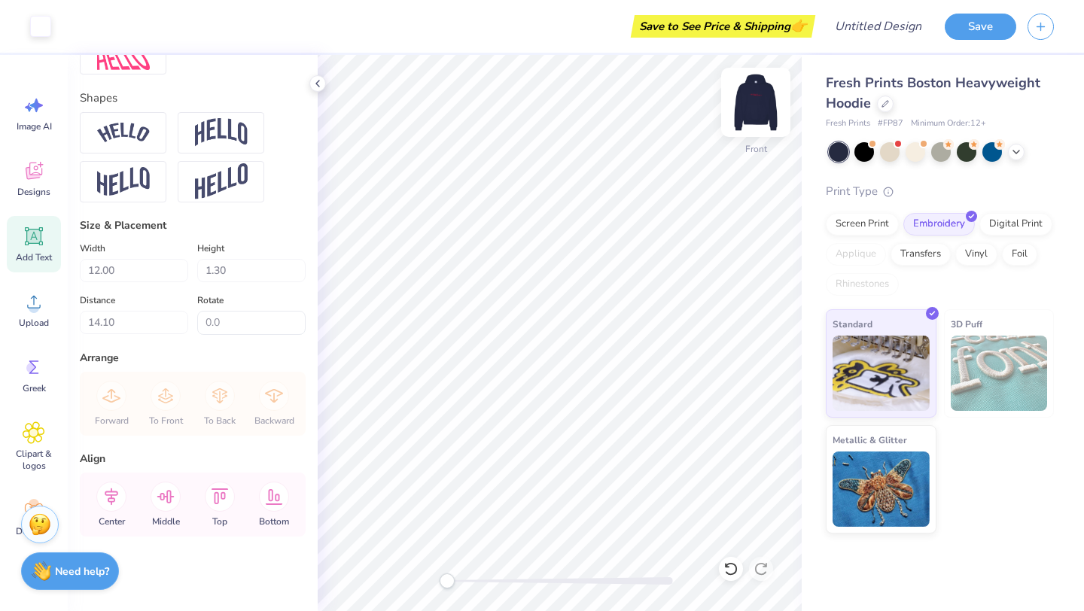
click at [762, 108] on img at bounding box center [756, 102] width 60 height 60
click at [762, 108] on img at bounding box center [756, 102] width 30 height 30
type input "5.54"
type textarea "D"
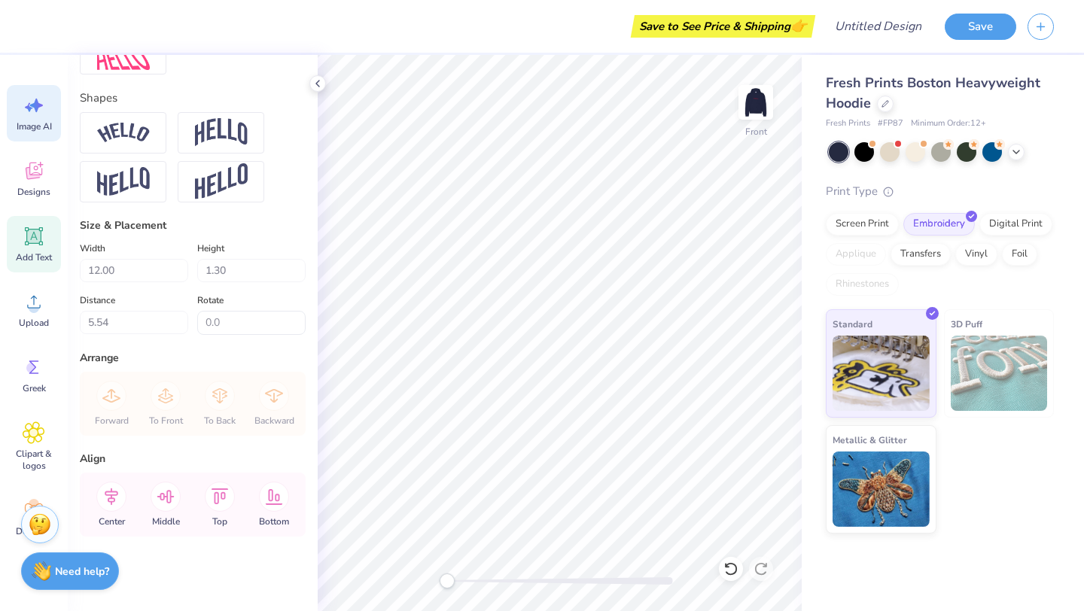
click at [28, 117] on div "Image AI" at bounding box center [34, 113] width 54 height 56
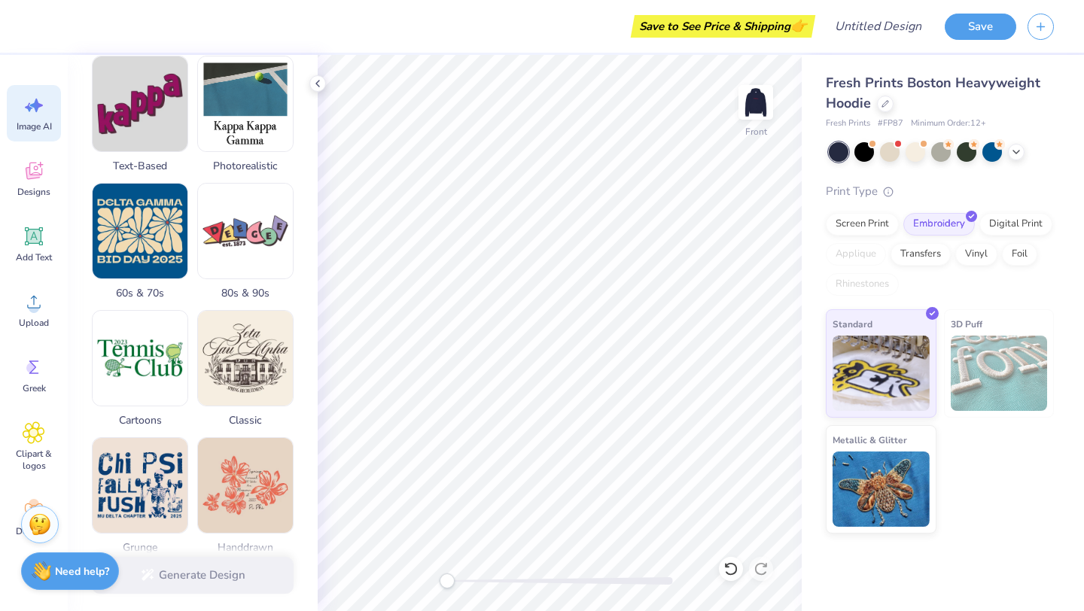
scroll to position [369, 0]
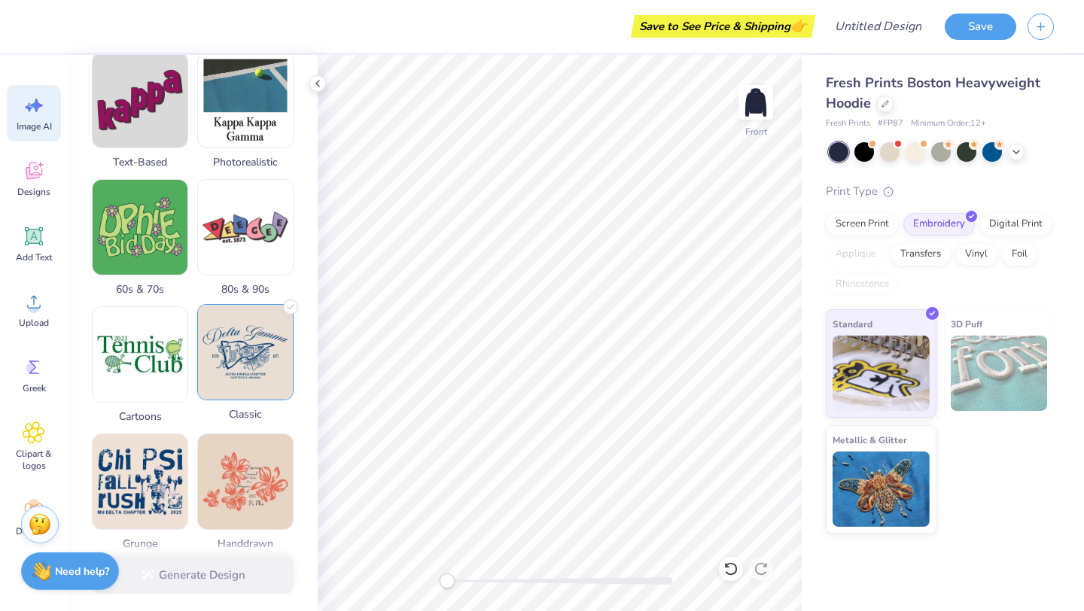
click at [230, 346] on img at bounding box center [245, 352] width 95 height 95
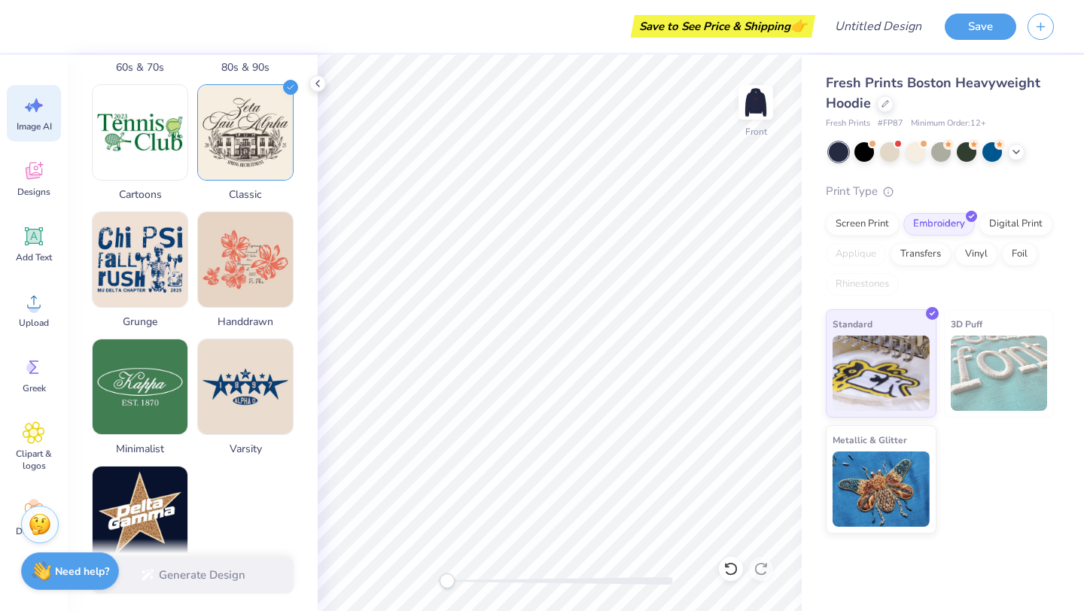
scroll to position [622, 0]
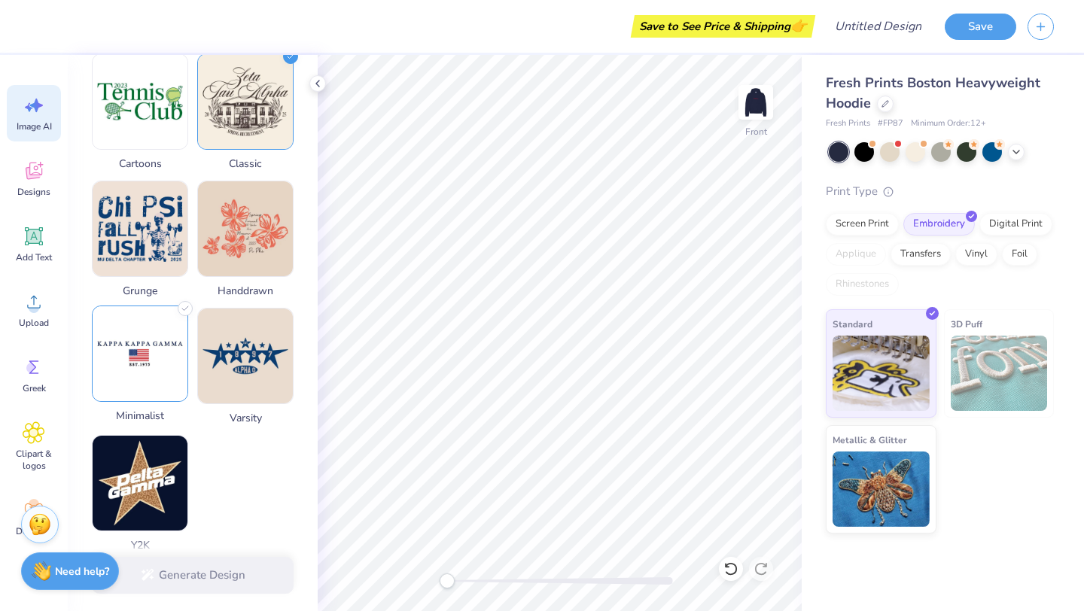
click at [136, 336] on img at bounding box center [140, 353] width 95 height 95
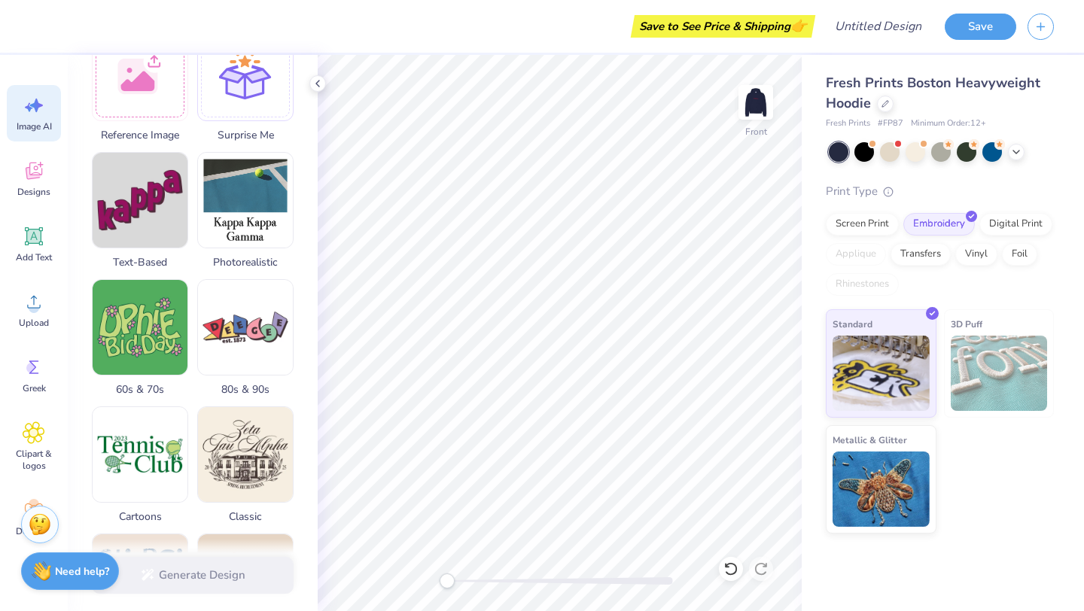
scroll to position [0, 0]
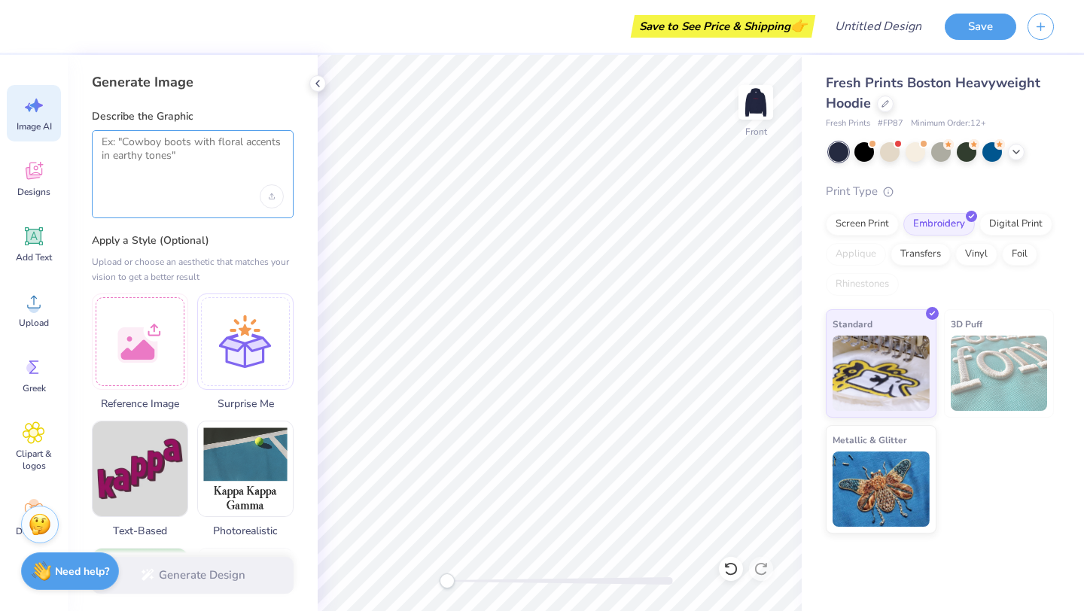
click at [159, 155] on textarea at bounding box center [193, 154] width 182 height 38
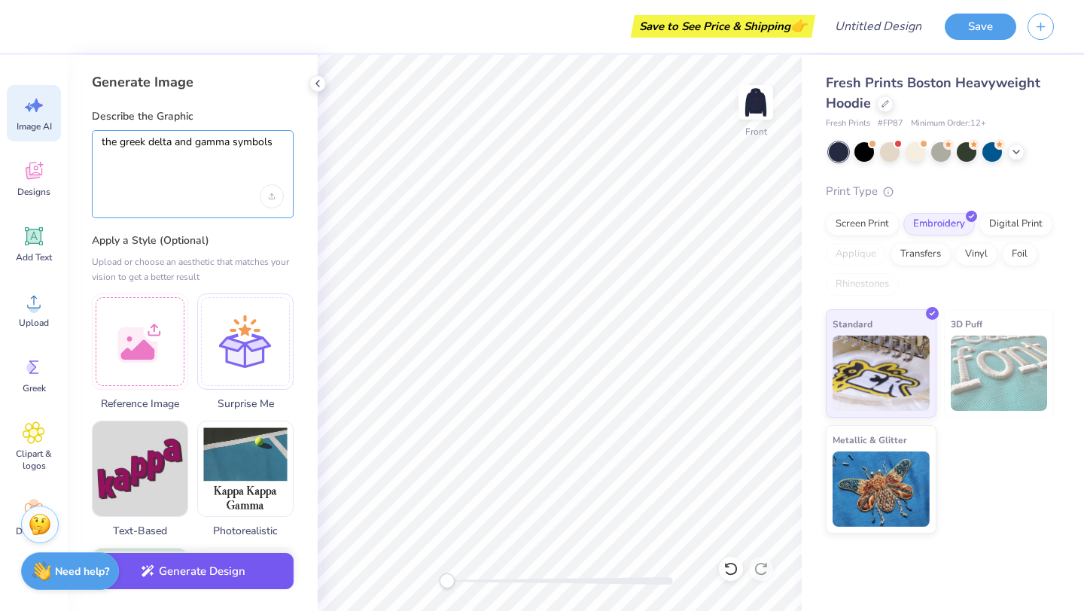
type textarea "the greek delta and gamma symbols"
click at [220, 572] on button "Generate Design" at bounding box center [193, 571] width 202 height 37
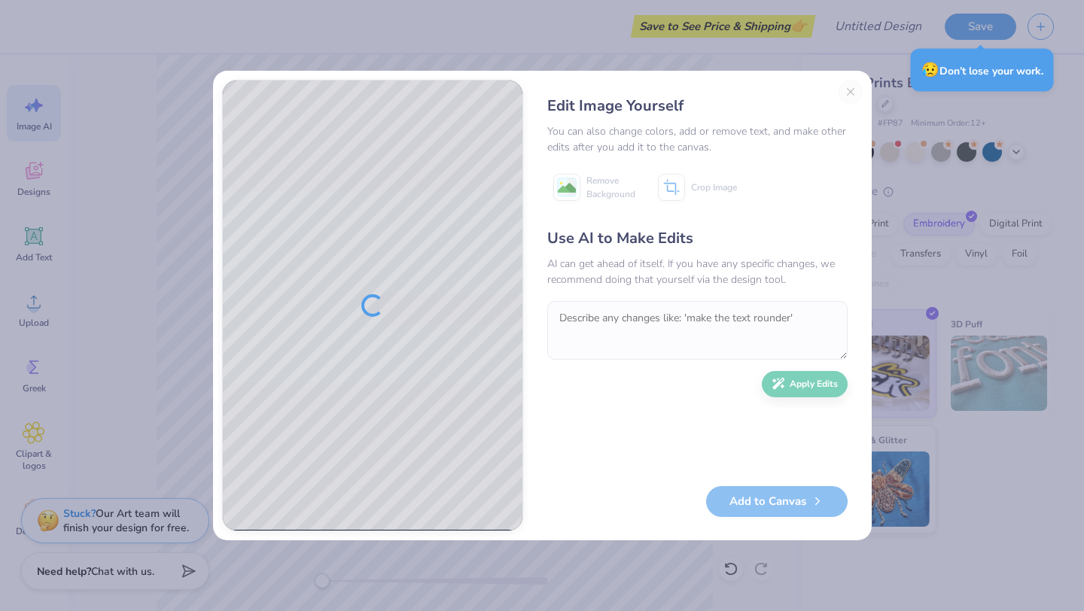
click at [847, 89] on div "Edit Image Yourself You can also change colors, add or remove text, and make ot…" at bounding box center [697, 306] width 330 height 452
click at [638, 437] on div "Use AI to Make Edits AI can get ahead of itself. If you have any specific chang…" at bounding box center [697, 349] width 300 height 244
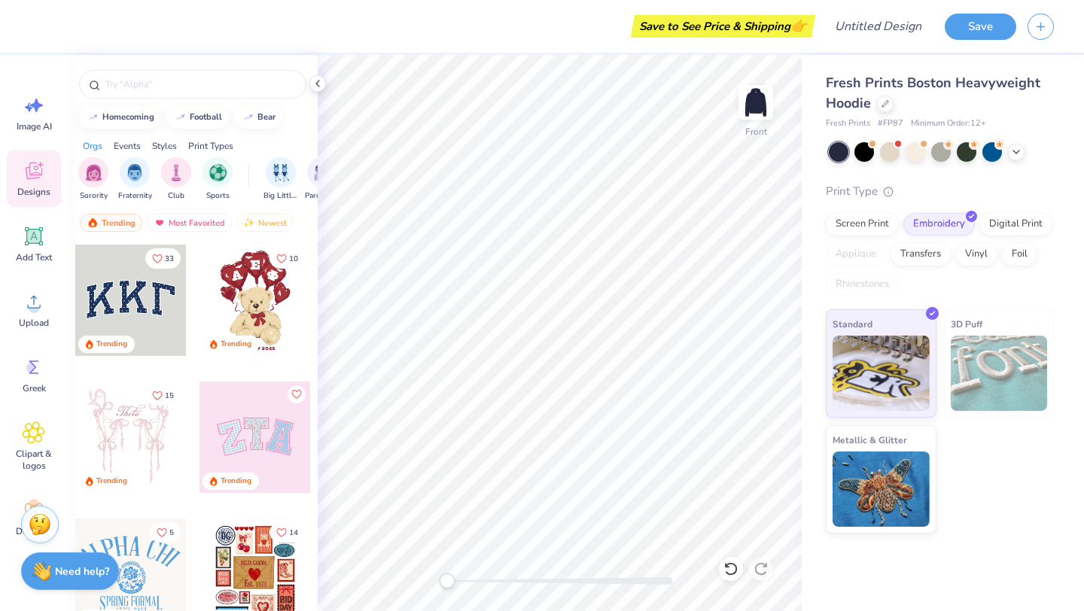
click at [119, 304] on div at bounding box center [130, 300] width 111 height 111
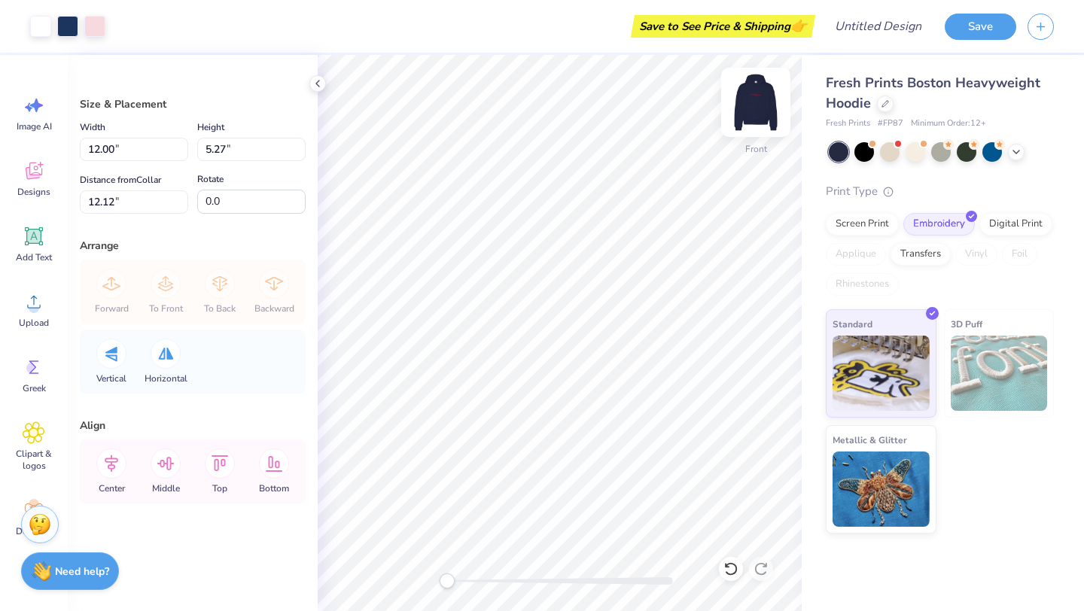
click at [753, 131] on div "Front" at bounding box center [755, 111] width 35 height 53
click at [754, 106] on img at bounding box center [756, 102] width 60 height 60
click at [758, 99] on img at bounding box center [756, 102] width 60 height 60
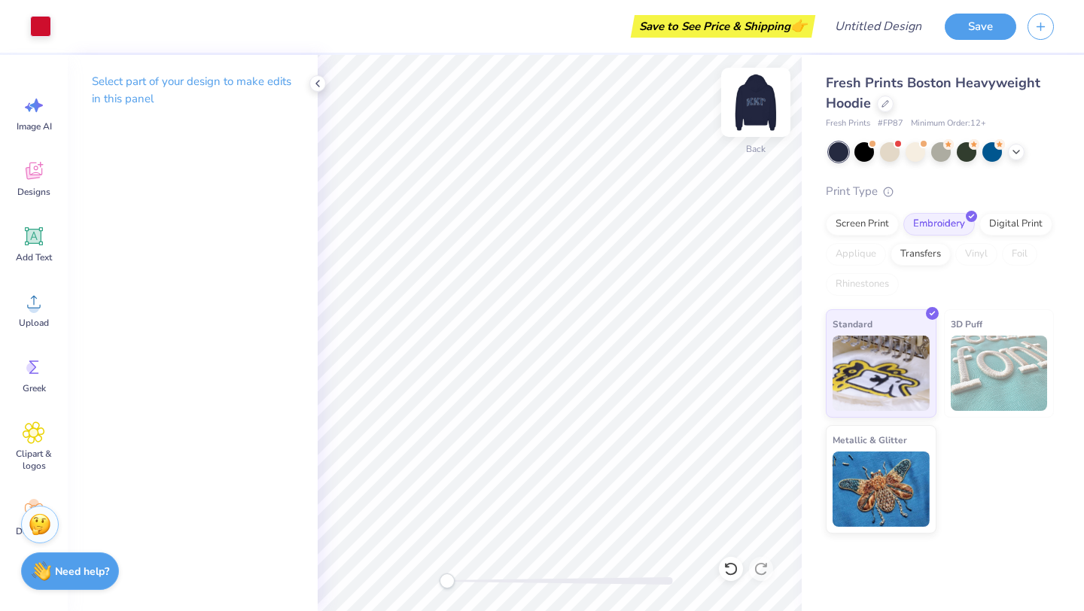
click at [756, 107] on img at bounding box center [756, 102] width 60 height 60
click at [758, 107] on img at bounding box center [756, 102] width 60 height 60
click at [758, 108] on img at bounding box center [756, 102] width 60 height 60
click at [758, 109] on img at bounding box center [756, 102] width 60 height 60
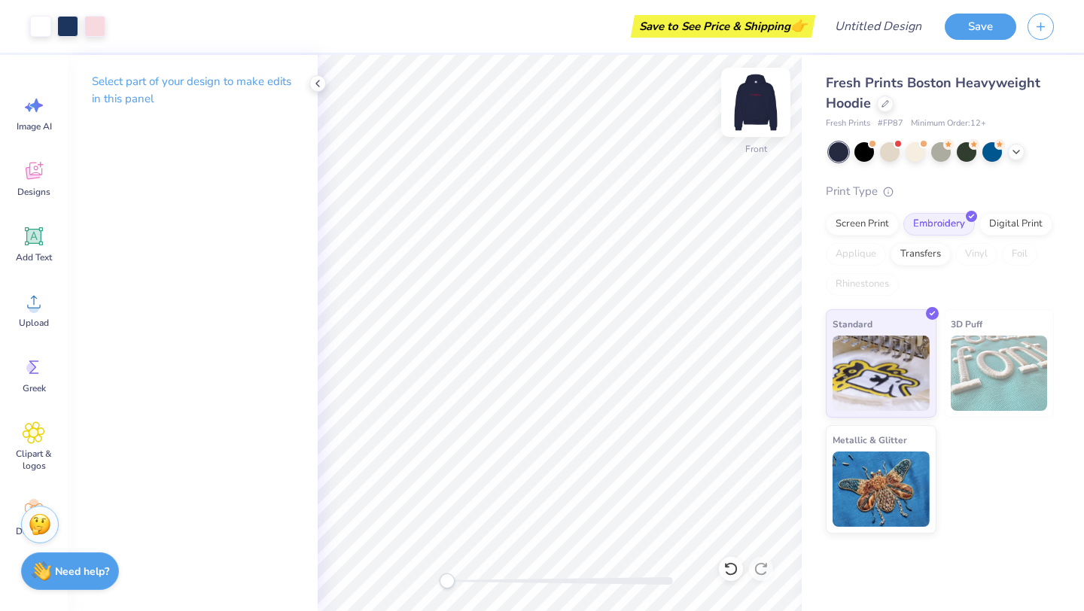
click at [758, 109] on img at bounding box center [756, 102] width 60 height 60
